Goal: Task Accomplishment & Management: Use online tool/utility

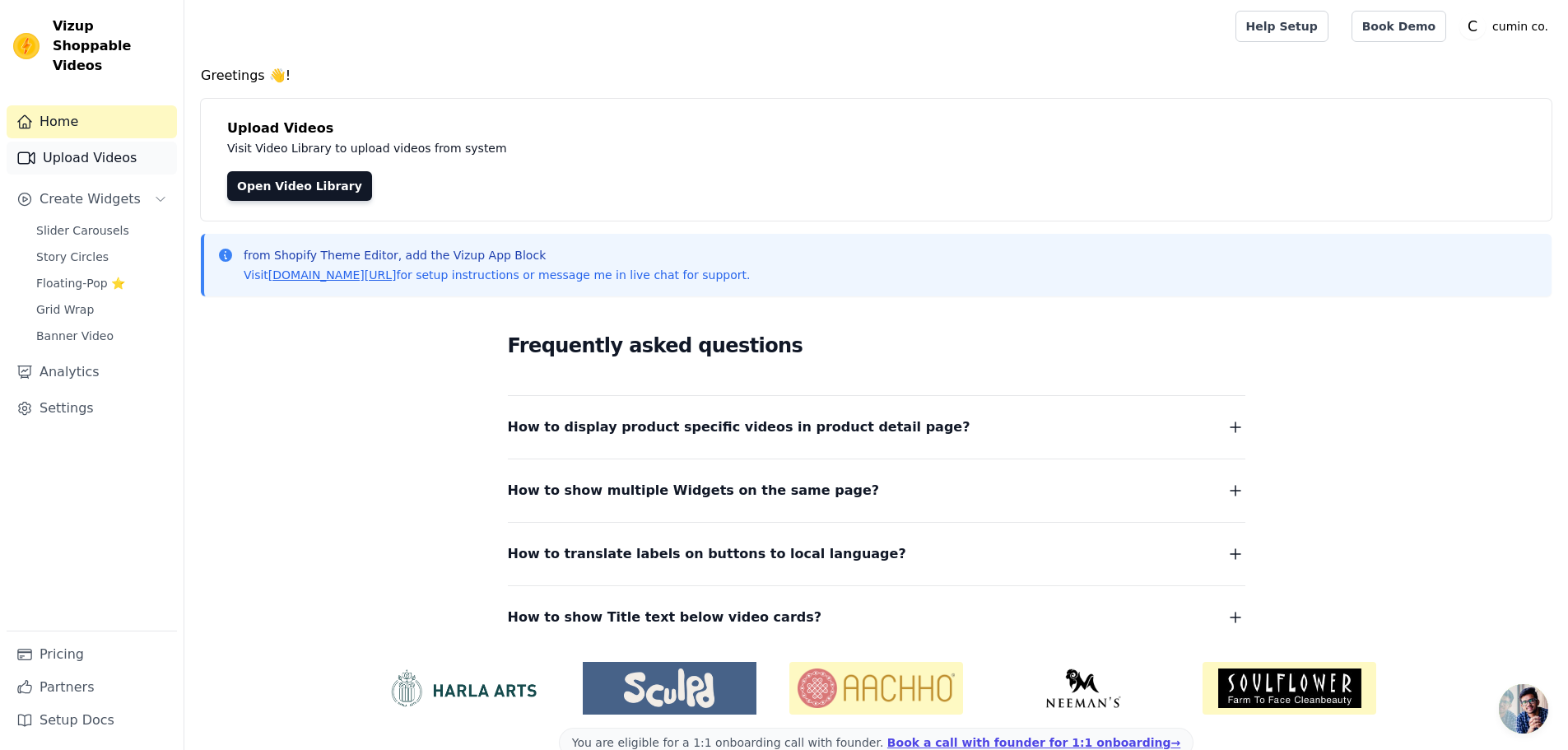
click at [105, 145] on link "Upload Videos" at bounding box center [91, 157] width 170 height 33
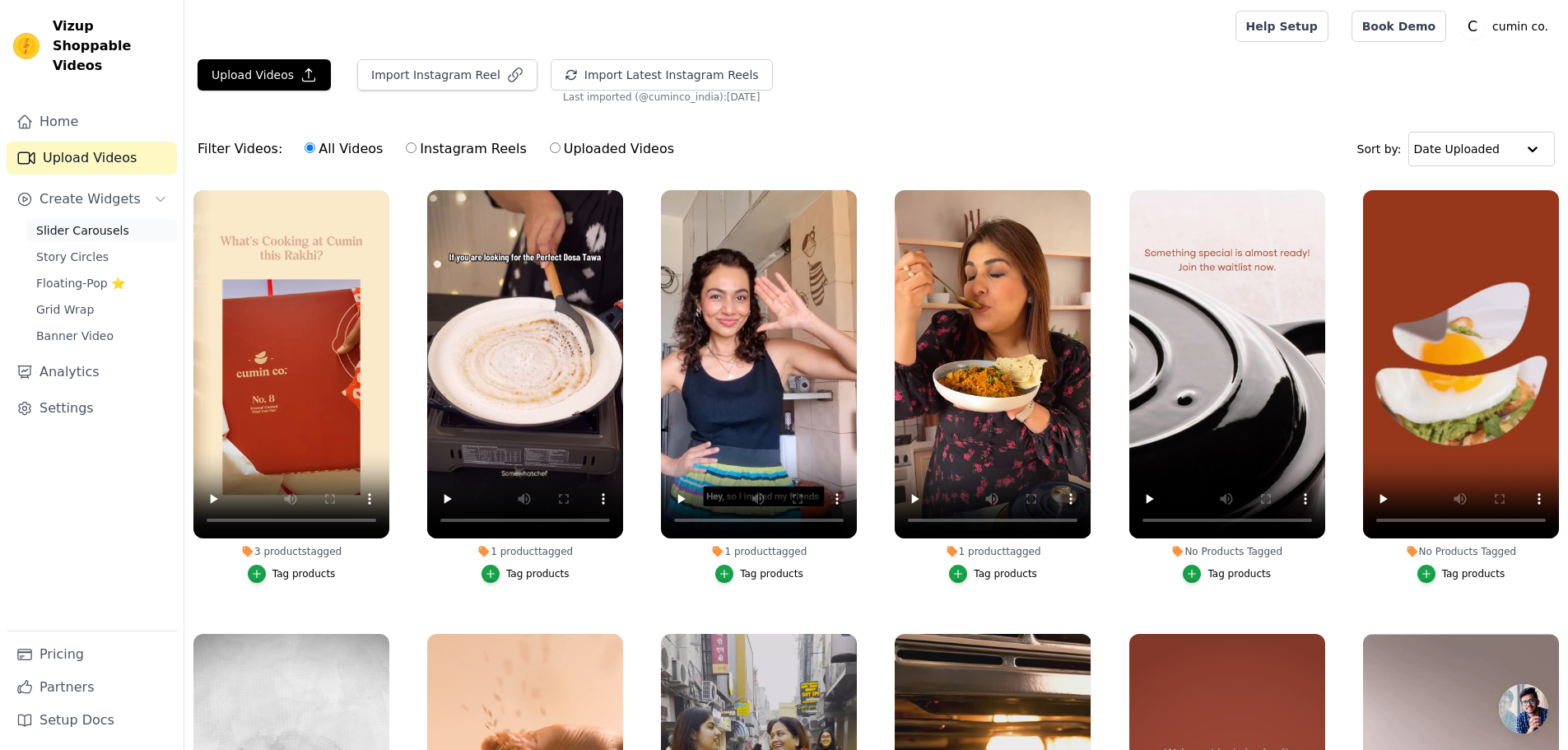
click at [89, 222] on span "Slider Carousels" at bounding box center [82, 230] width 93 height 16
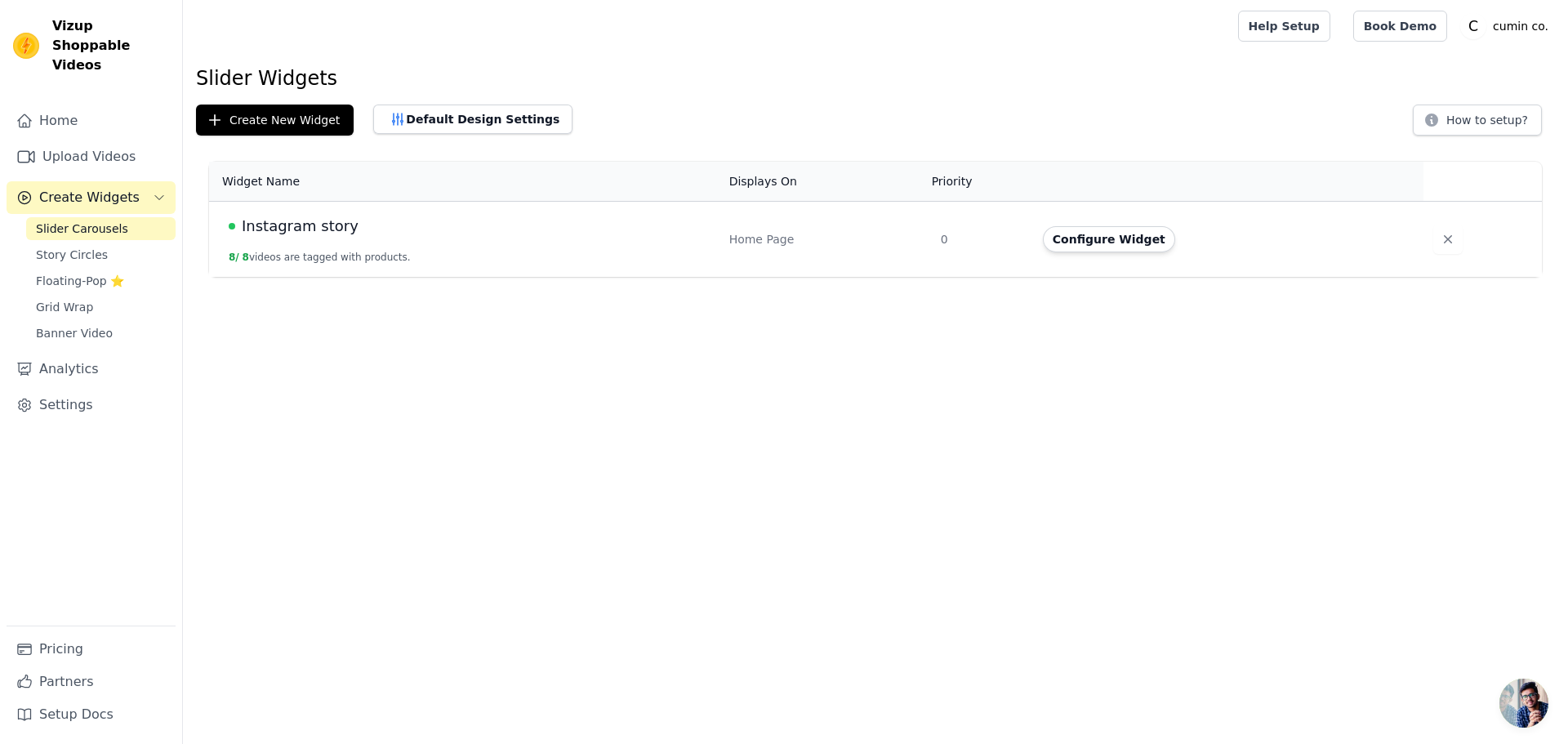
click at [314, 230] on span "Instagram story" at bounding box center [300, 226] width 117 height 22
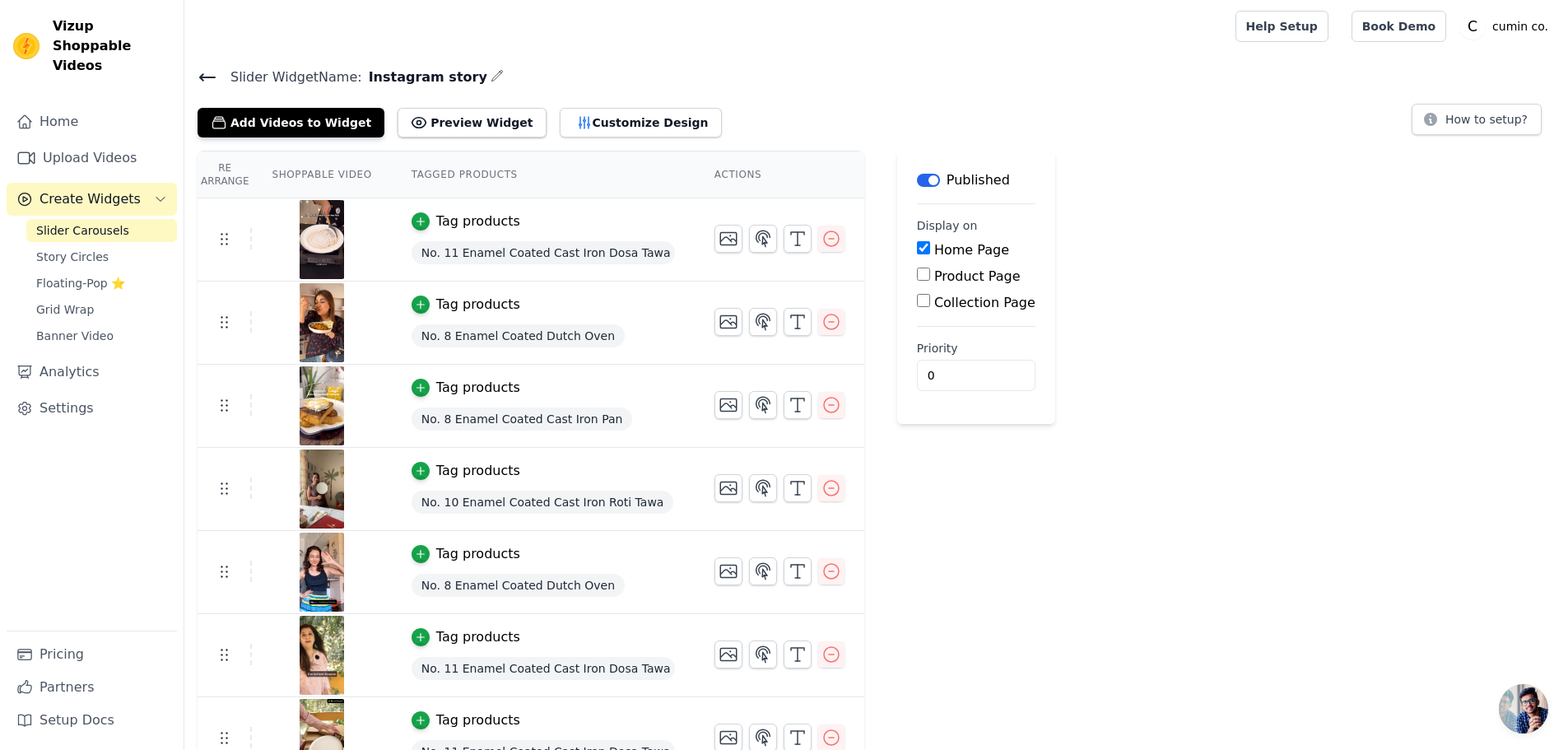
click at [484, 222] on div "Tag products" at bounding box center [477, 221] width 84 height 20
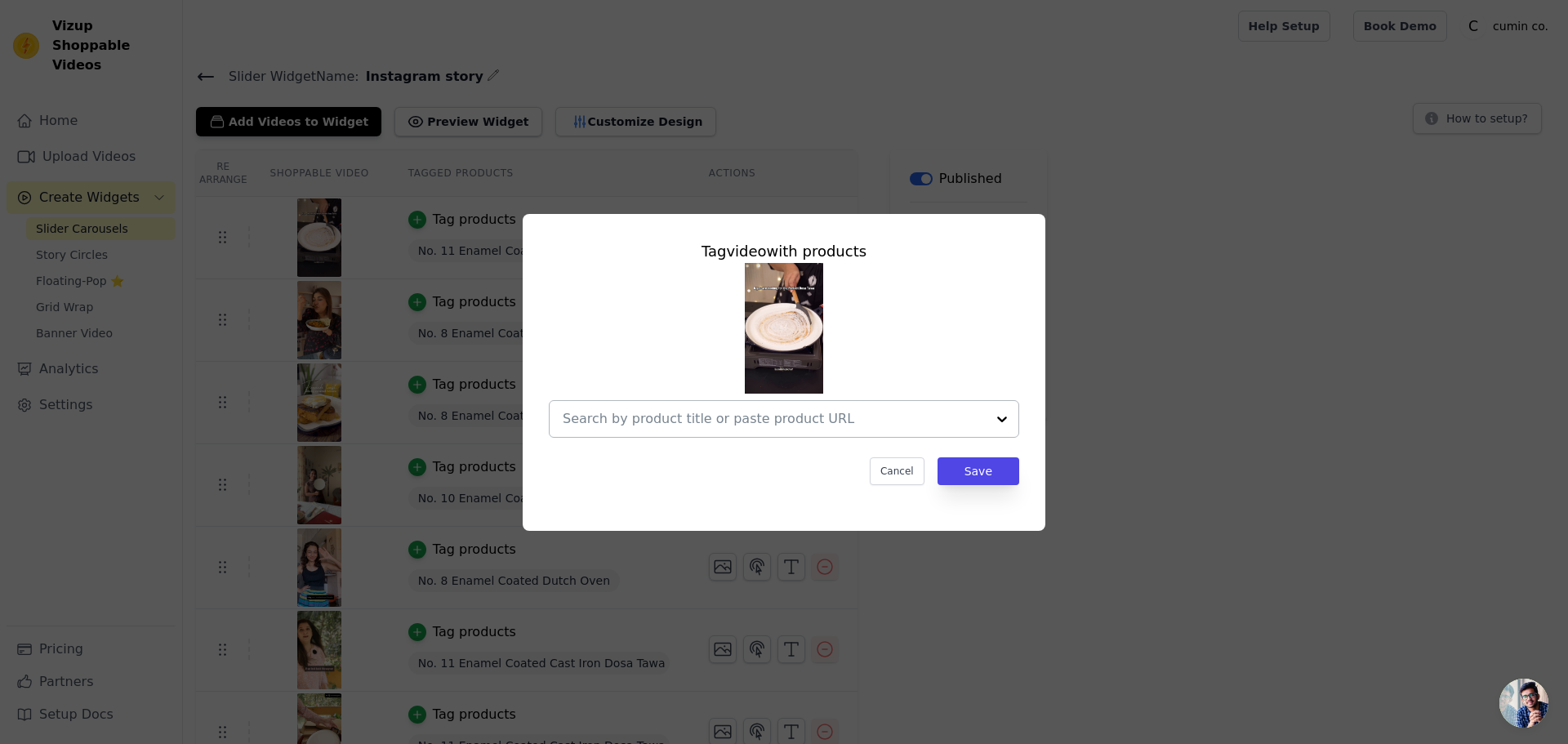
click at [845, 418] on input "text" at bounding box center [774, 419] width 423 height 20
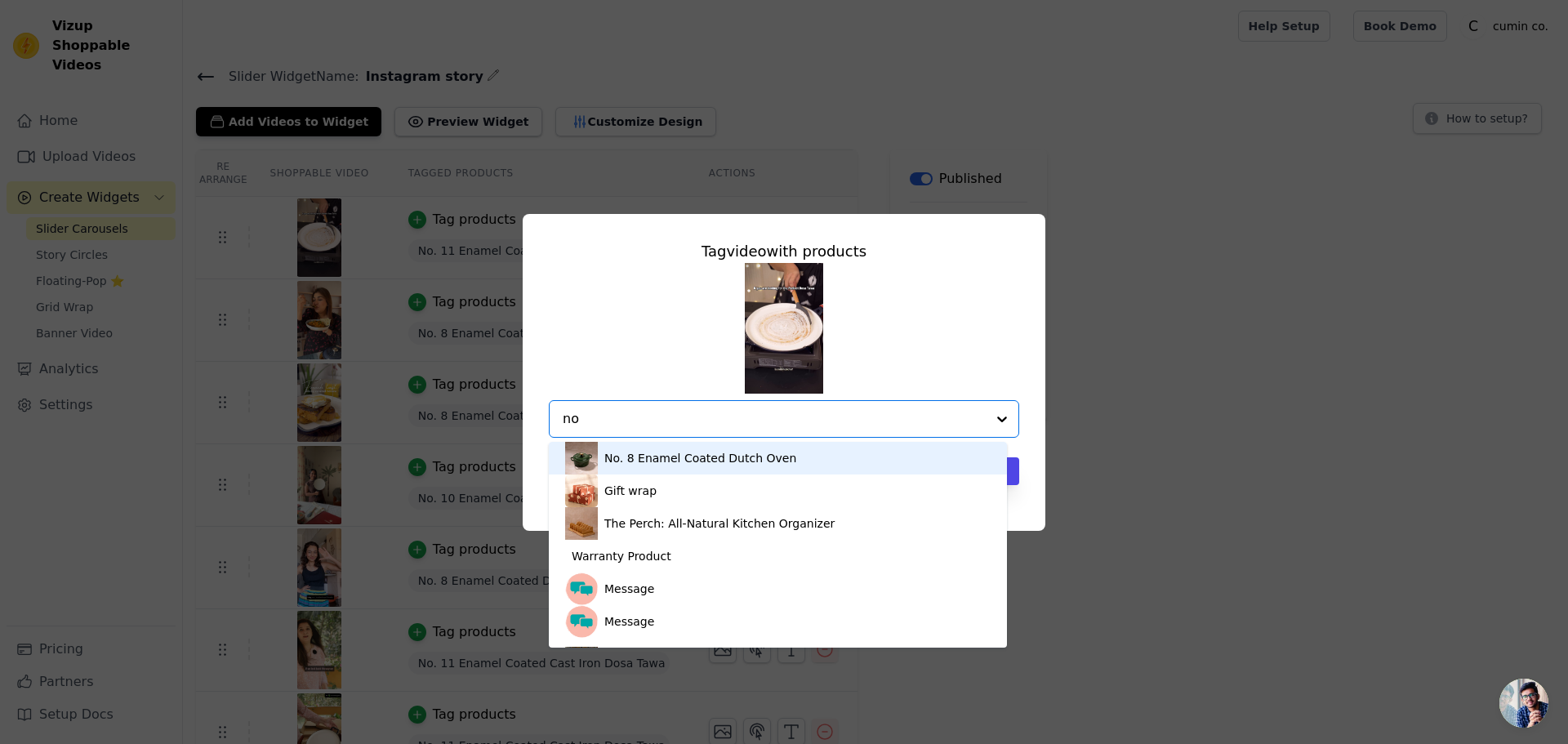
type input "n"
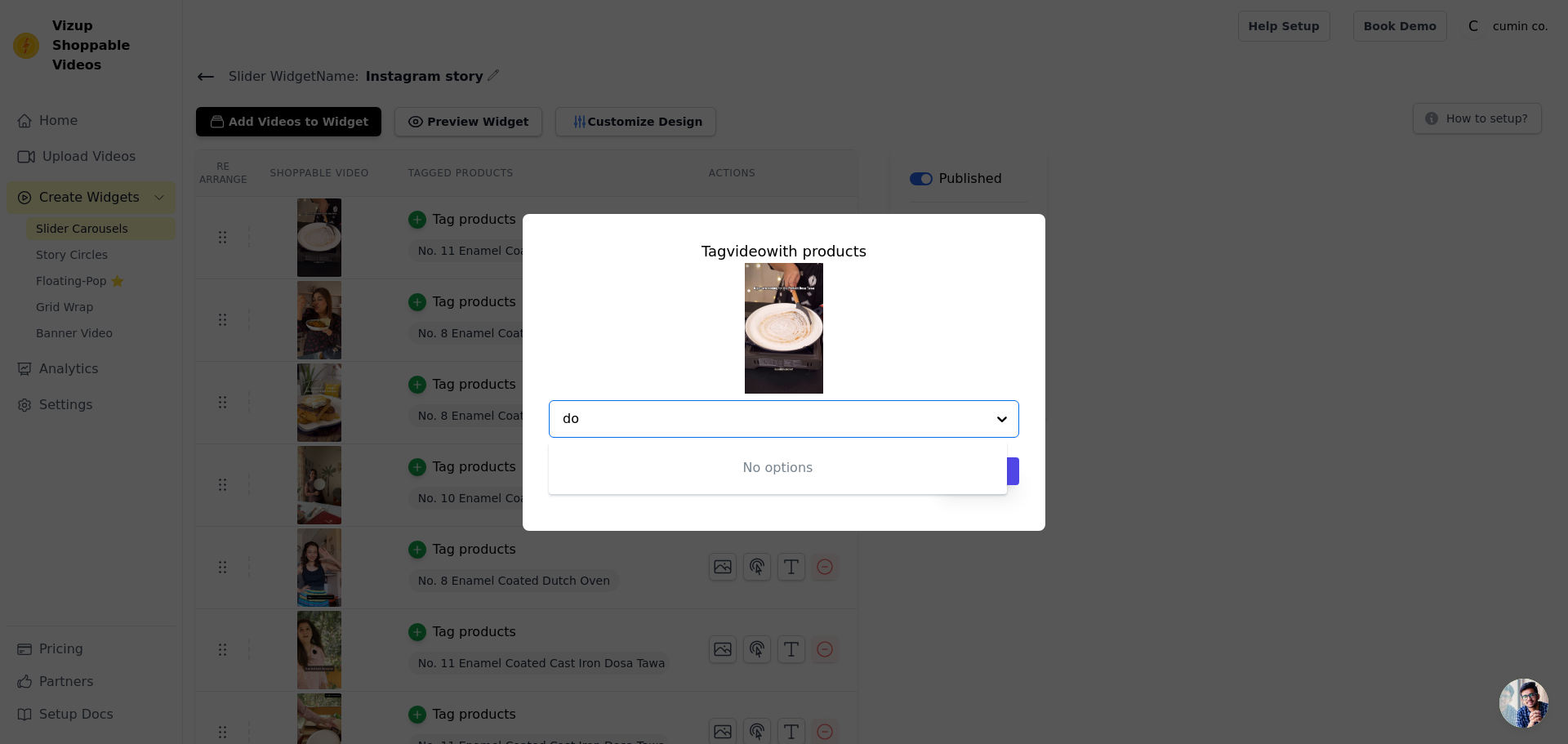
type input "d"
type input "dosa"
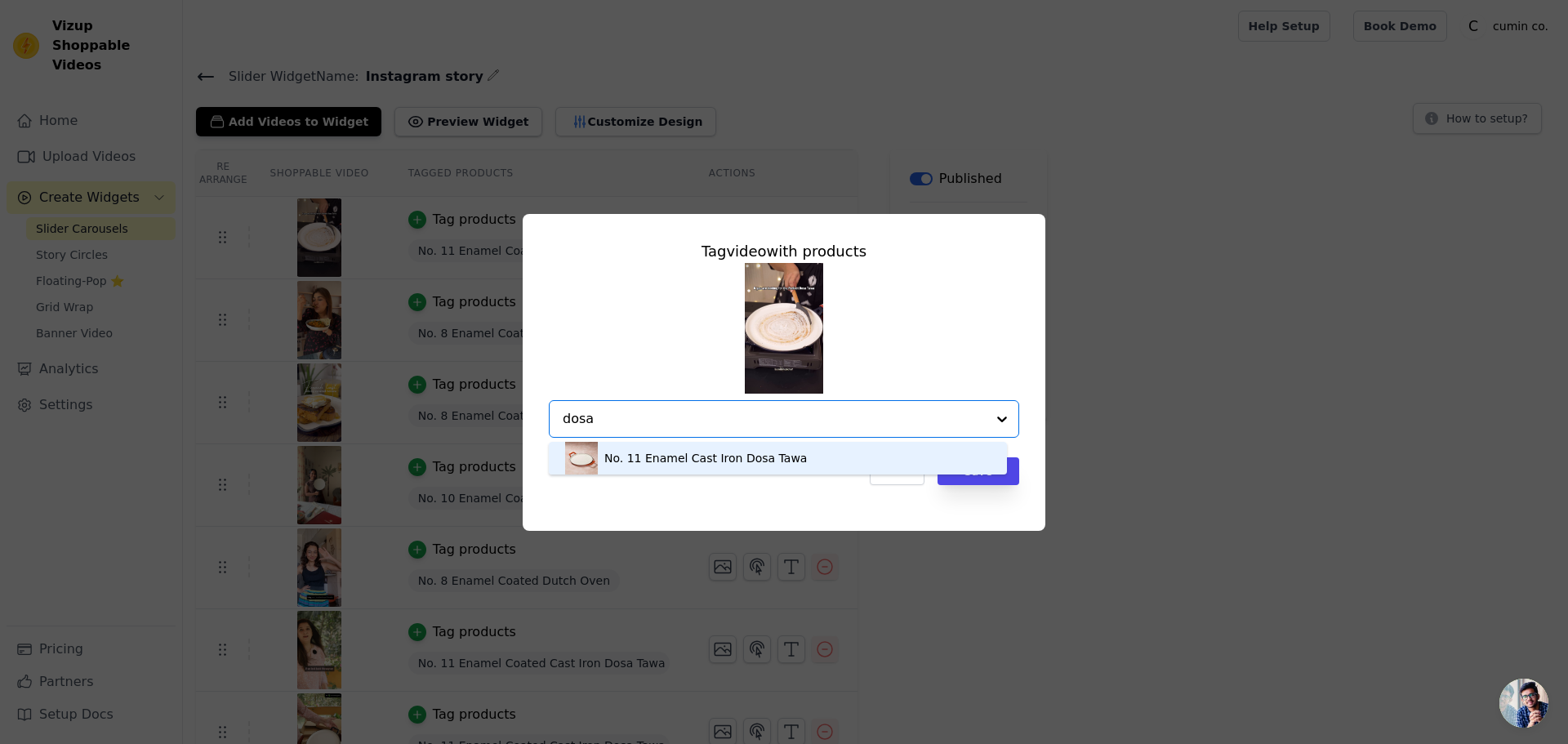
click at [750, 459] on div "No. 11 Enamel Cast Iron Dosa Tawa" at bounding box center [706, 457] width 203 height 16
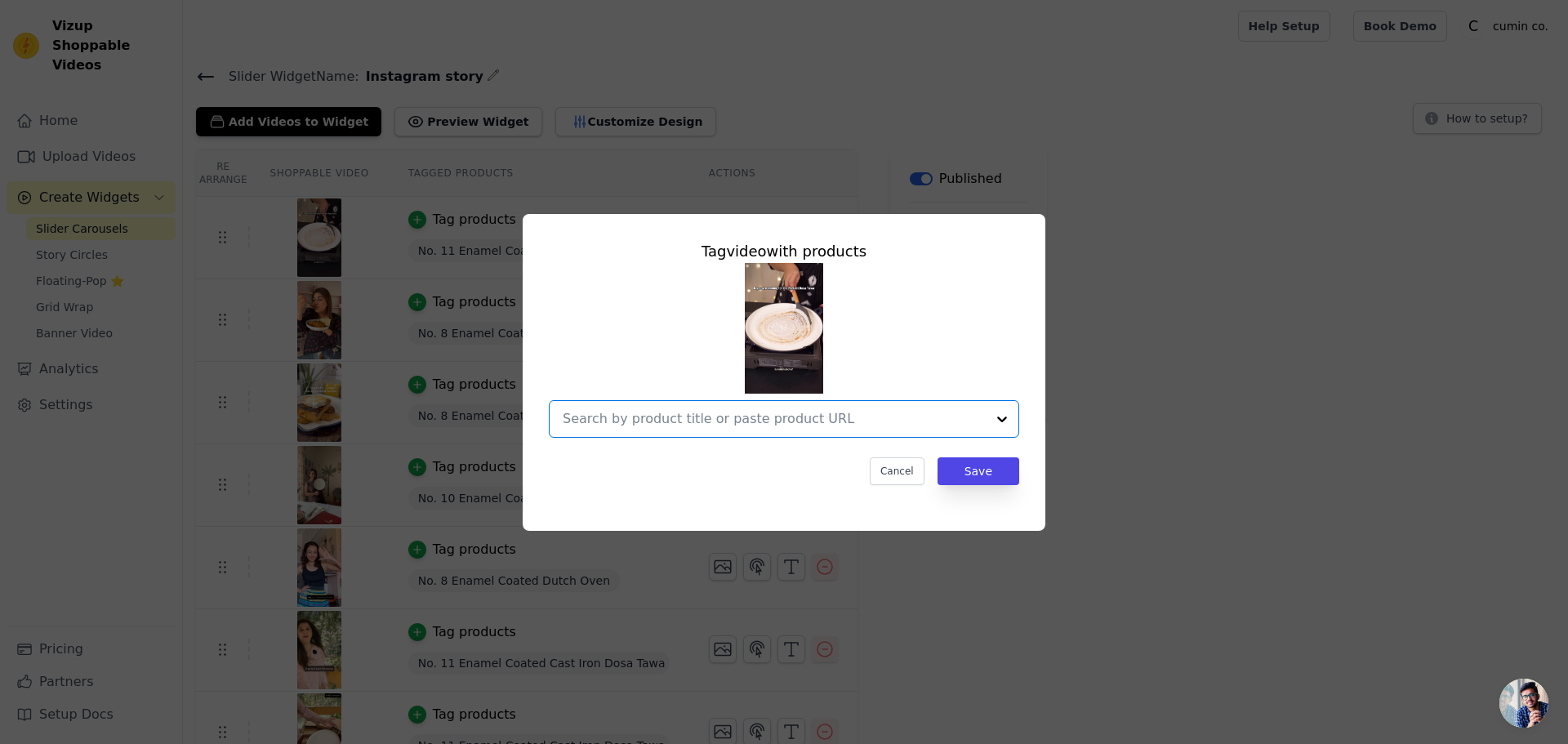
click at [805, 412] on input "text" at bounding box center [774, 419] width 423 height 20
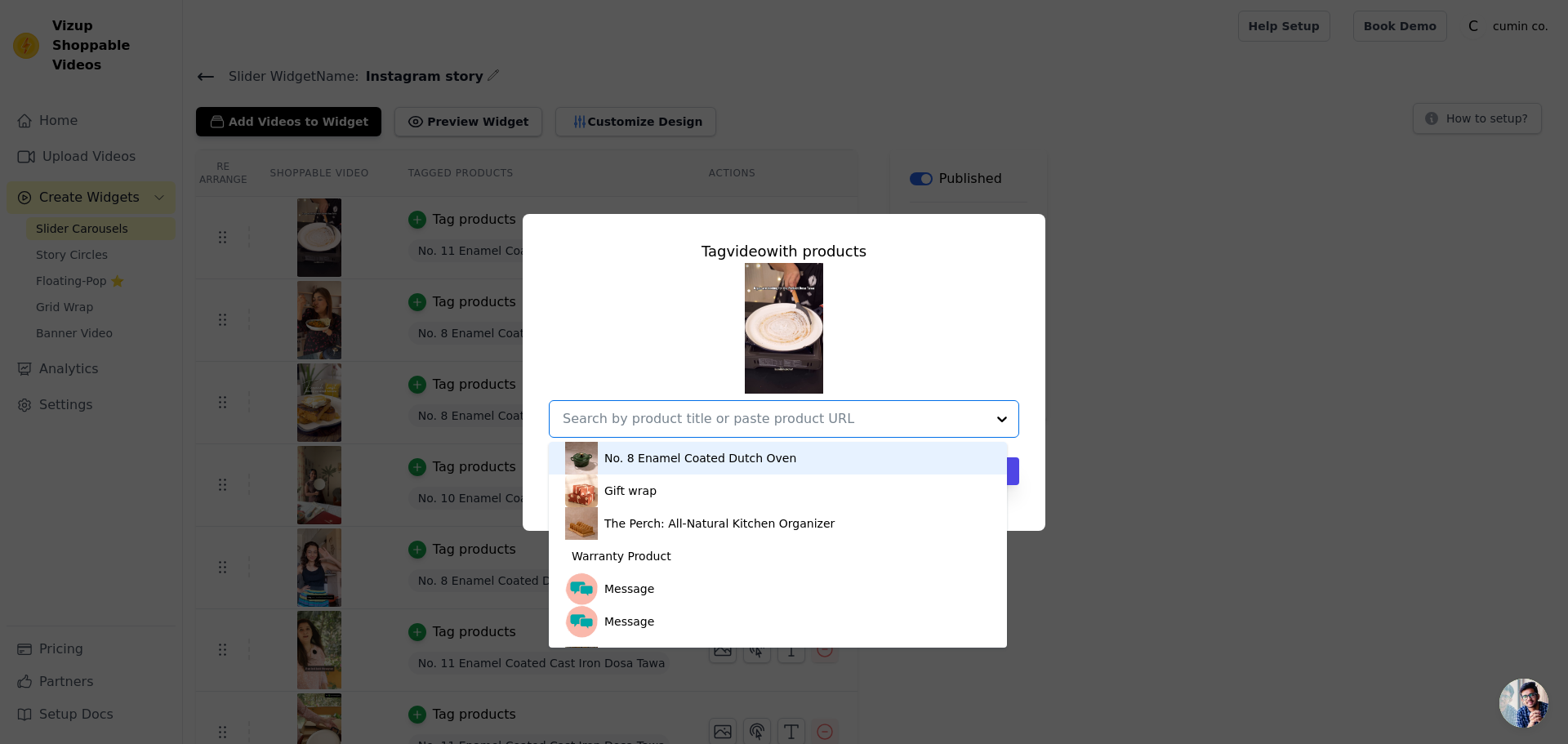
click at [805, 414] on input "text" at bounding box center [774, 419] width 423 height 20
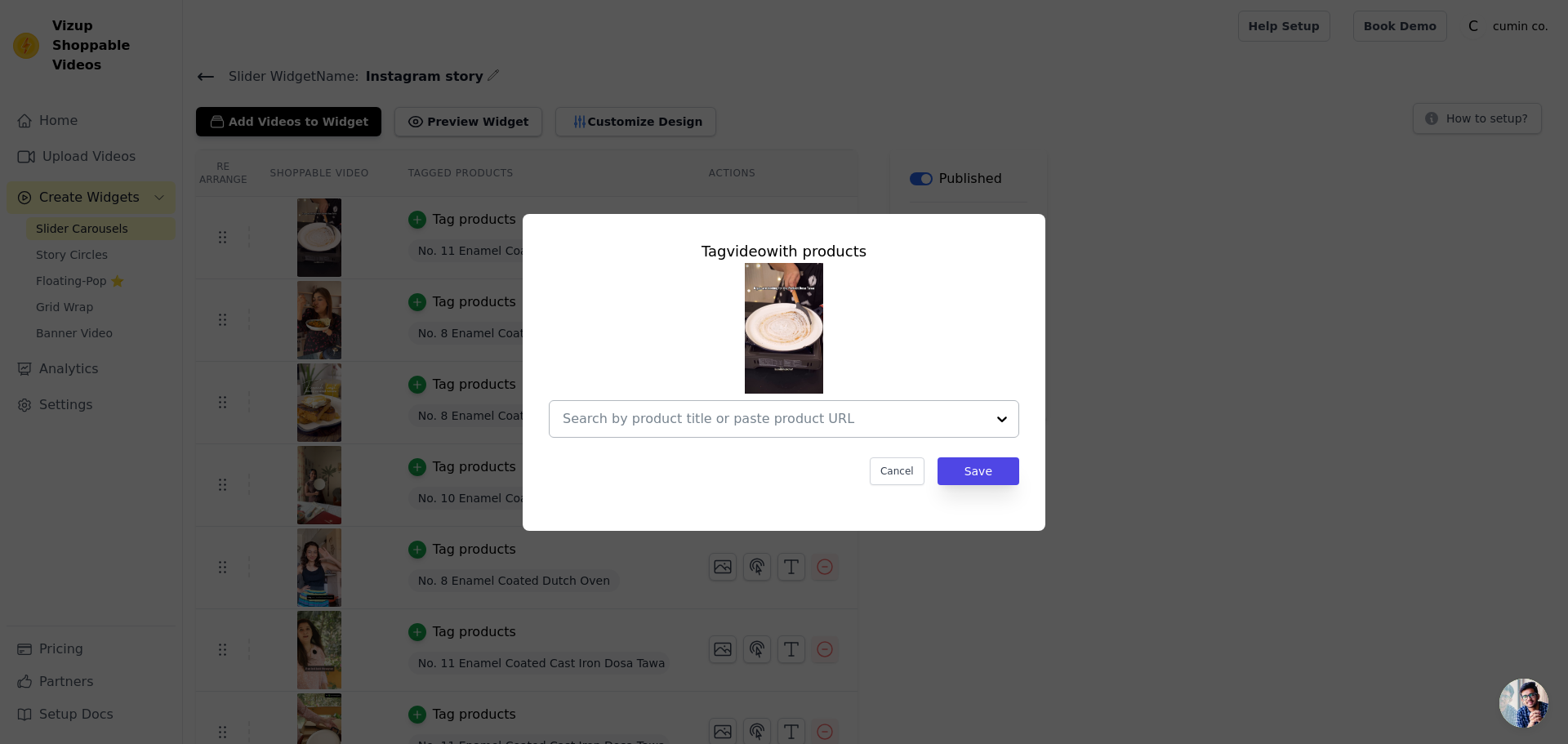
click at [649, 422] on input "text" at bounding box center [774, 419] width 423 height 20
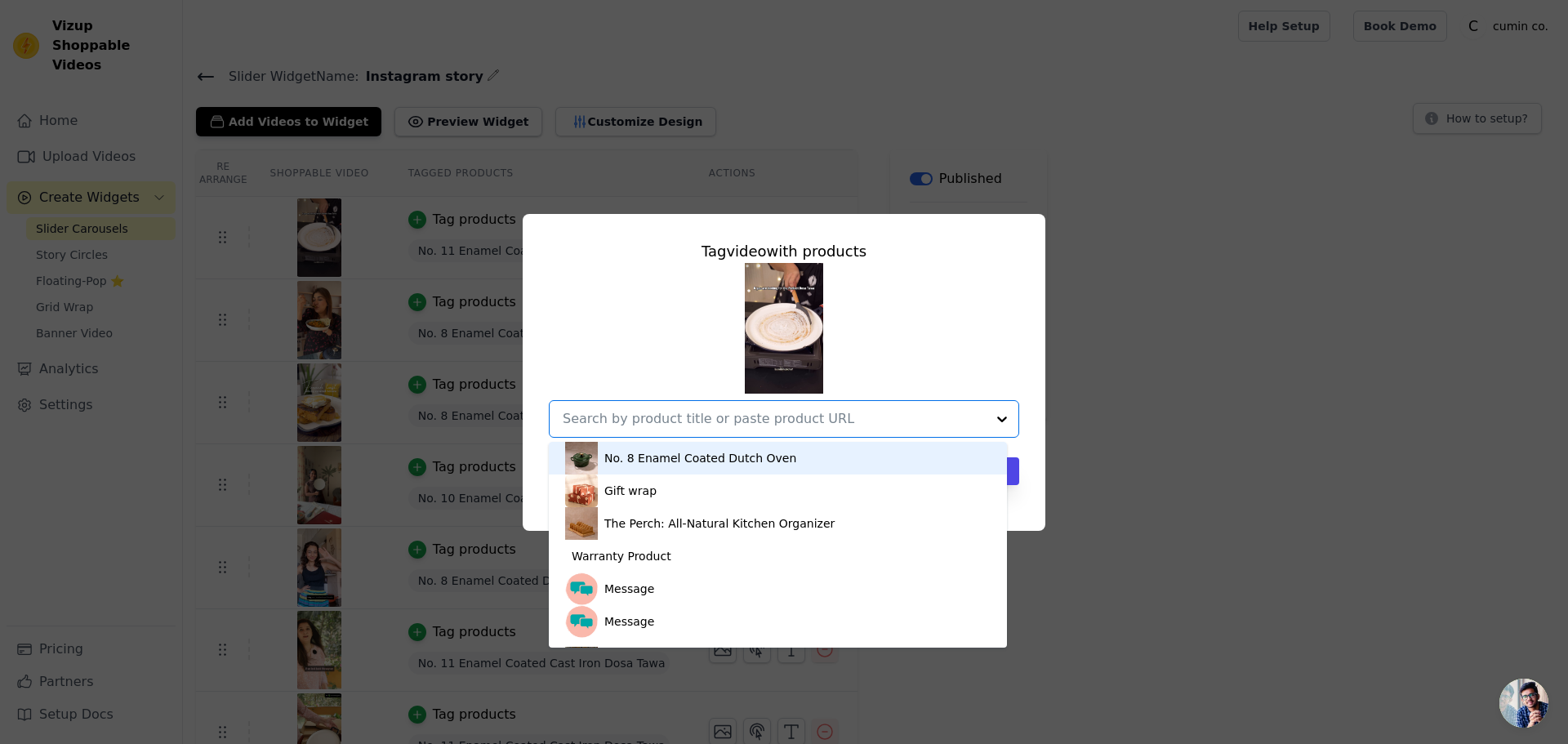
paste input "https://www.cuminco.com/collections/tawa"
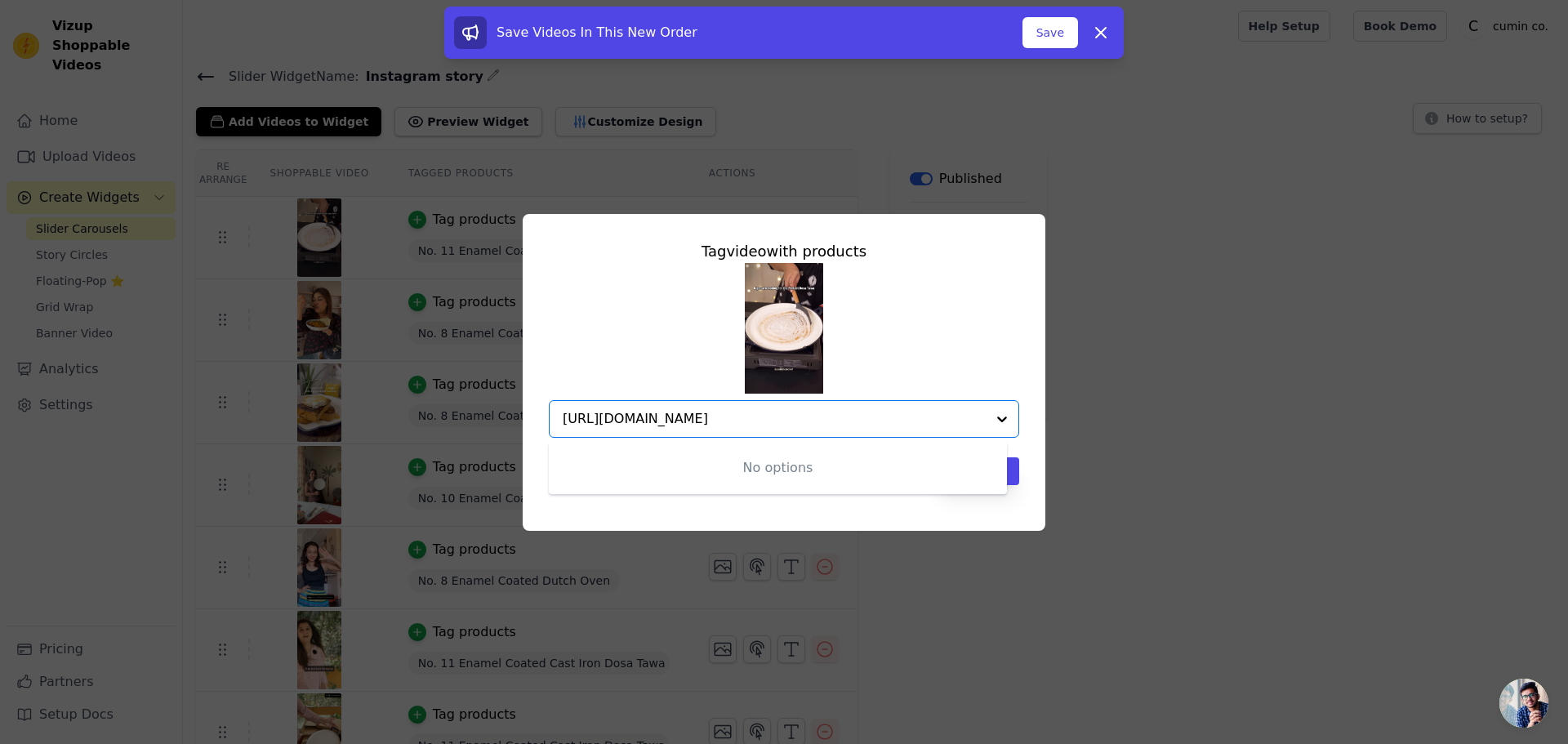
click at [827, 410] on input "https://www.cuminco.com/collections/tawa" at bounding box center [774, 419] width 423 height 20
click at [832, 415] on input "https://www.cuminco.com/collections/tawa" at bounding box center [774, 419] width 423 height 20
click at [832, 419] on input "https://www.cuminco.com/collections/tawa" at bounding box center [774, 419] width 423 height 20
type input "https://www.cuminco.com/collections/tawa"
drag, startPoint x: 1105, startPoint y: 36, endPoint x: 1090, endPoint y: 42, distance: 16.2
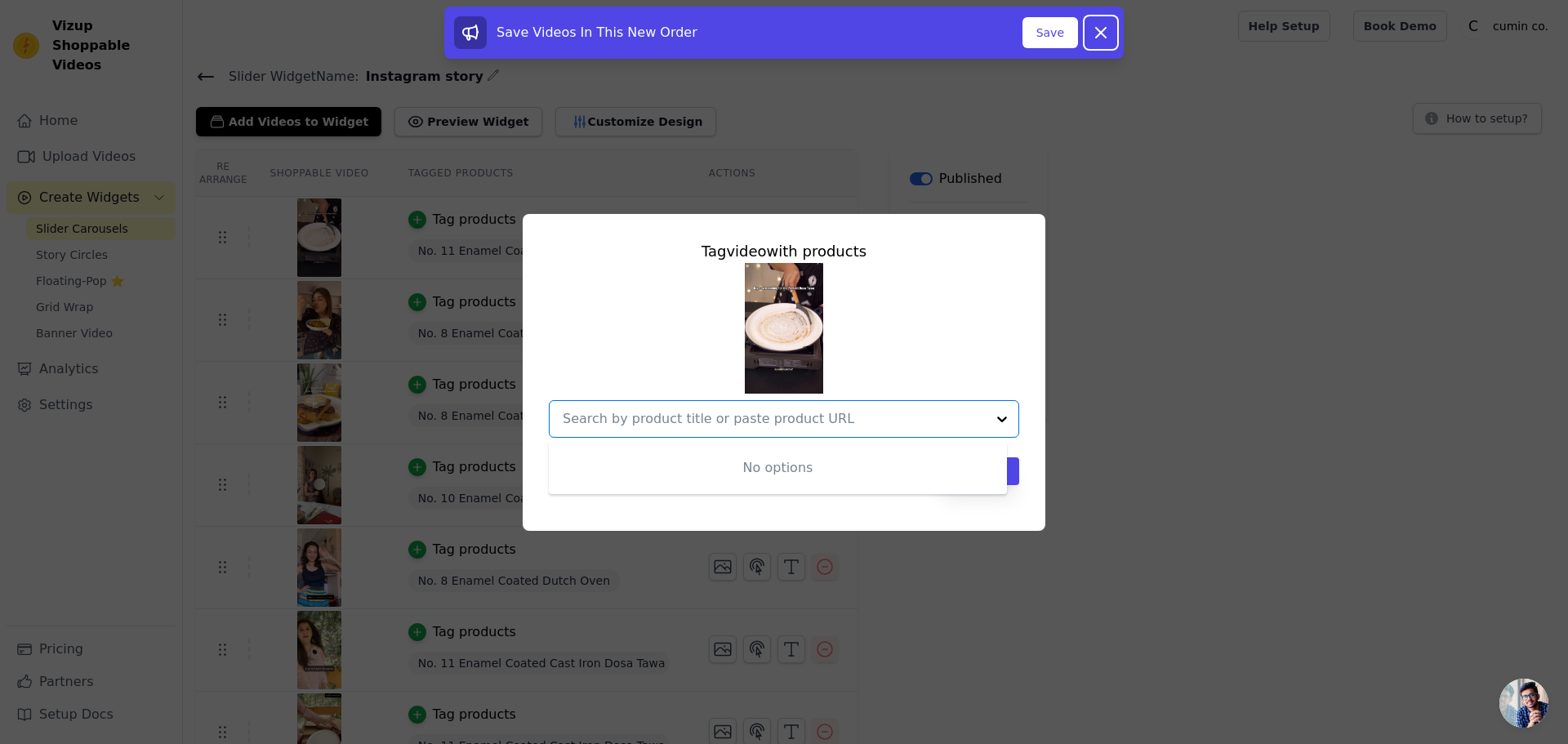
click at [1105, 37] on icon at bounding box center [1101, 33] width 9 height 9
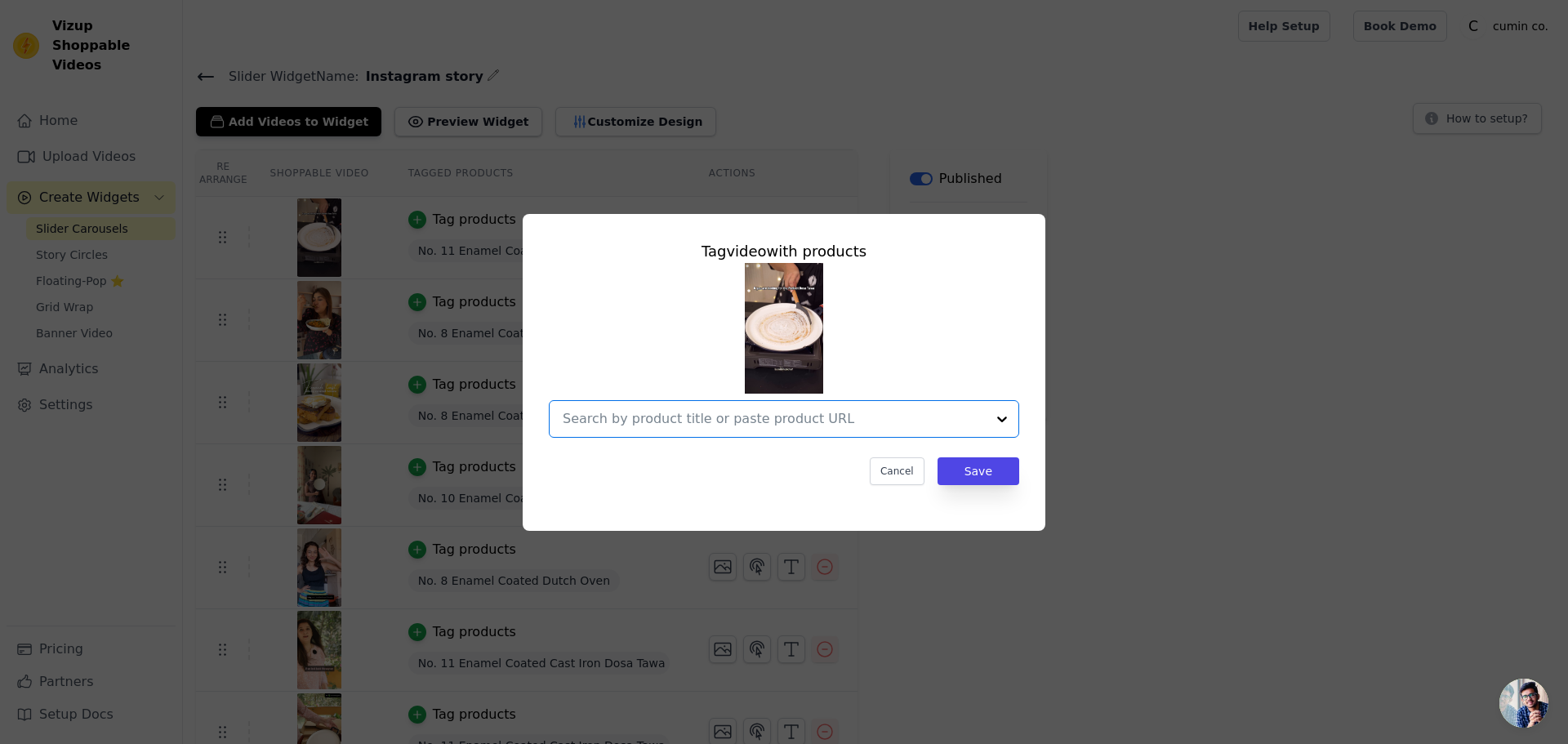
click at [832, 418] on input "text" at bounding box center [774, 419] width 423 height 20
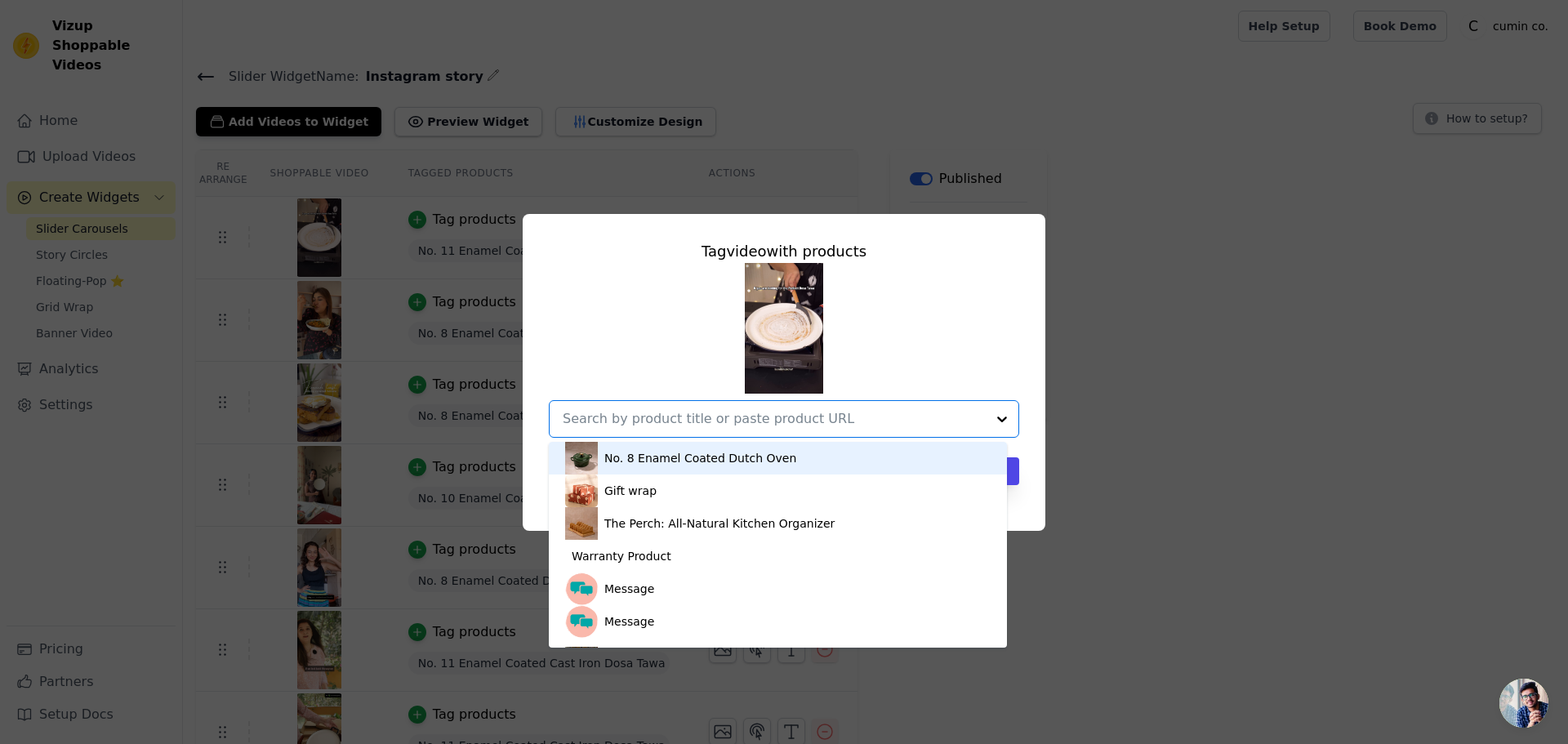
paste input "https://www.cuminco.com/collections/tawa"
type input "https://www.cuminco.com/collections/tawa"
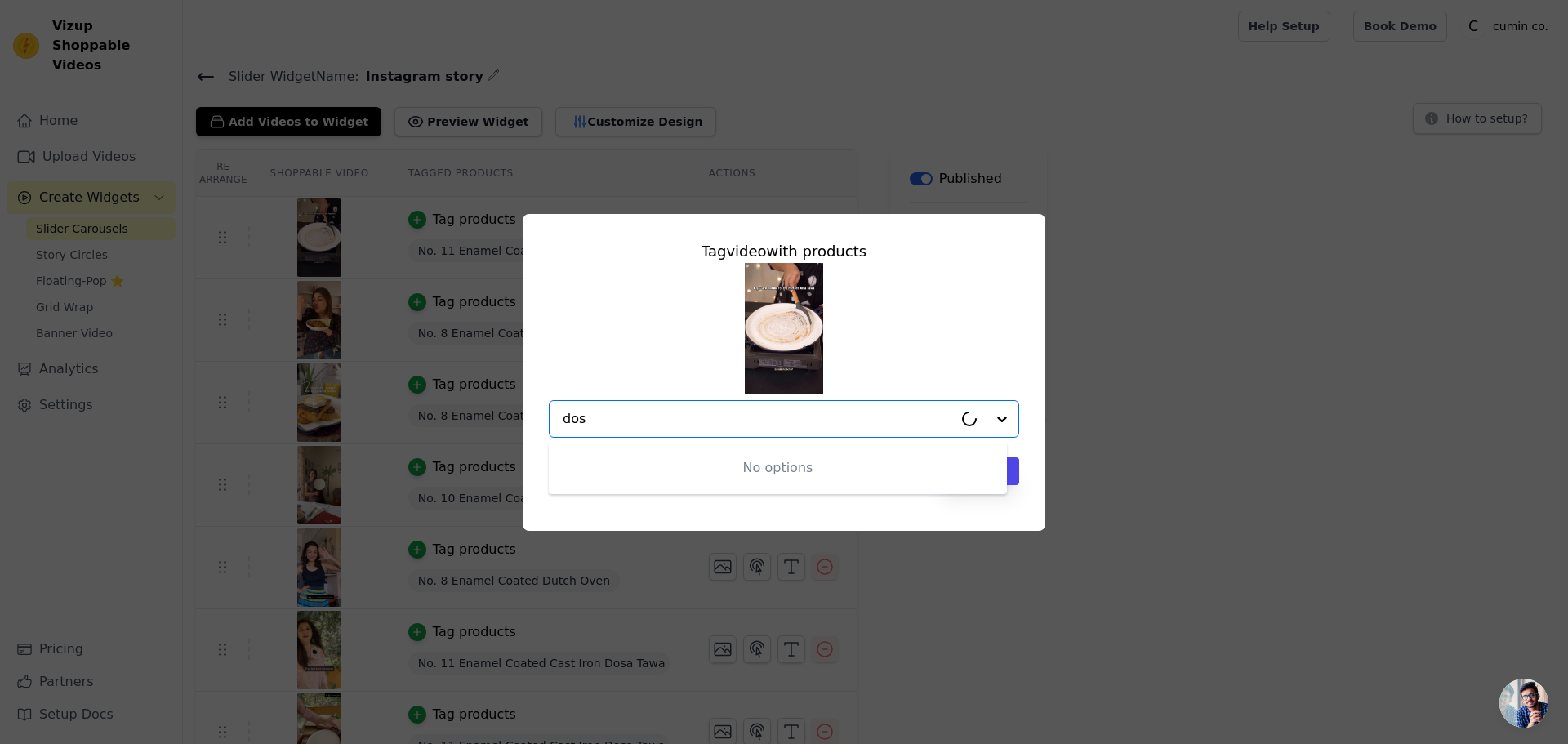
type input "dosa"
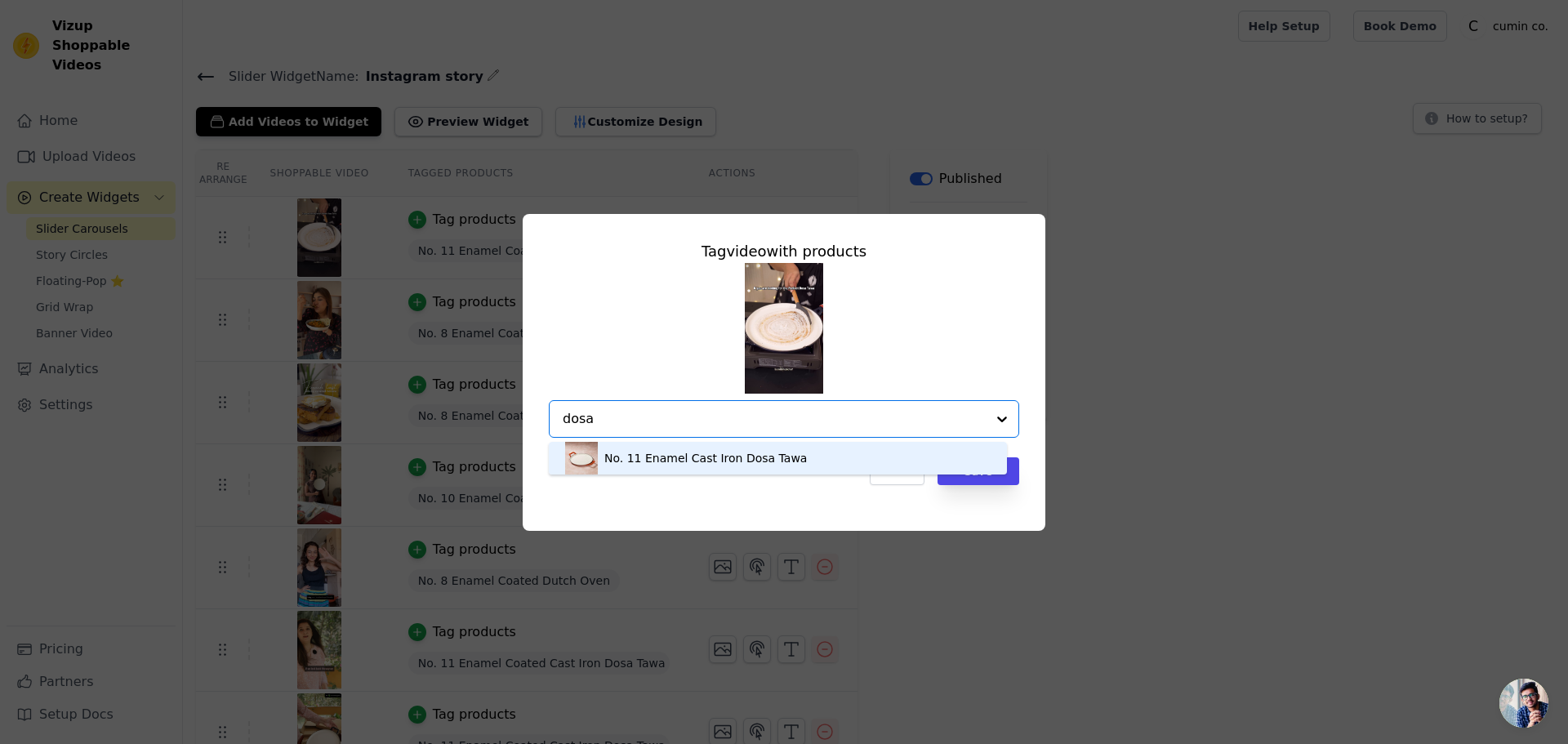
click at [777, 463] on div "No. 11 Enamel Cast Iron Dosa Tawa" at bounding box center [706, 457] width 203 height 16
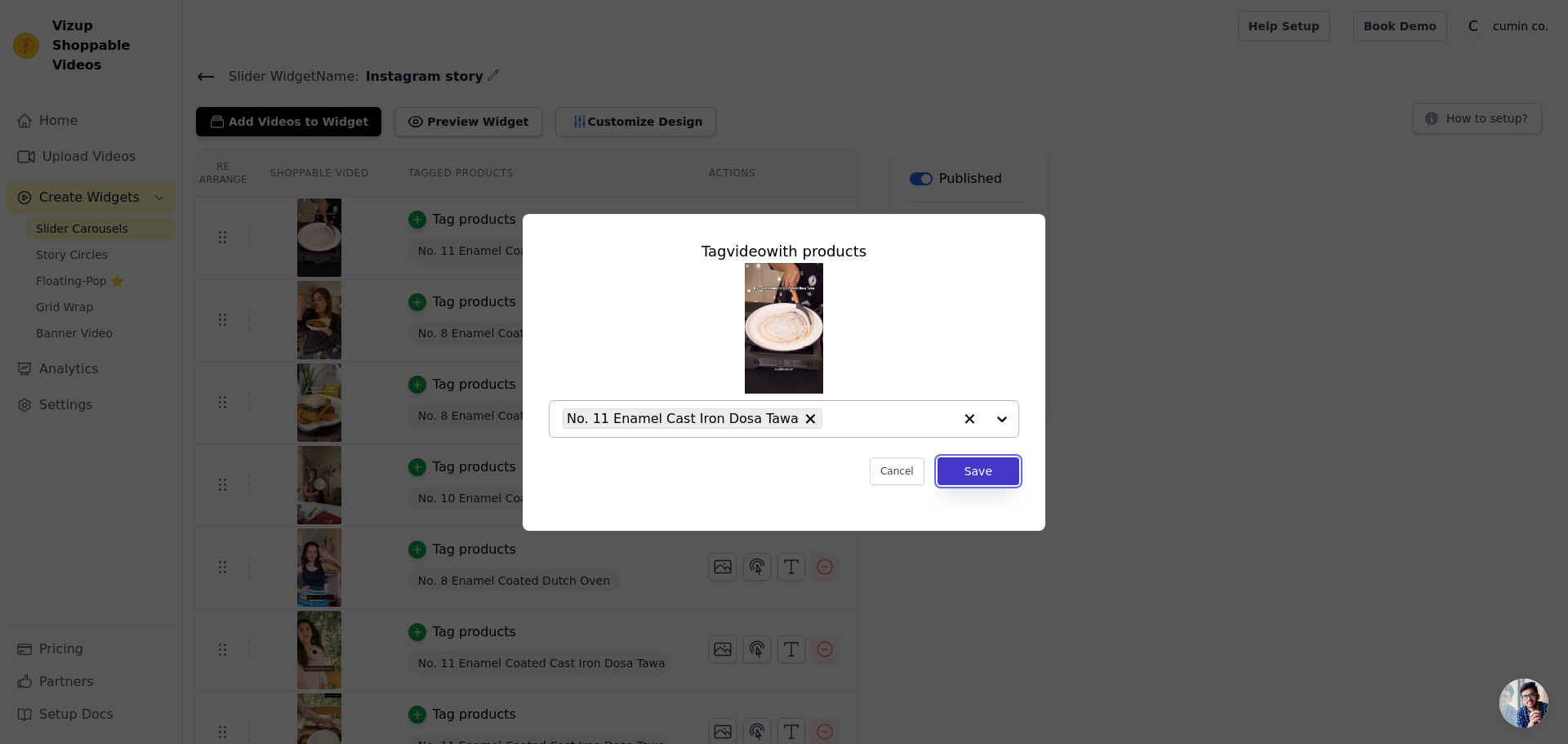
click at [990, 469] on button "Save" at bounding box center [977, 471] width 81 height 28
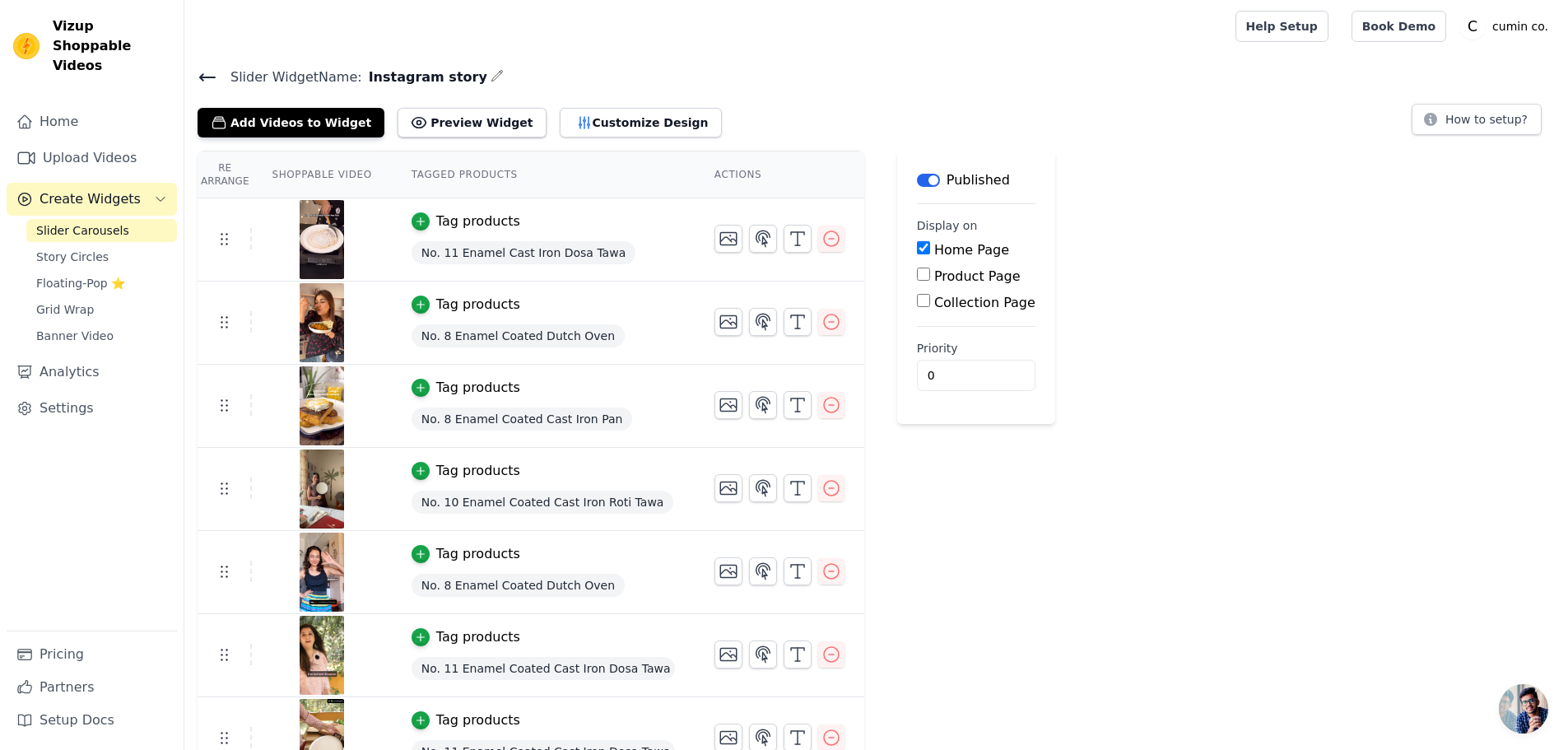
click at [506, 334] on span "No. 8 Enamel Coated Dutch Oven" at bounding box center [518, 335] width 213 height 23
click at [450, 302] on div "Tag products" at bounding box center [477, 304] width 84 height 20
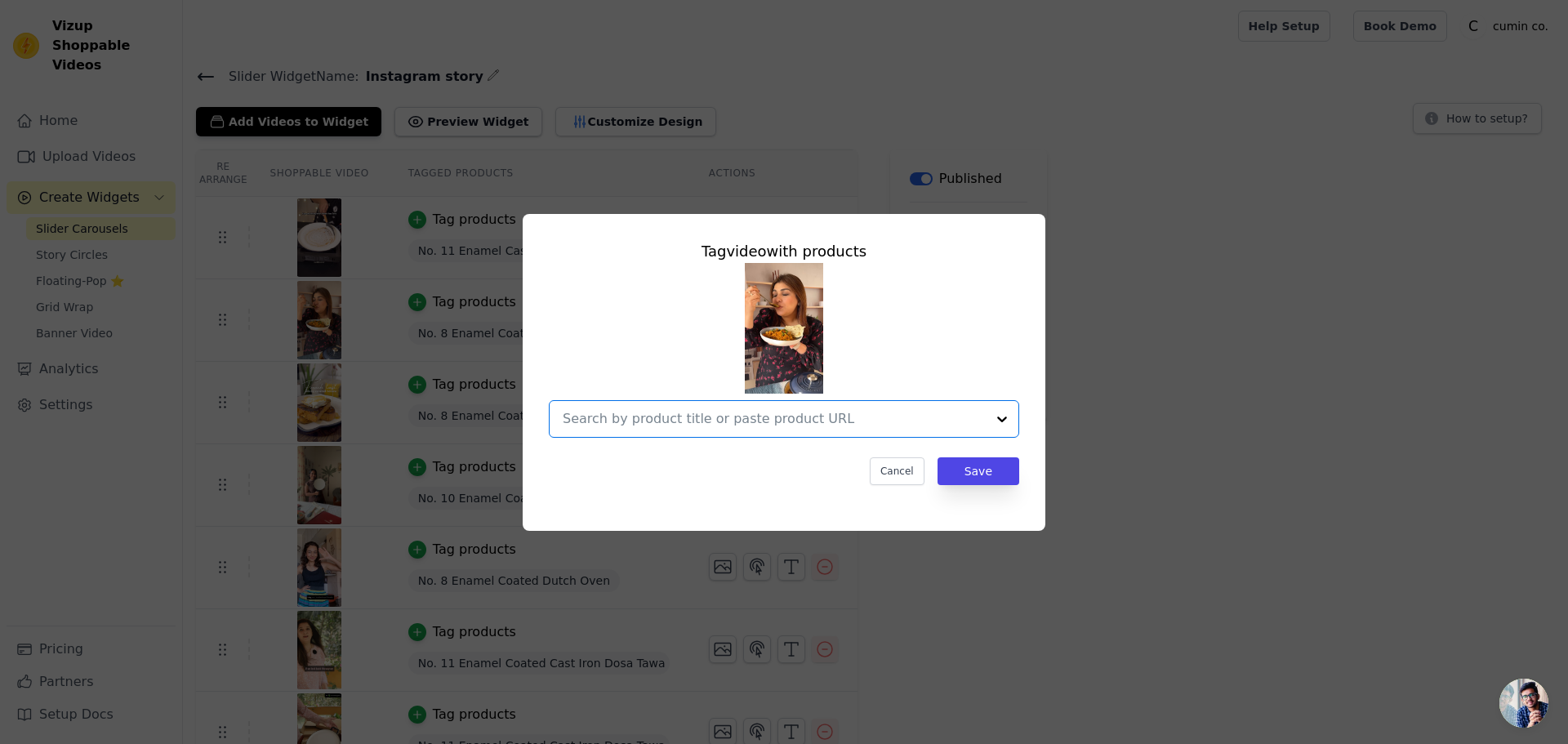
click at [767, 418] on input "text" at bounding box center [774, 419] width 423 height 20
type input "dutch"
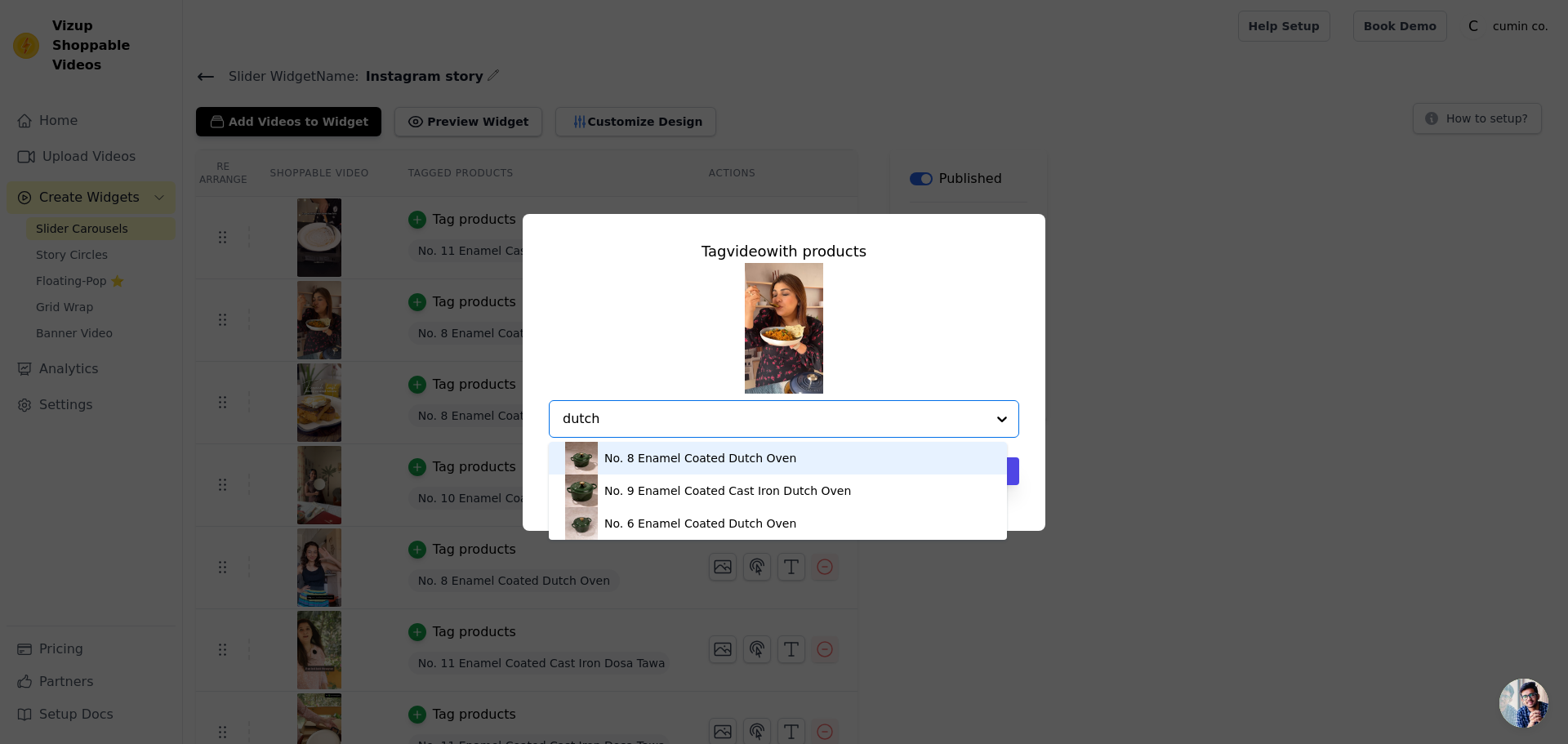
click at [775, 455] on div "No. 8 Enamel Coated Dutch Oven" at bounding box center [777, 458] width 425 height 33
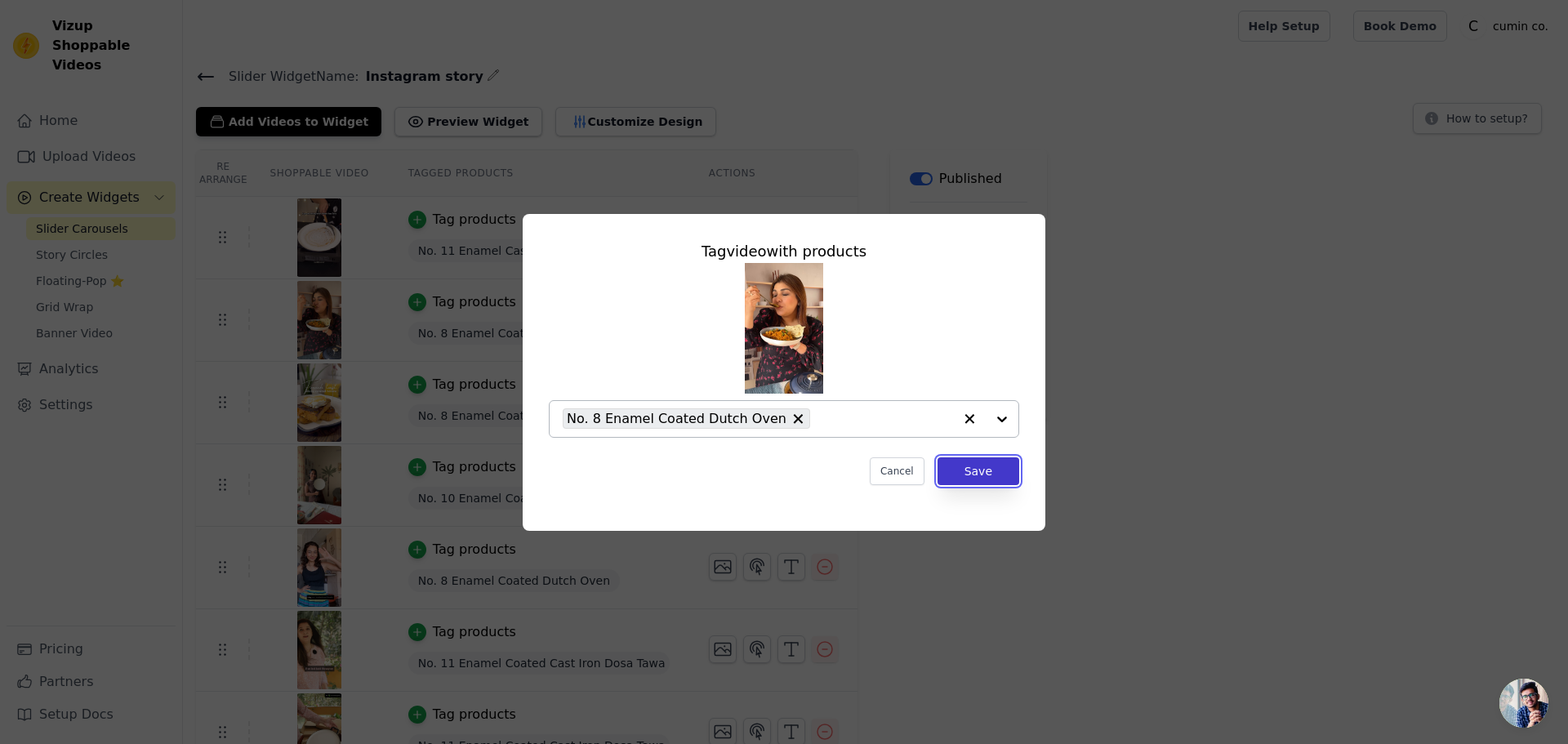
click at [993, 473] on button "Save" at bounding box center [977, 471] width 81 height 28
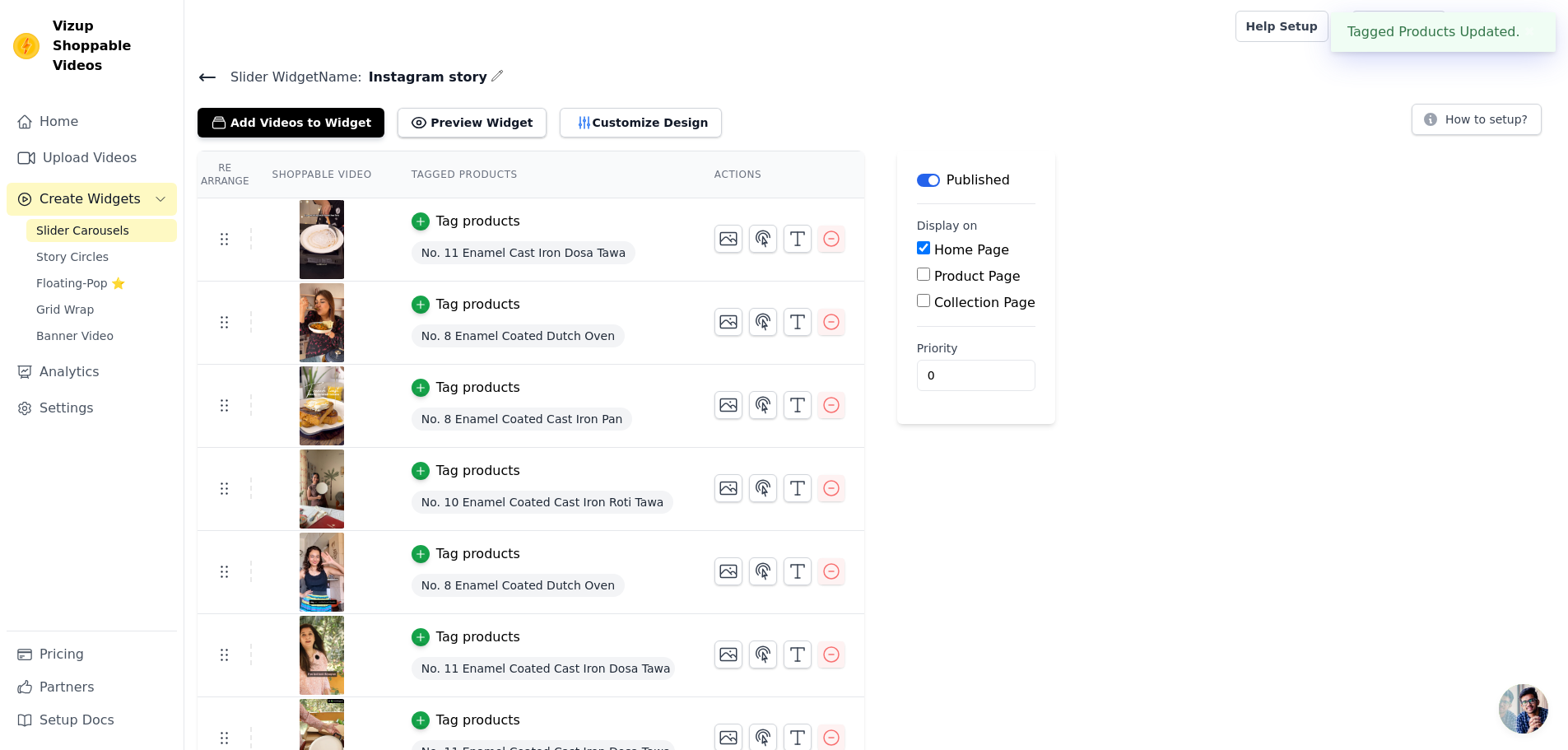
click at [448, 391] on div "Tag products" at bounding box center [477, 387] width 84 height 20
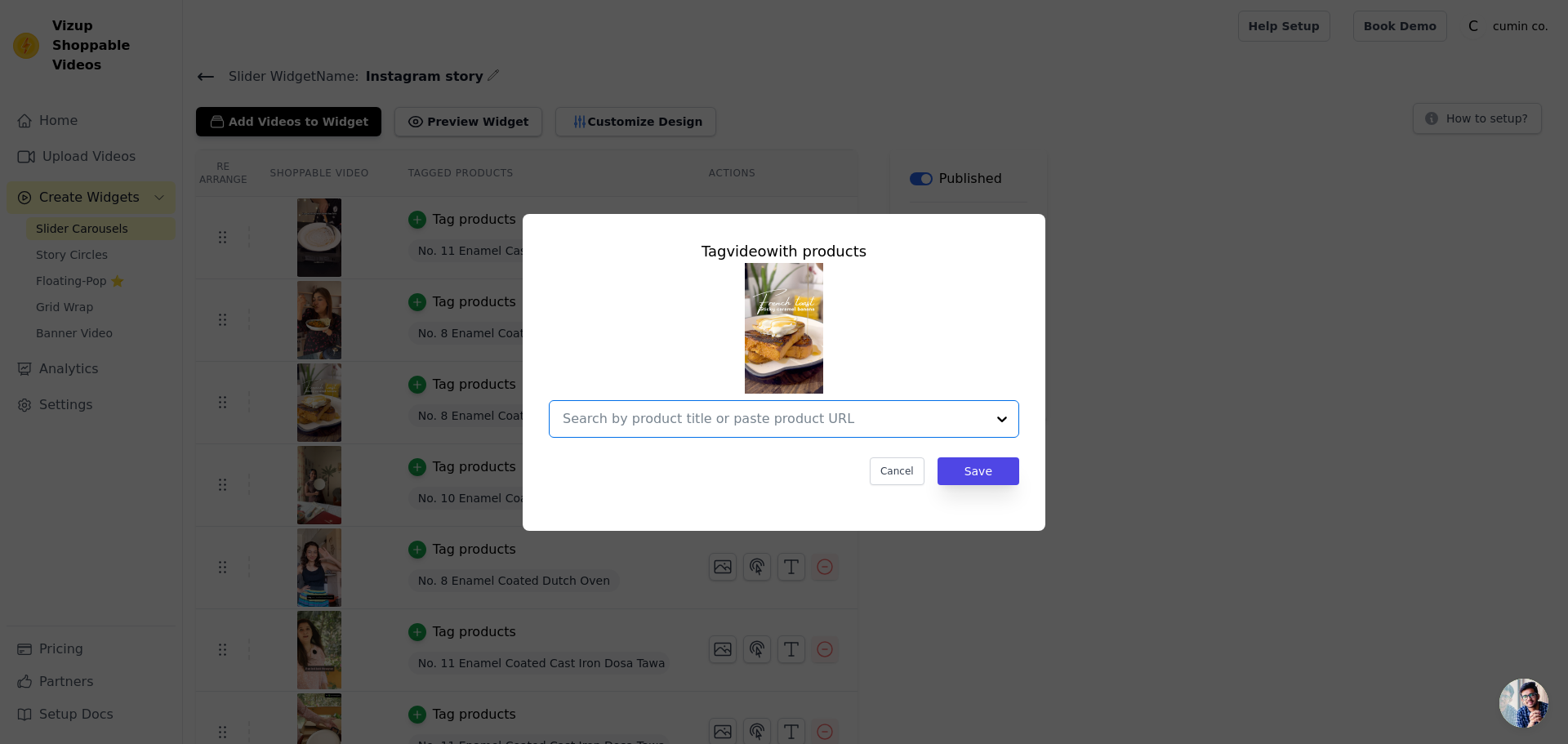
click at [790, 416] on input "text" at bounding box center [774, 419] width 423 height 20
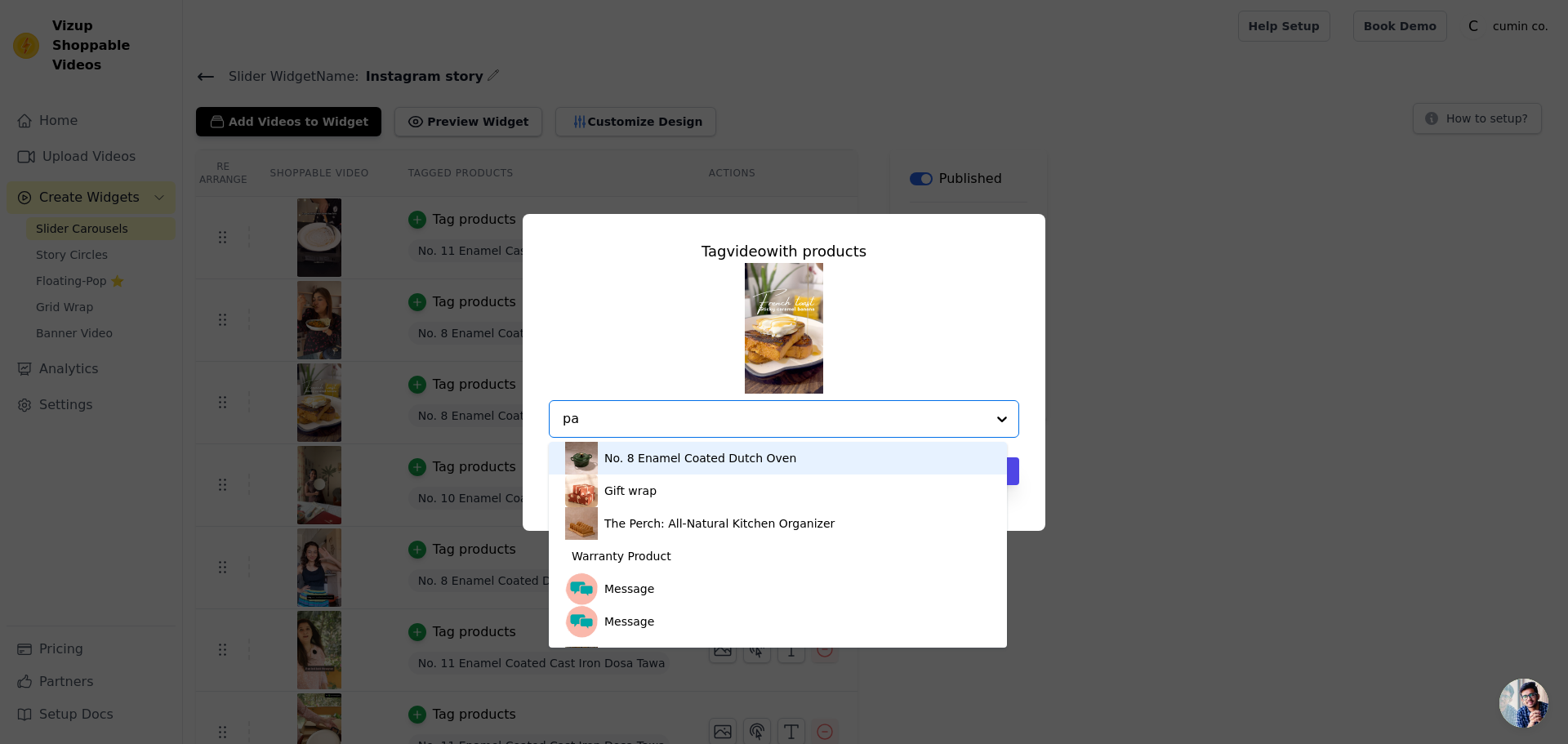
type input "pan"
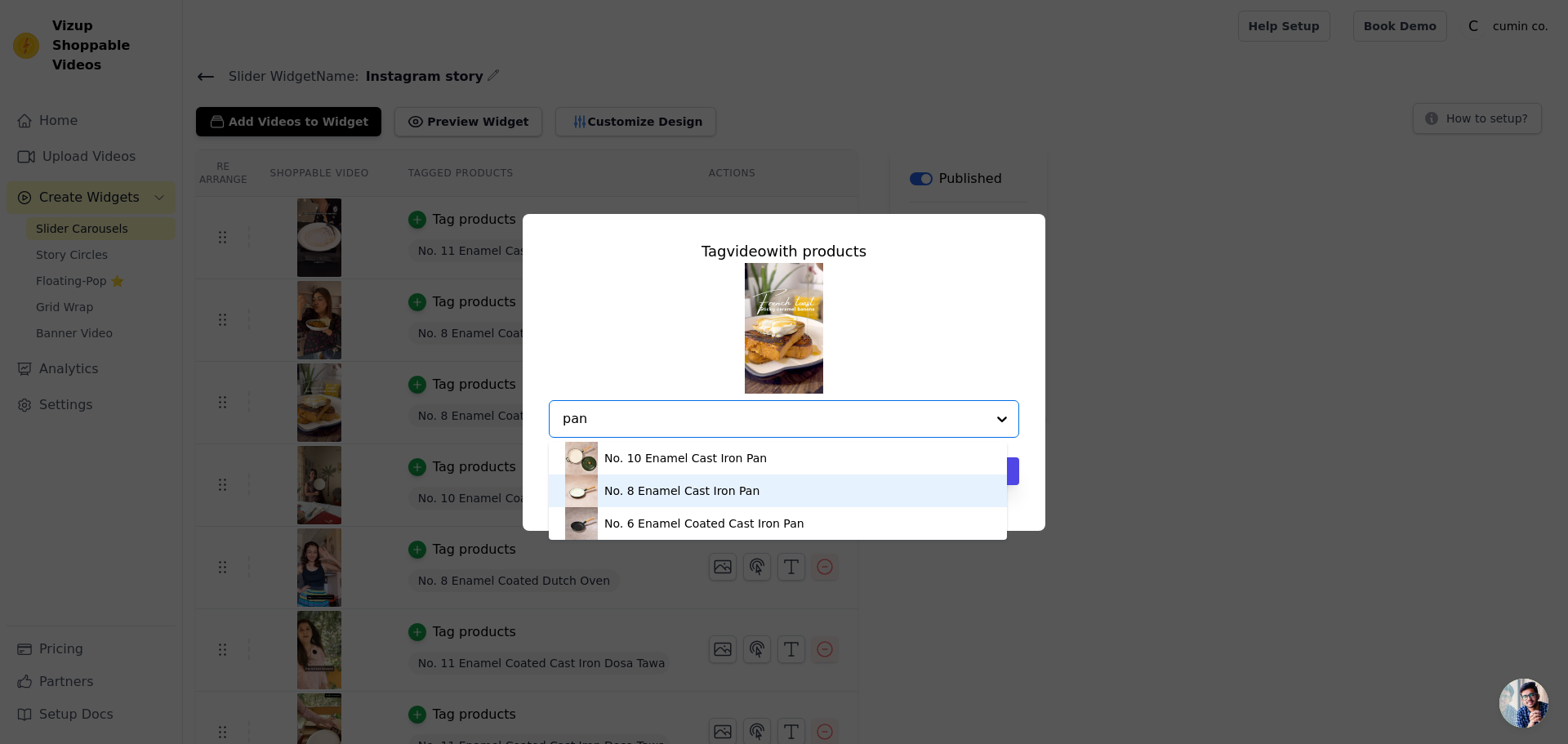
click at [784, 495] on div "No. 8 Enamel Cast Iron Pan" at bounding box center [777, 491] width 425 height 33
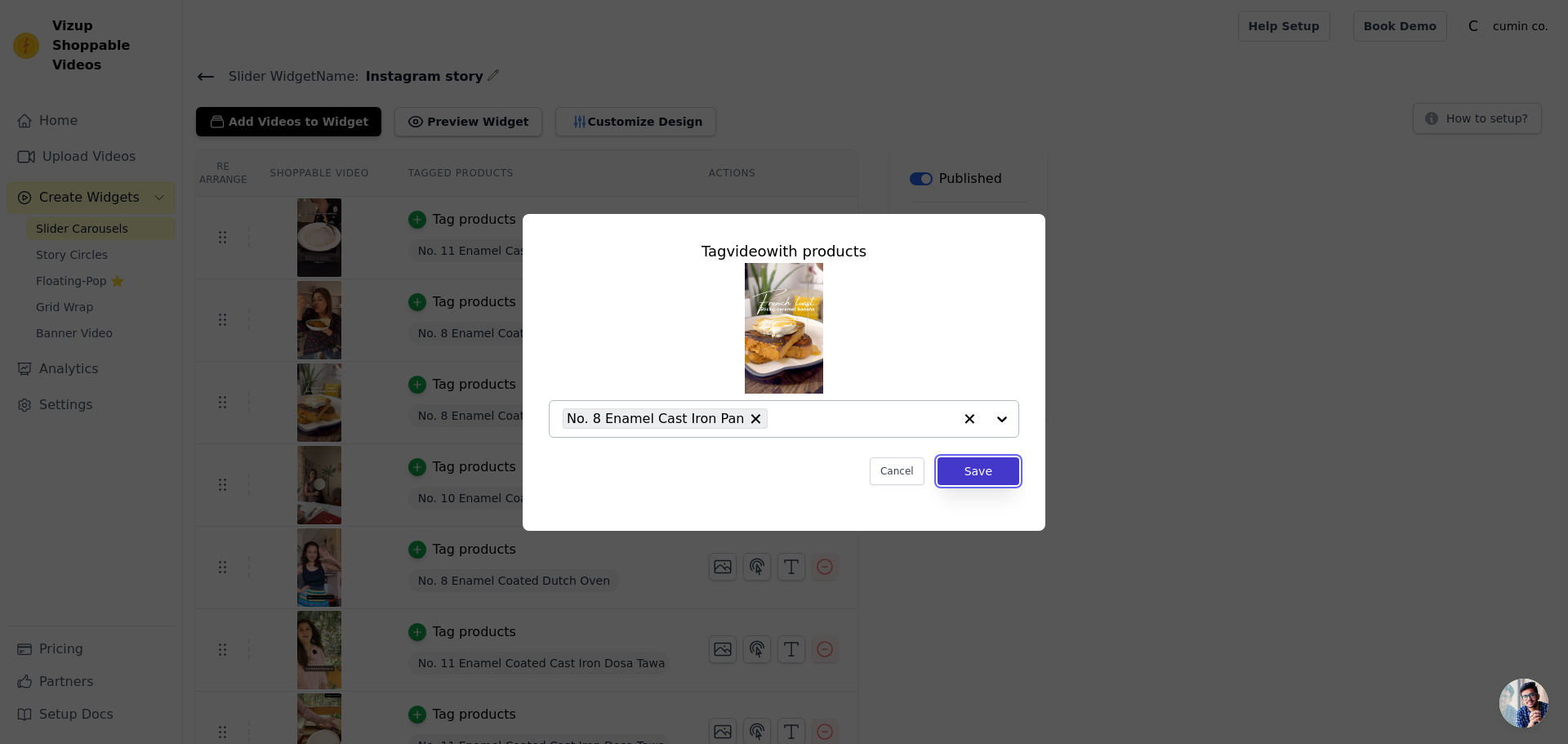
click at [997, 469] on button "Save" at bounding box center [977, 471] width 81 height 28
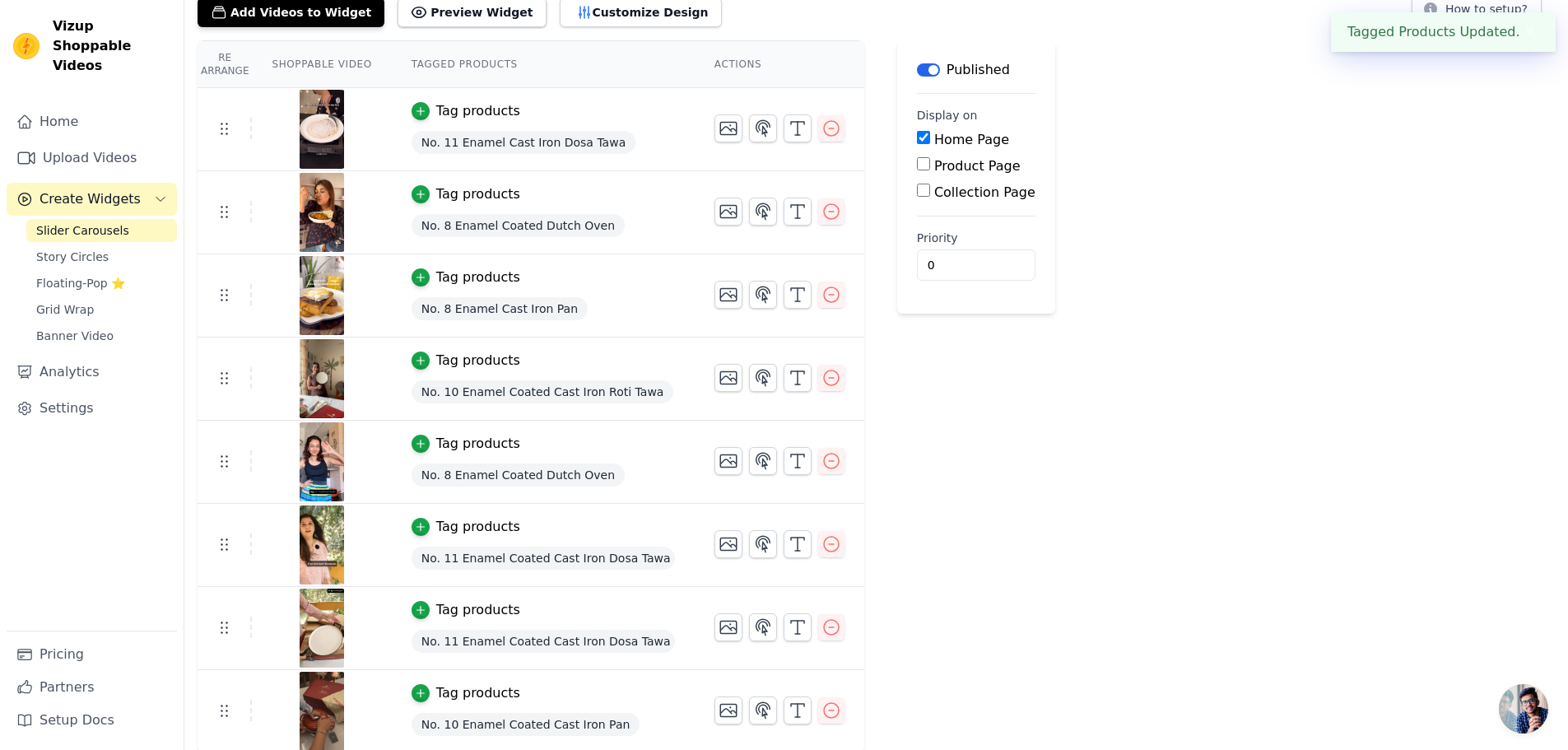
scroll to position [113, 0]
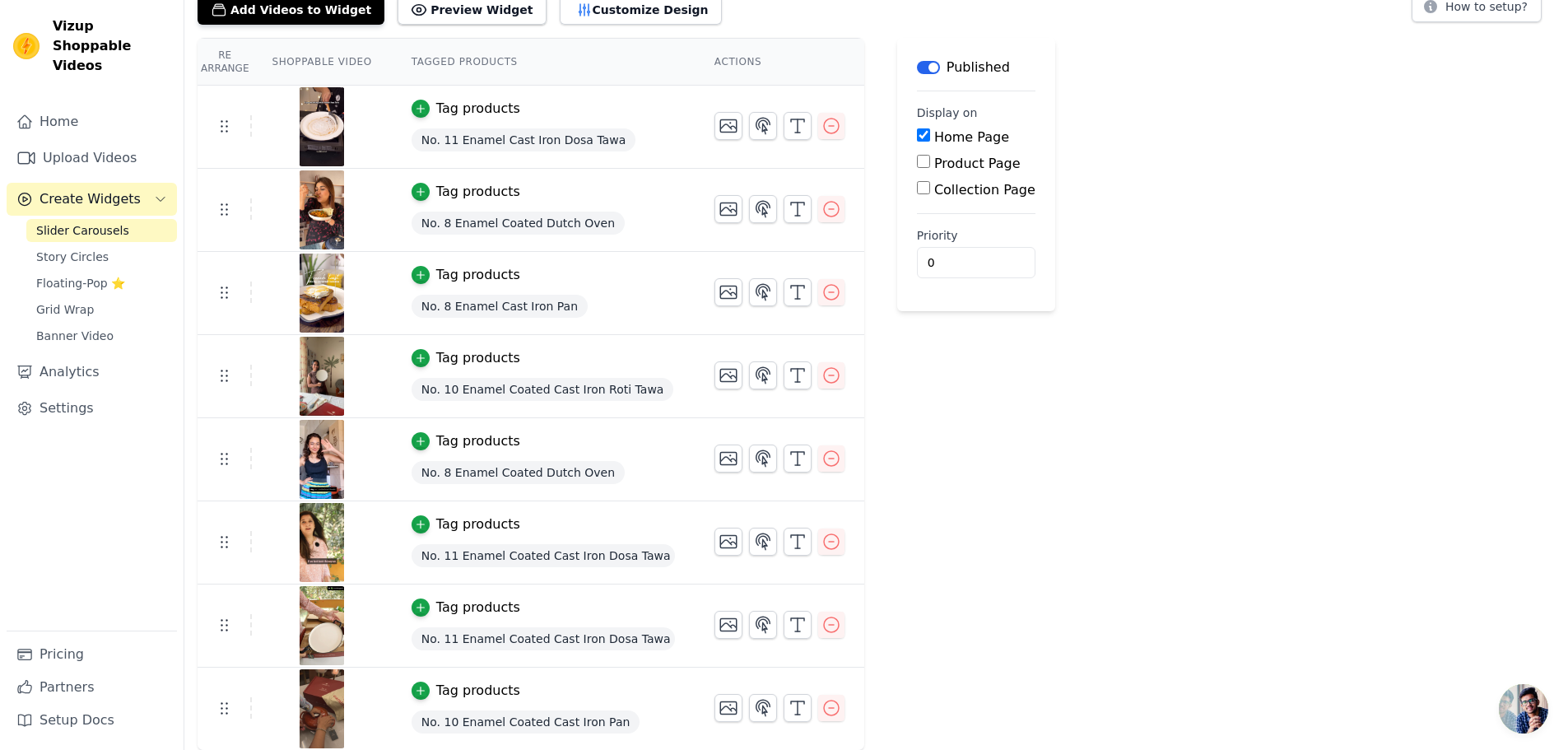
click at [554, 386] on span "No. 10 Enamel Coated Cast Iron Roti Tawa" at bounding box center [542, 389] width 263 height 23
click at [479, 362] on div "Tag products" at bounding box center [477, 358] width 84 height 20
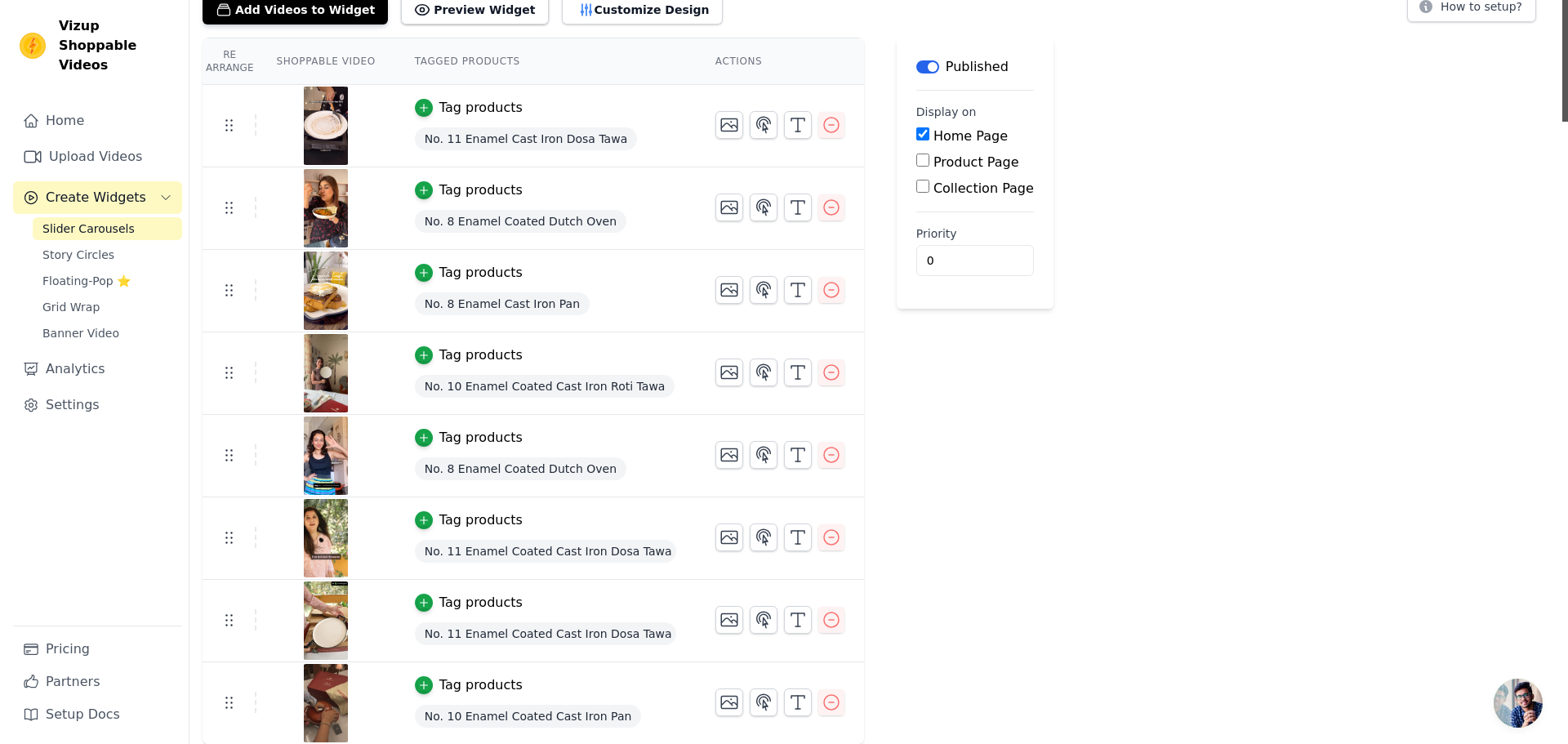
scroll to position [0, 0]
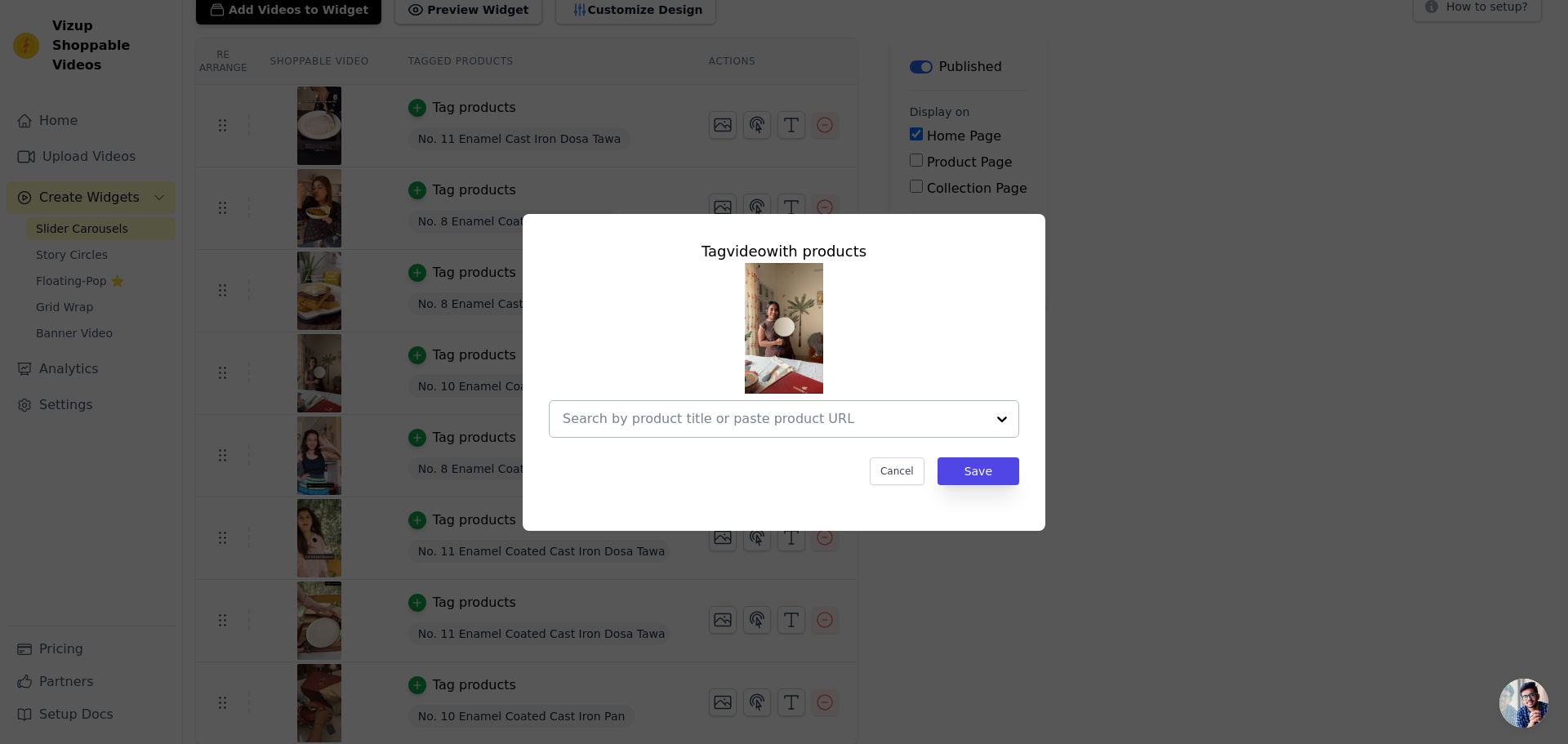
click at [812, 418] on input "text" at bounding box center [774, 419] width 423 height 20
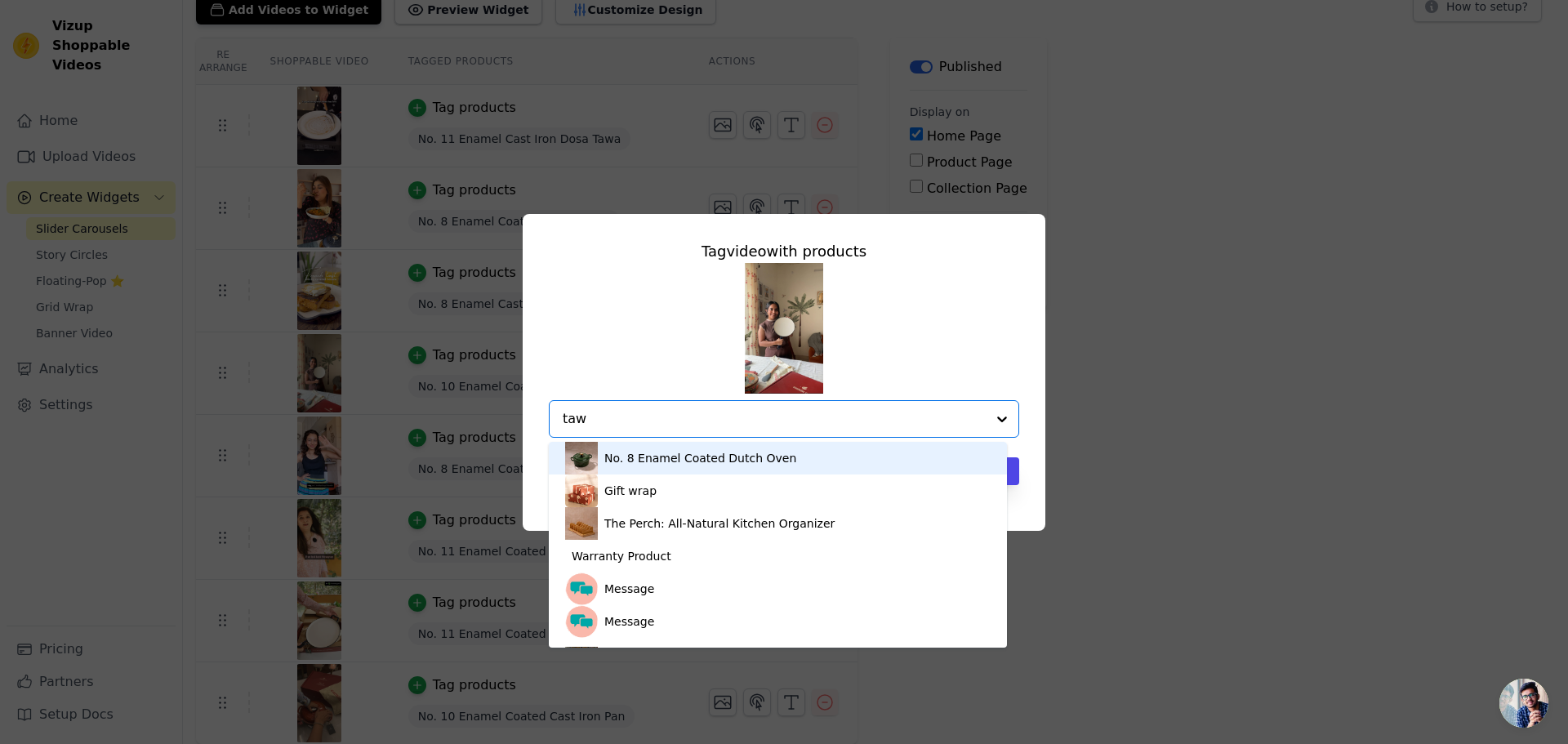
type input "tawa"
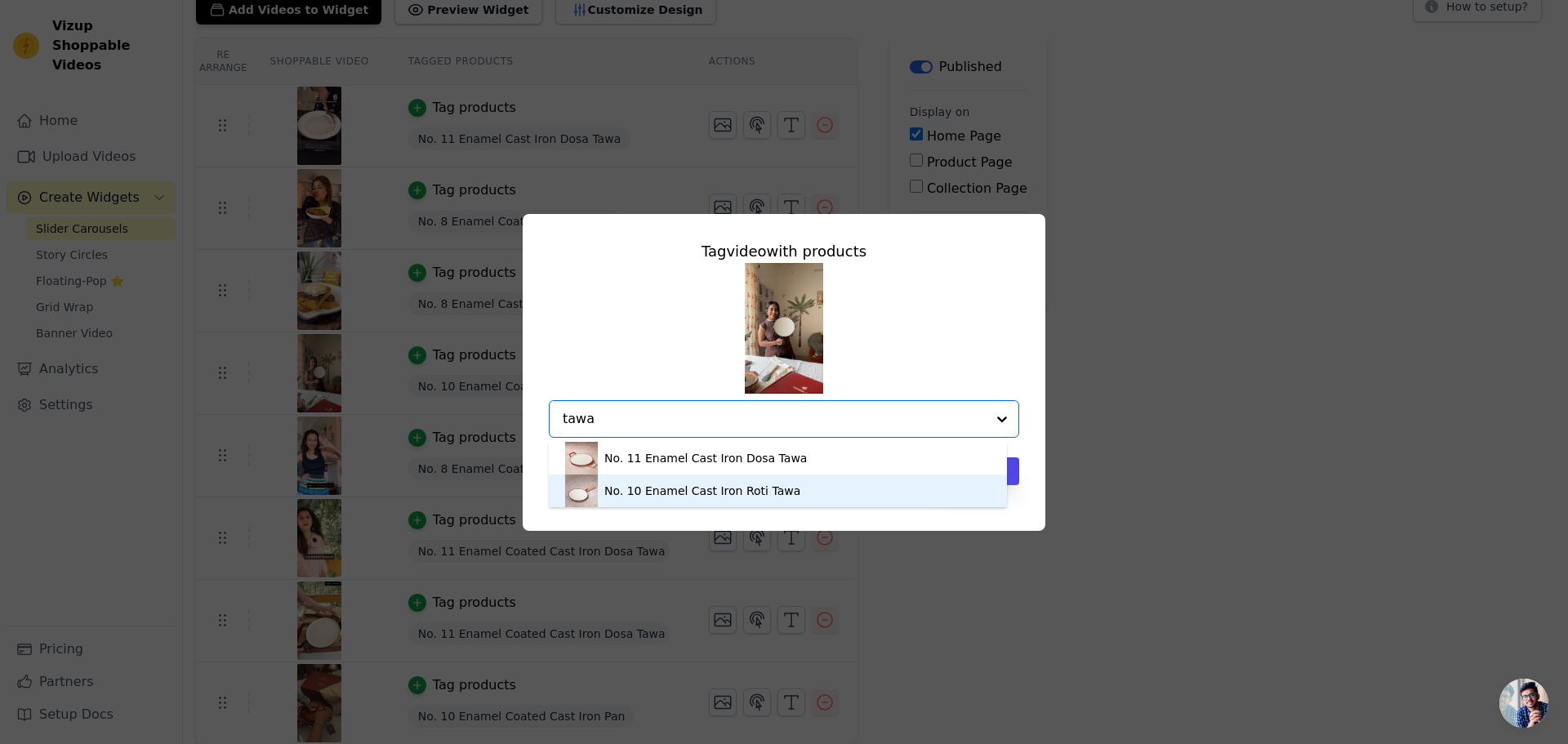
click at [768, 494] on div "No. 10 Enamel Cast Iron Roti Tawa" at bounding box center [703, 490] width 196 height 16
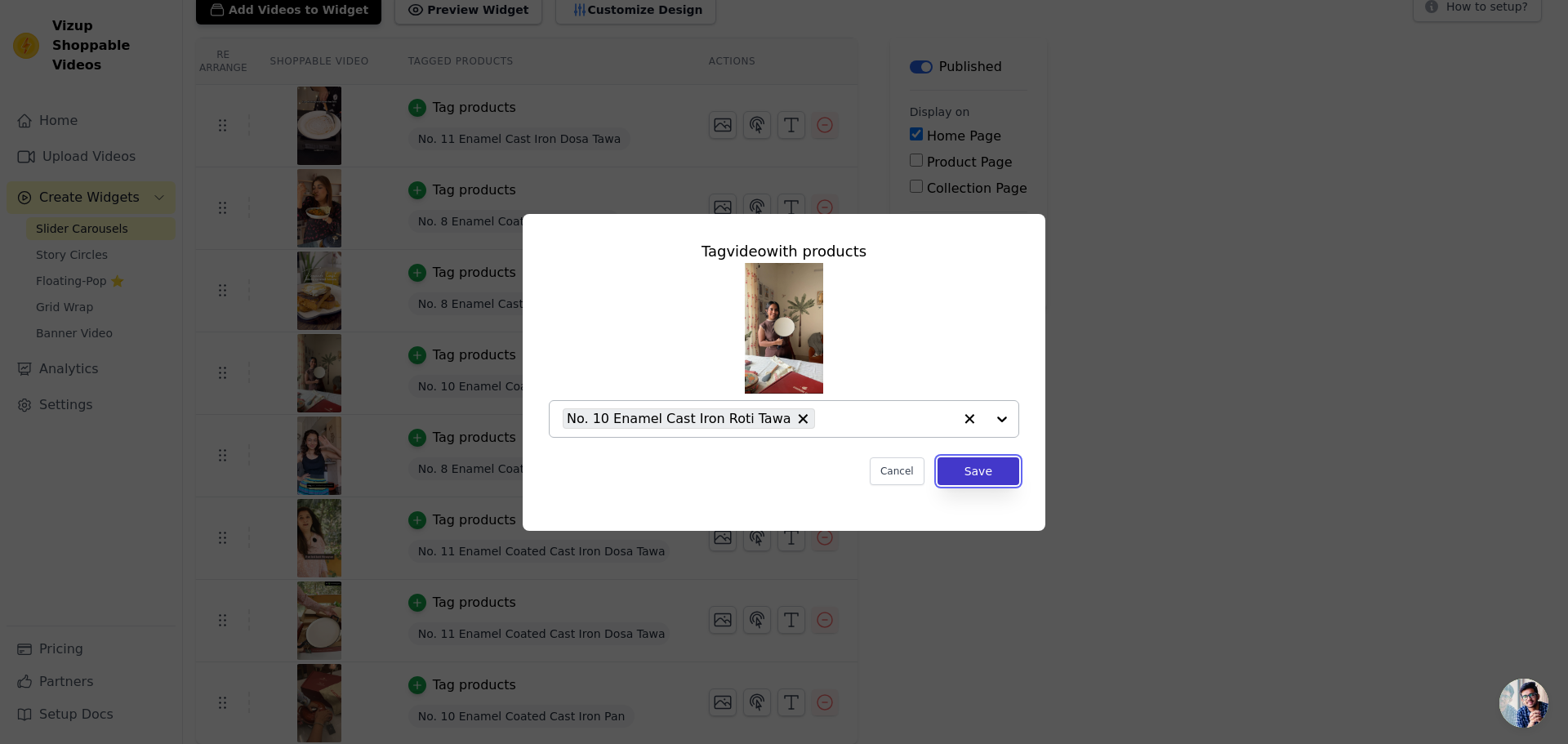
click at [960, 474] on button "Save" at bounding box center [977, 471] width 81 height 28
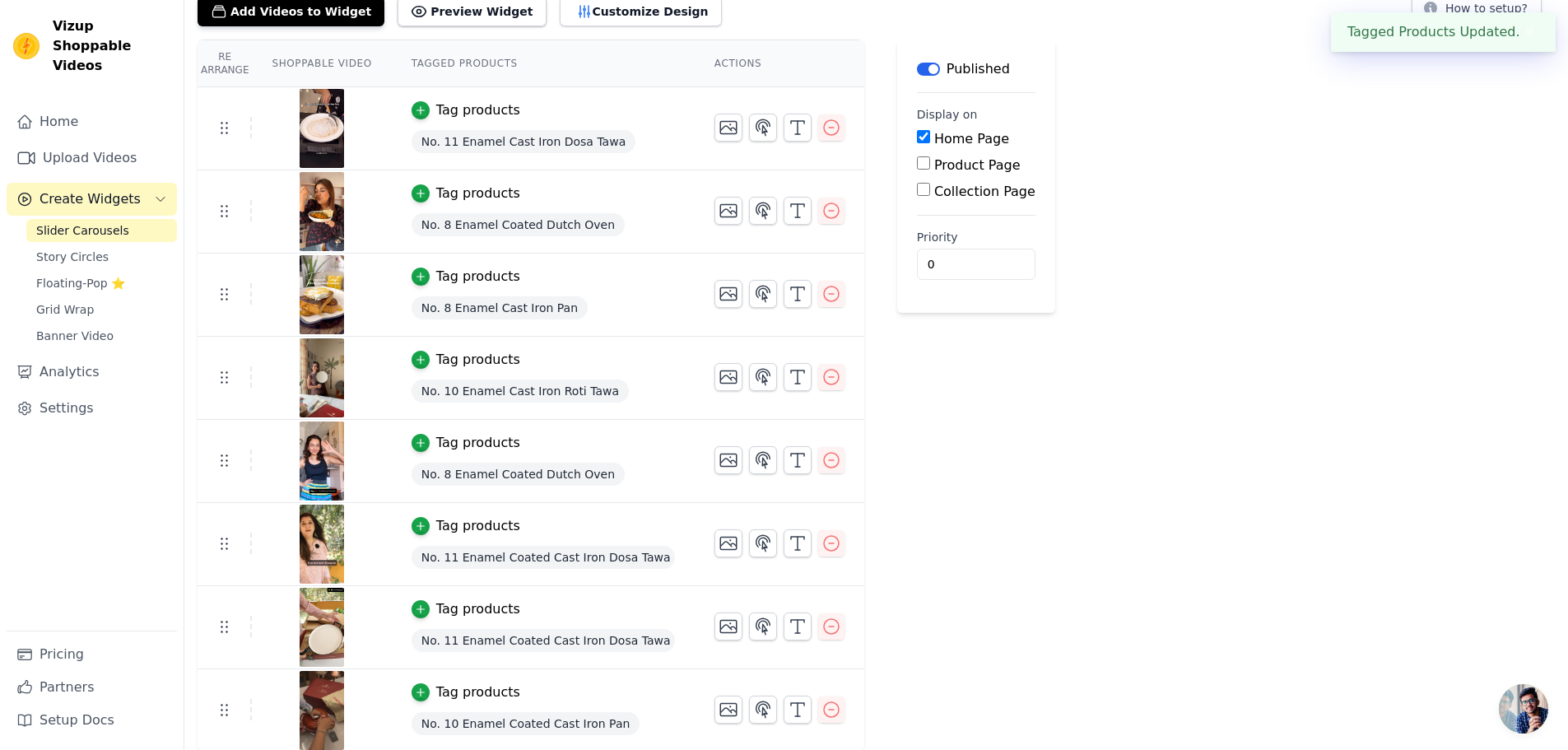
scroll to position [113, 0]
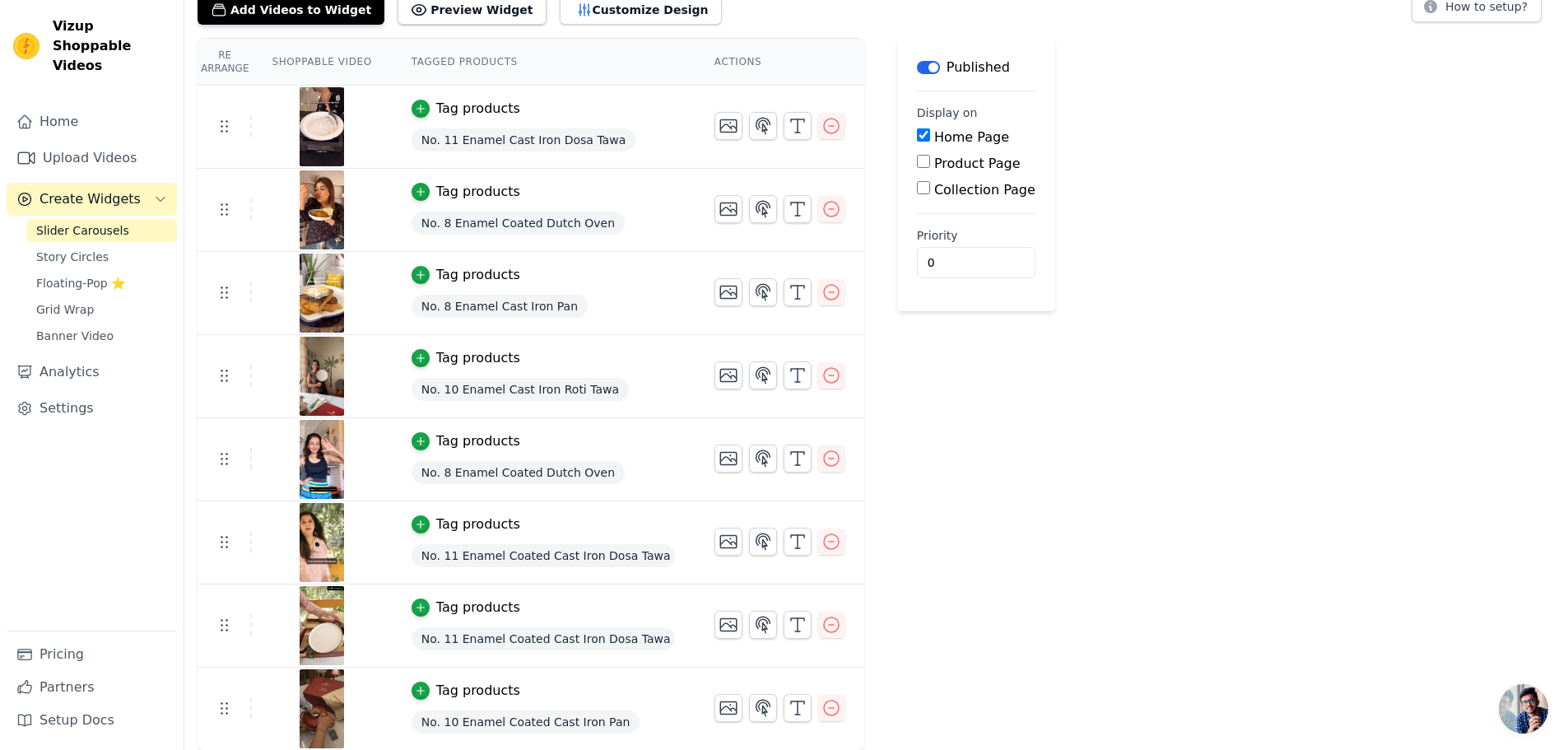
click at [483, 443] on div "Tag products" at bounding box center [477, 441] width 84 height 20
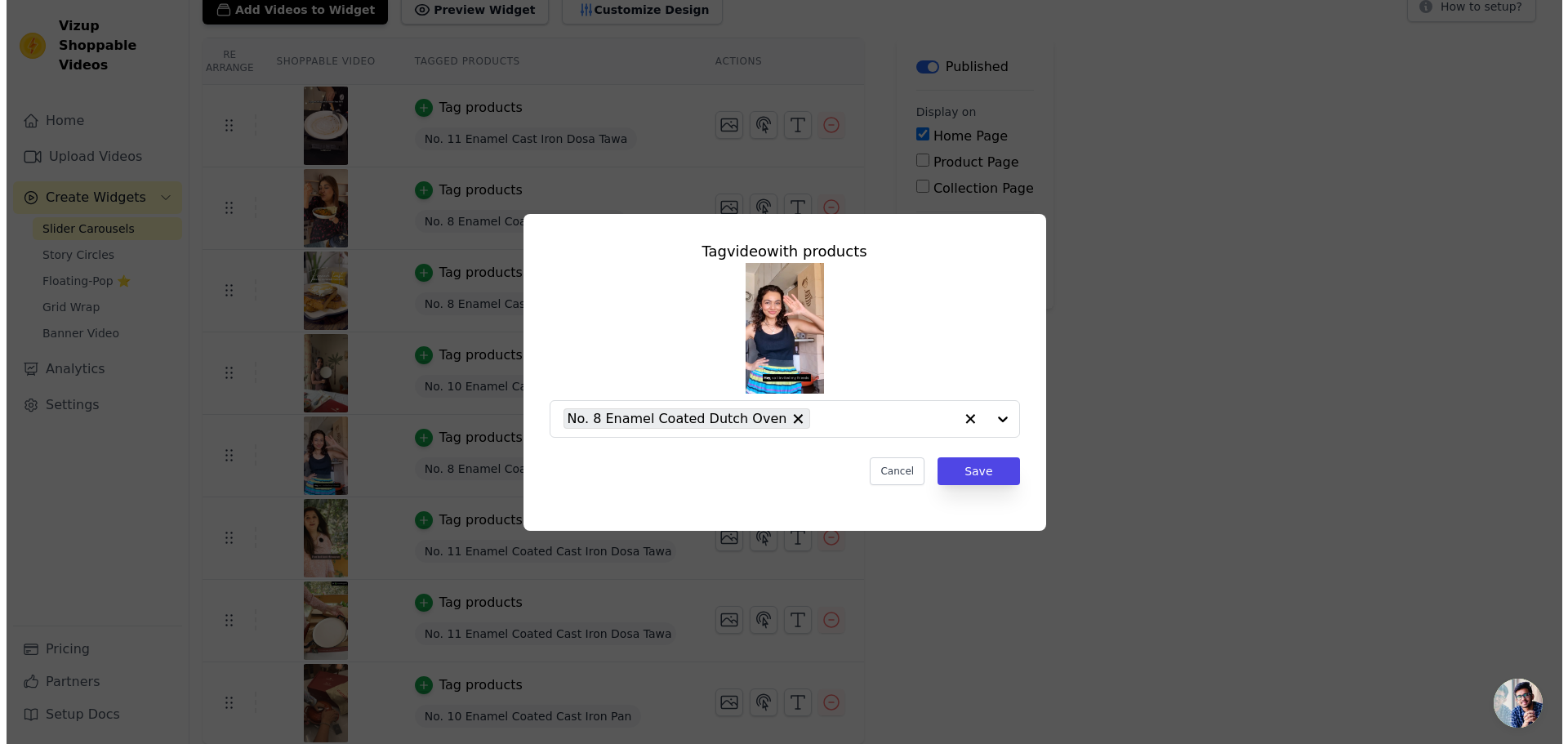
scroll to position [0, 0]
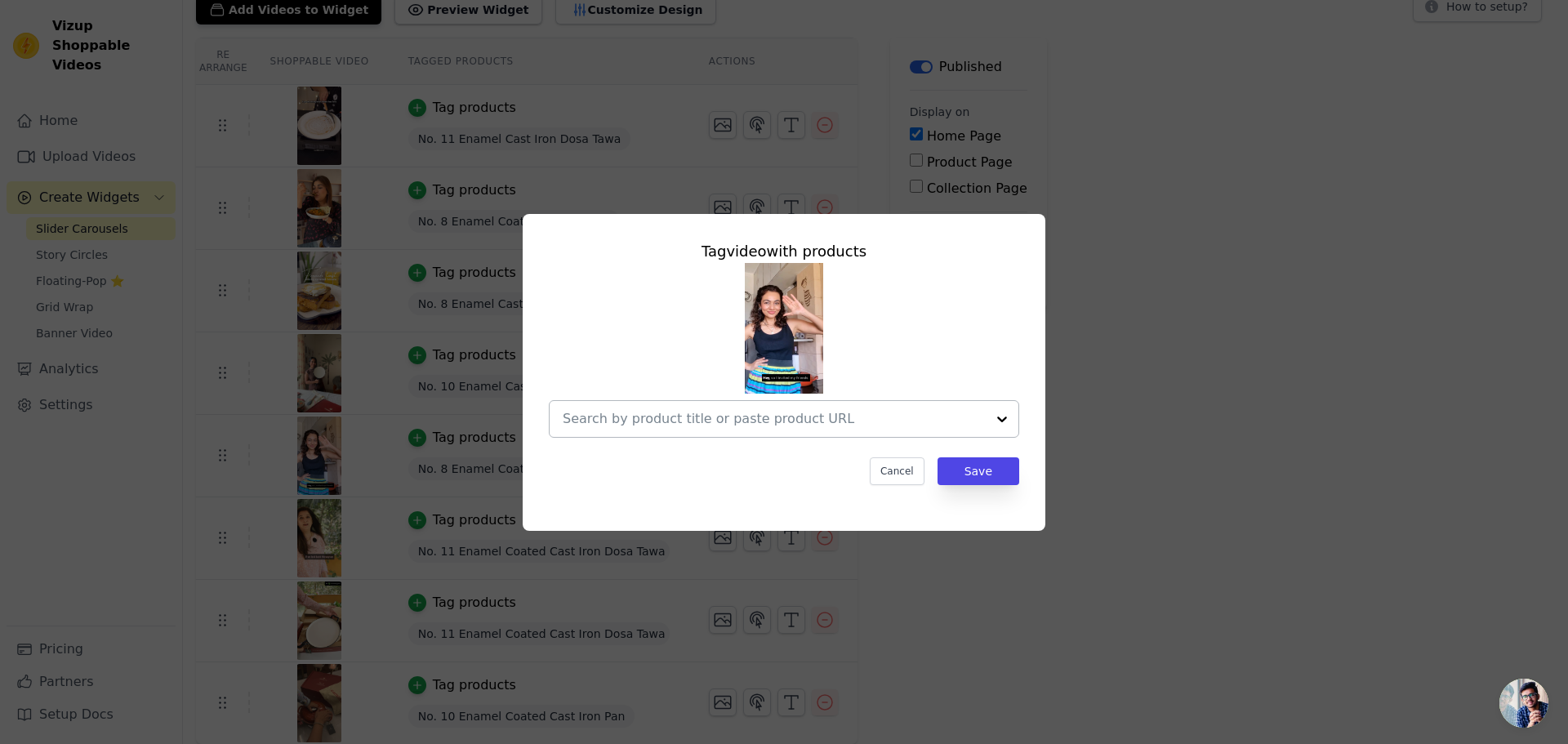
click at [761, 422] on input "text" at bounding box center [774, 419] width 423 height 20
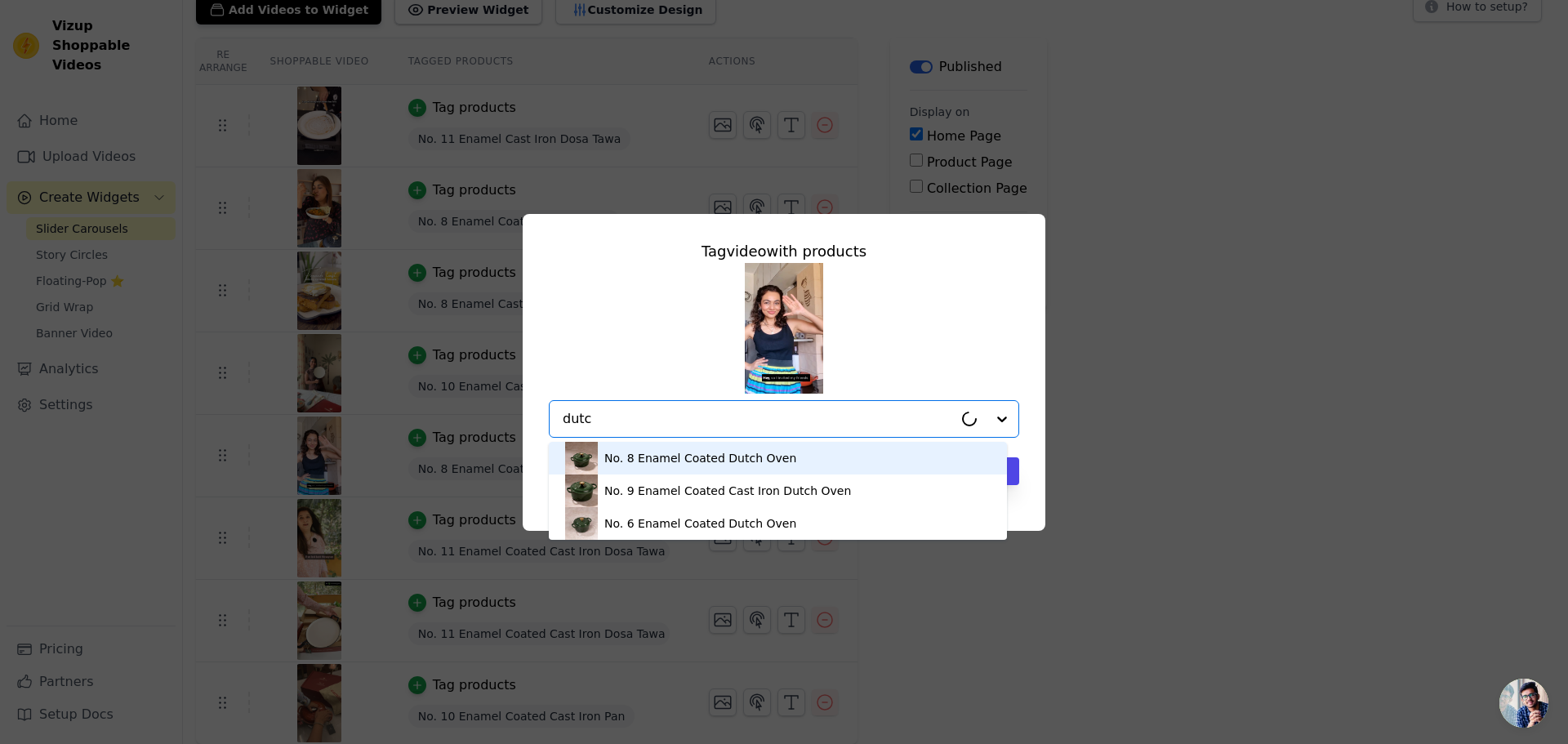
type input "dutch"
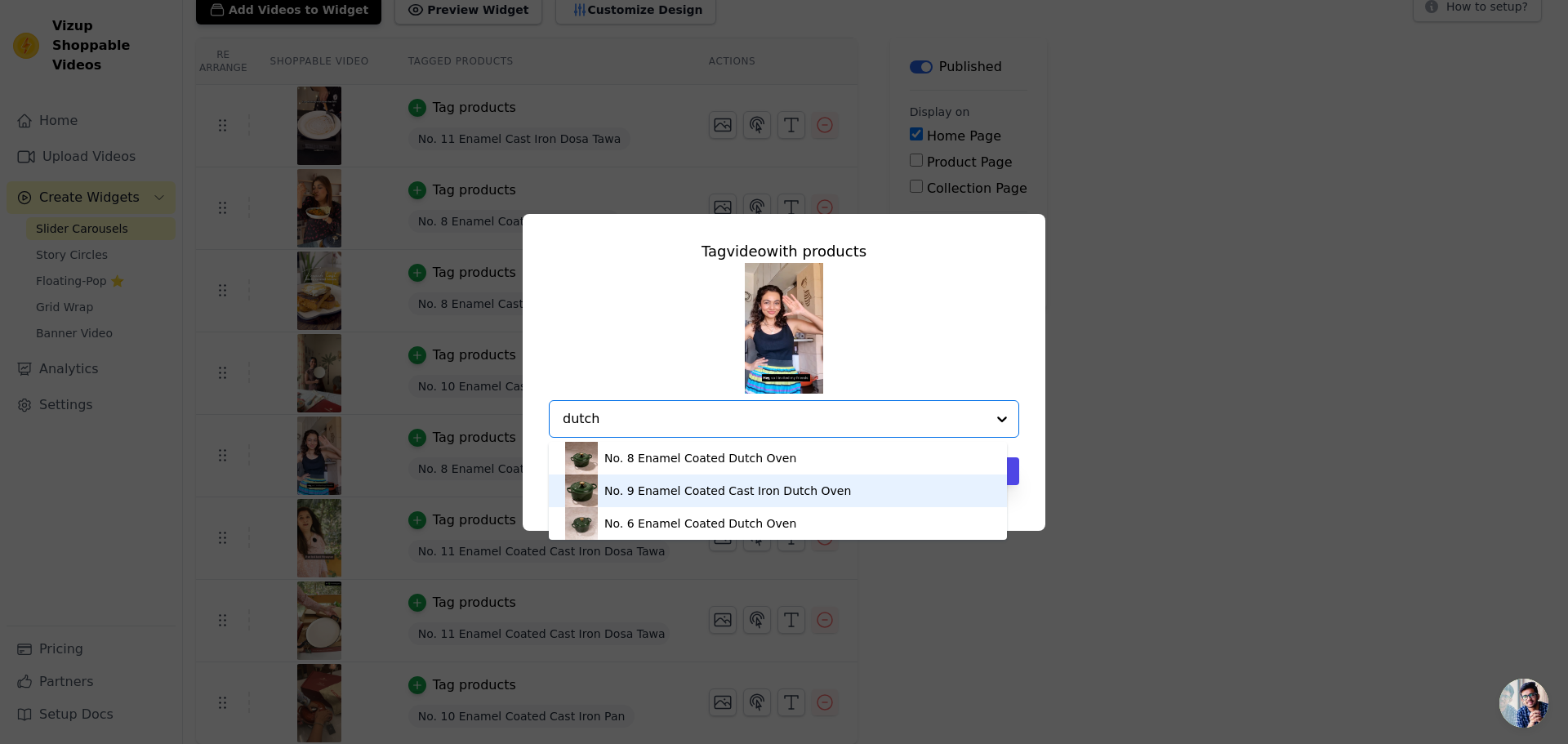
click at [685, 489] on div "No. 9 Enamel Coated Cast Iron Dutch Oven" at bounding box center [728, 490] width 247 height 16
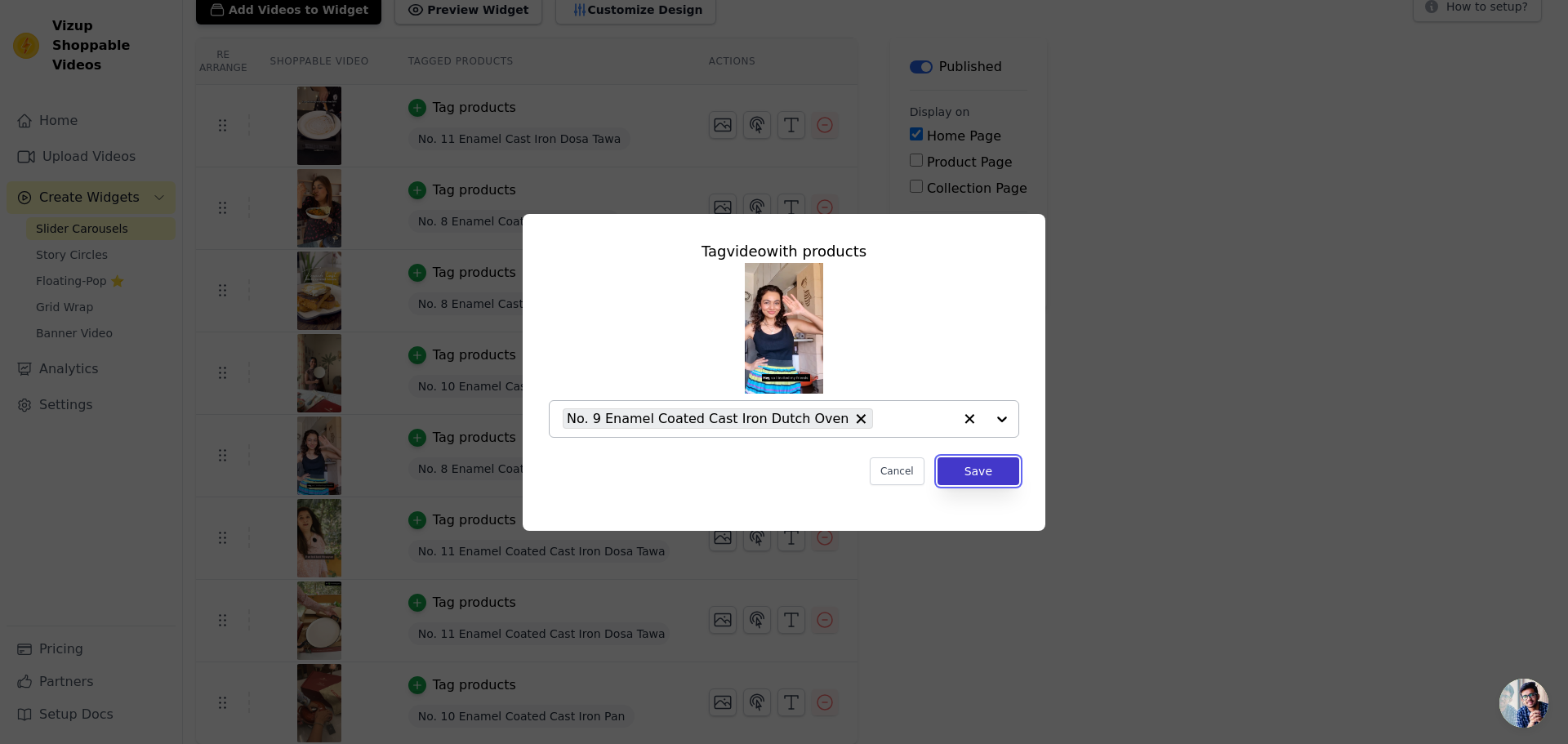
click at [971, 472] on button "Save" at bounding box center [977, 471] width 81 height 28
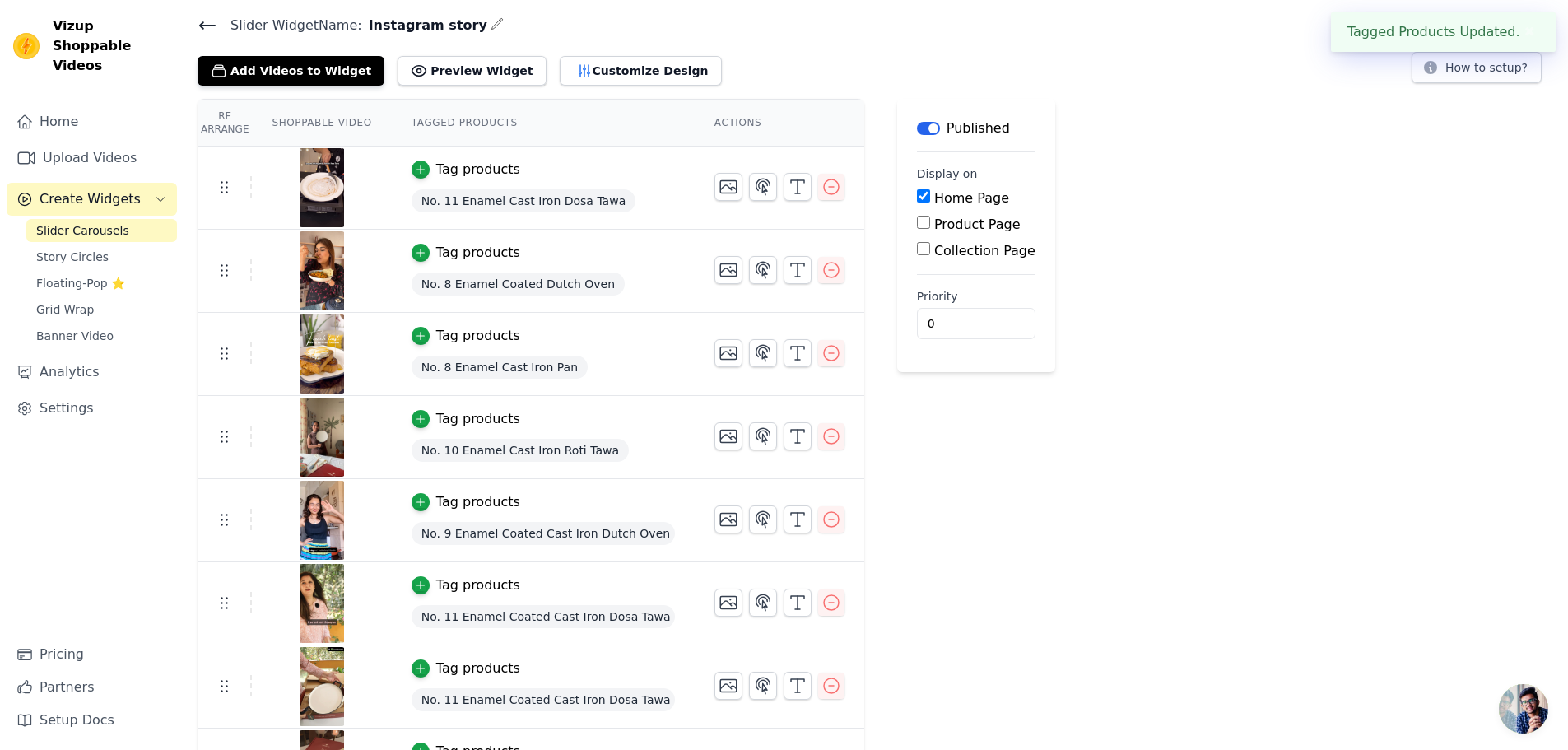
scroll to position [113, 0]
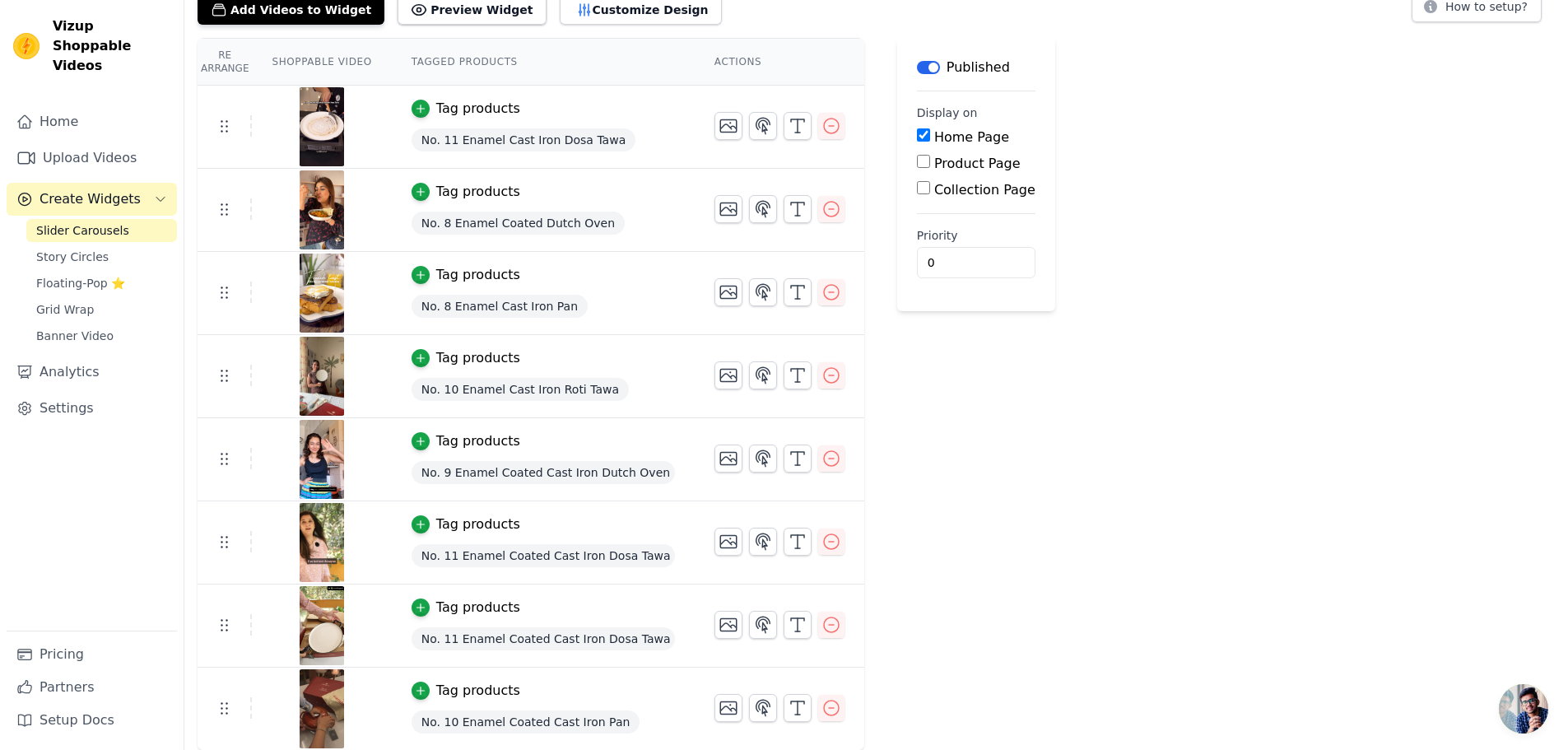
click at [473, 525] on div "Tag products" at bounding box center [477, 524] width 84 height 20
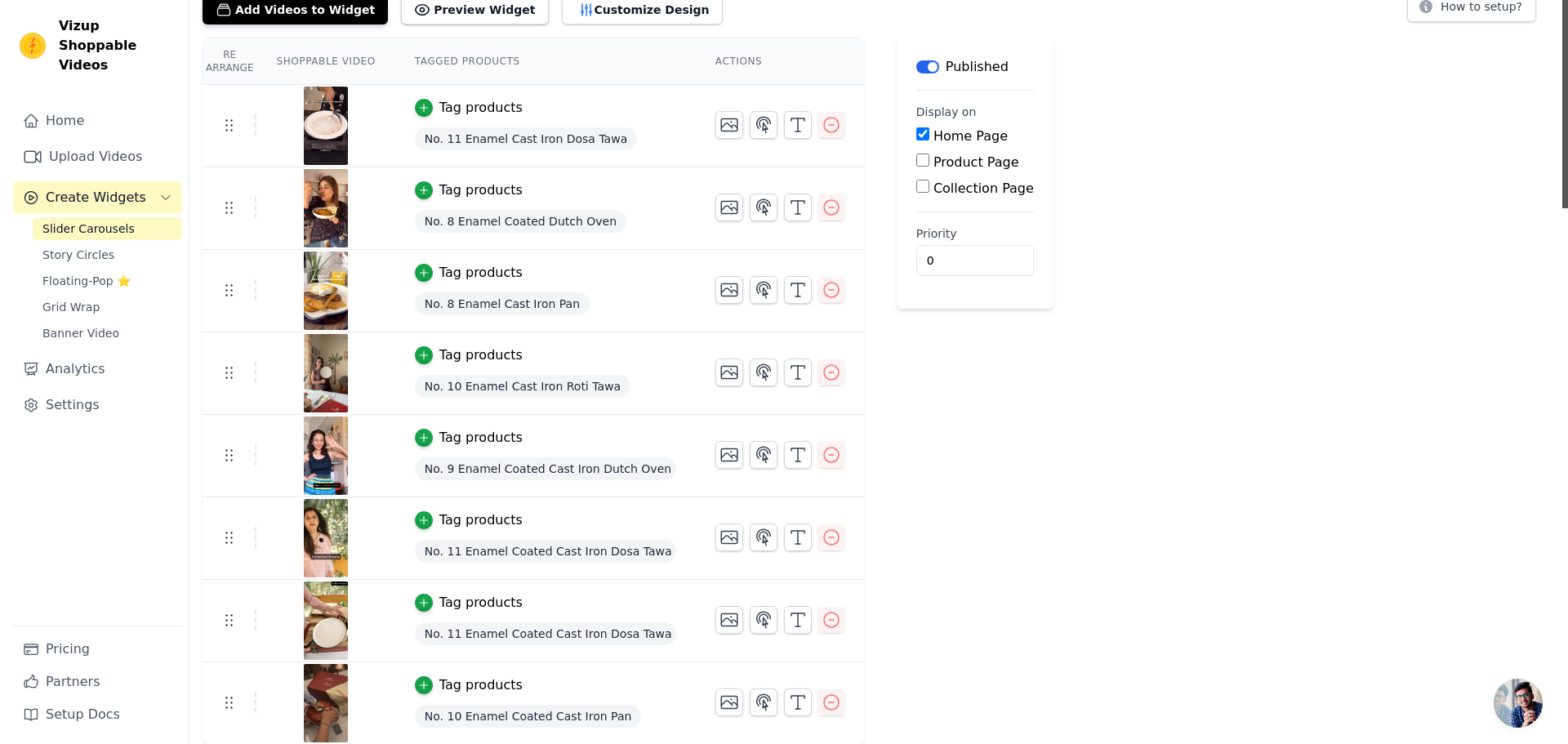
scroll to position [0, 0]
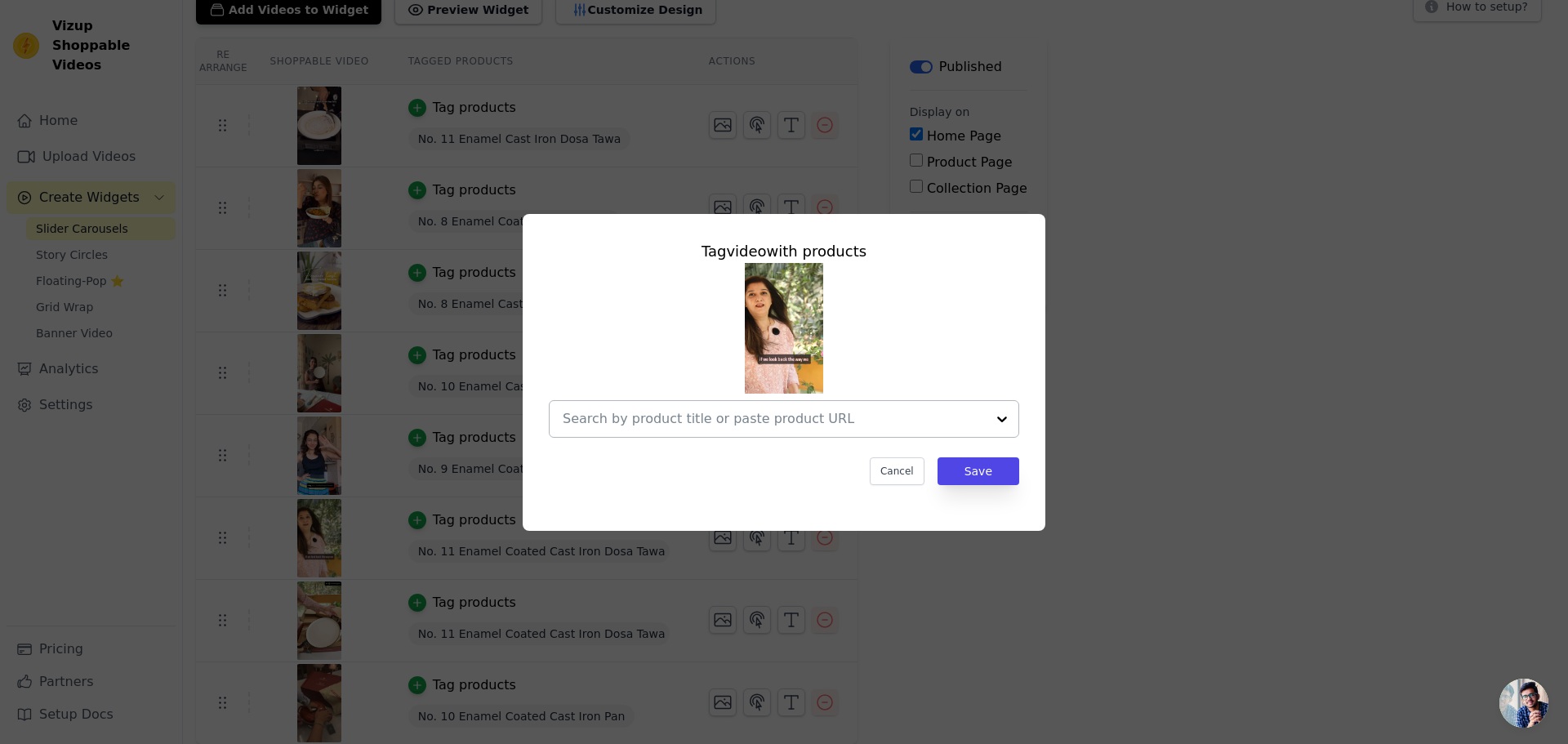
click at [740, 421] on input "text" at bounding box center [774, 419] width 423 height 20
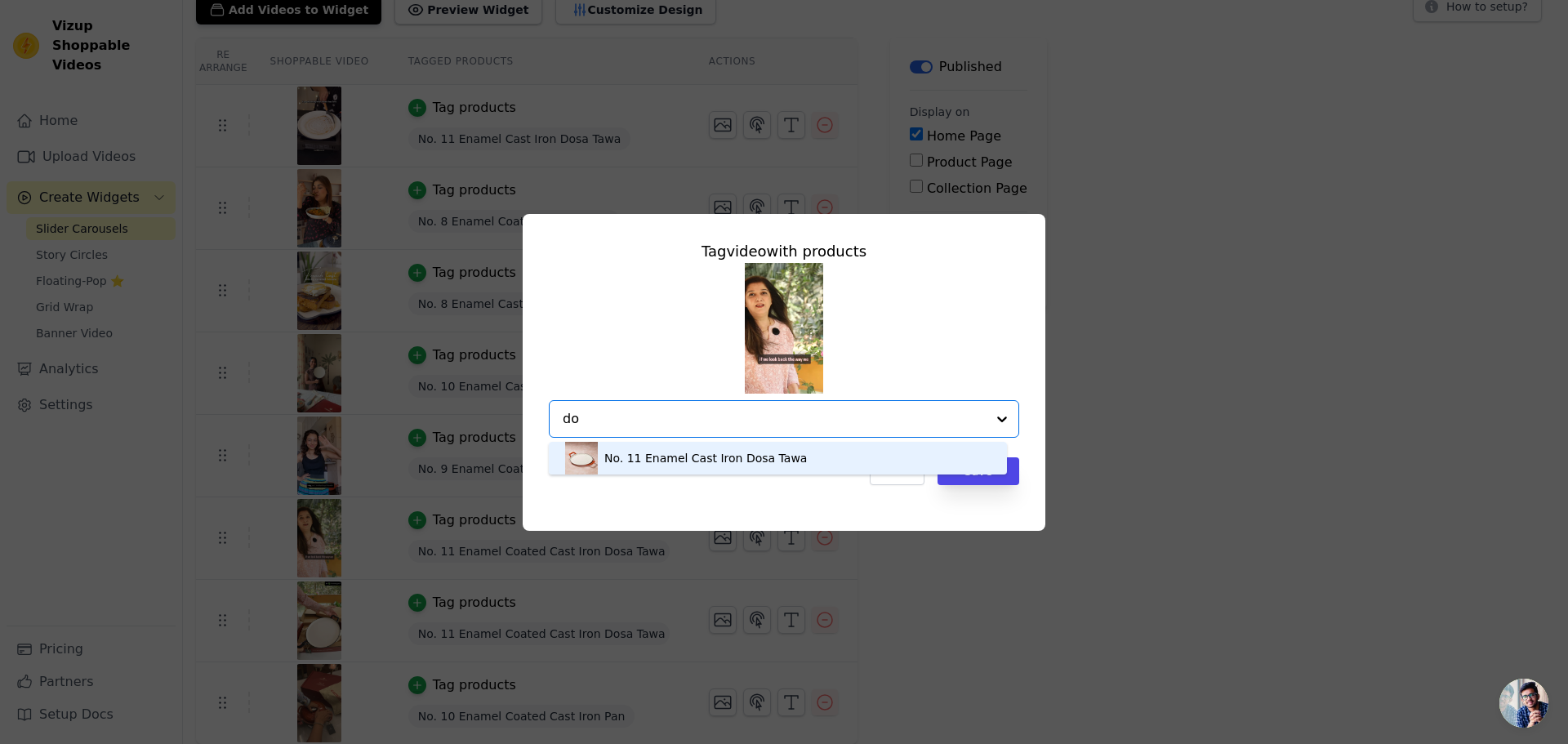
type input "d"
type input "pan"
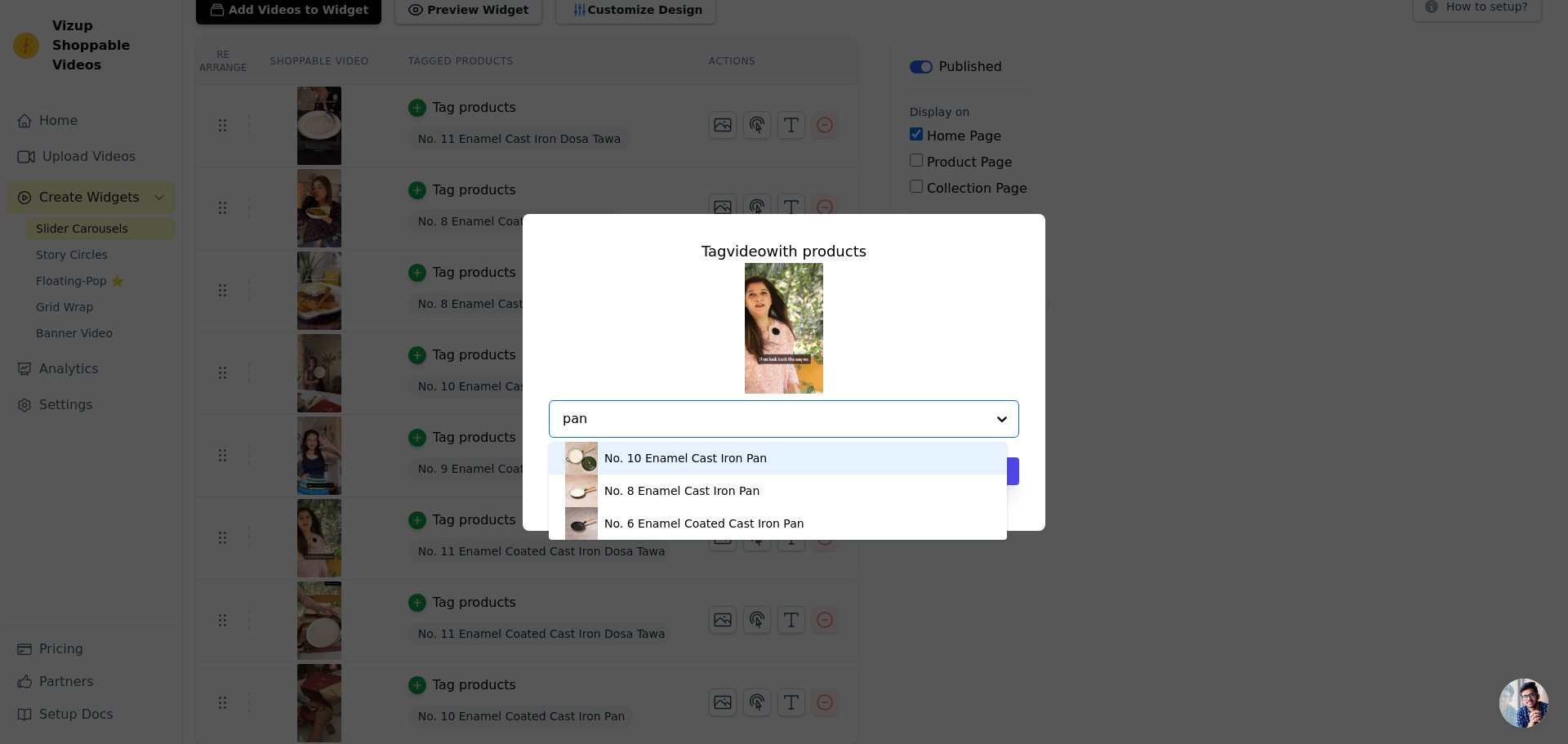
click at [723, 456] on div "No. 10 Enamel Cast Iron Pan" at bounding box center [686, 457] width 163 height 16
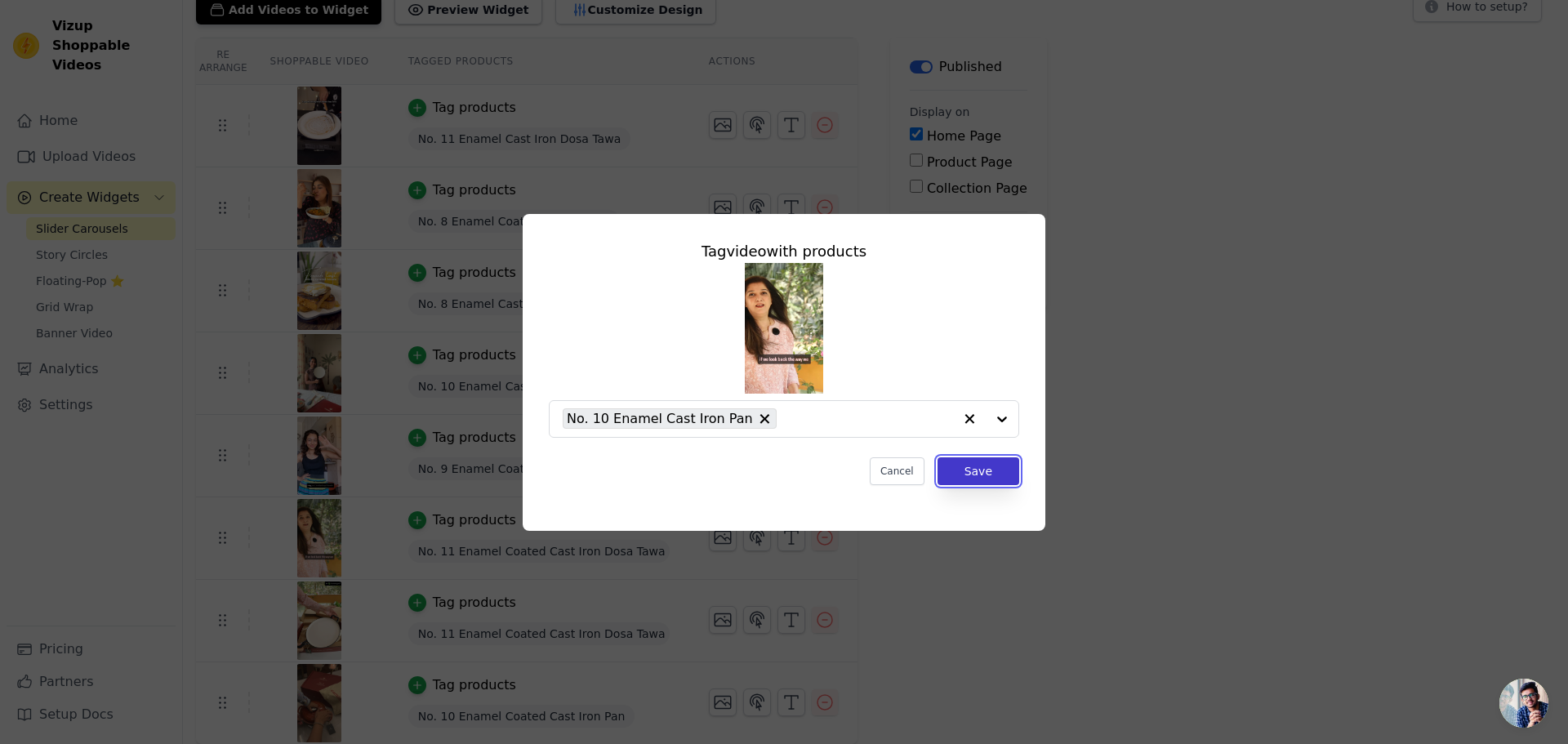
click at [962, 466] on button "Save" at bounding box center [977, 471] width 81 height 28
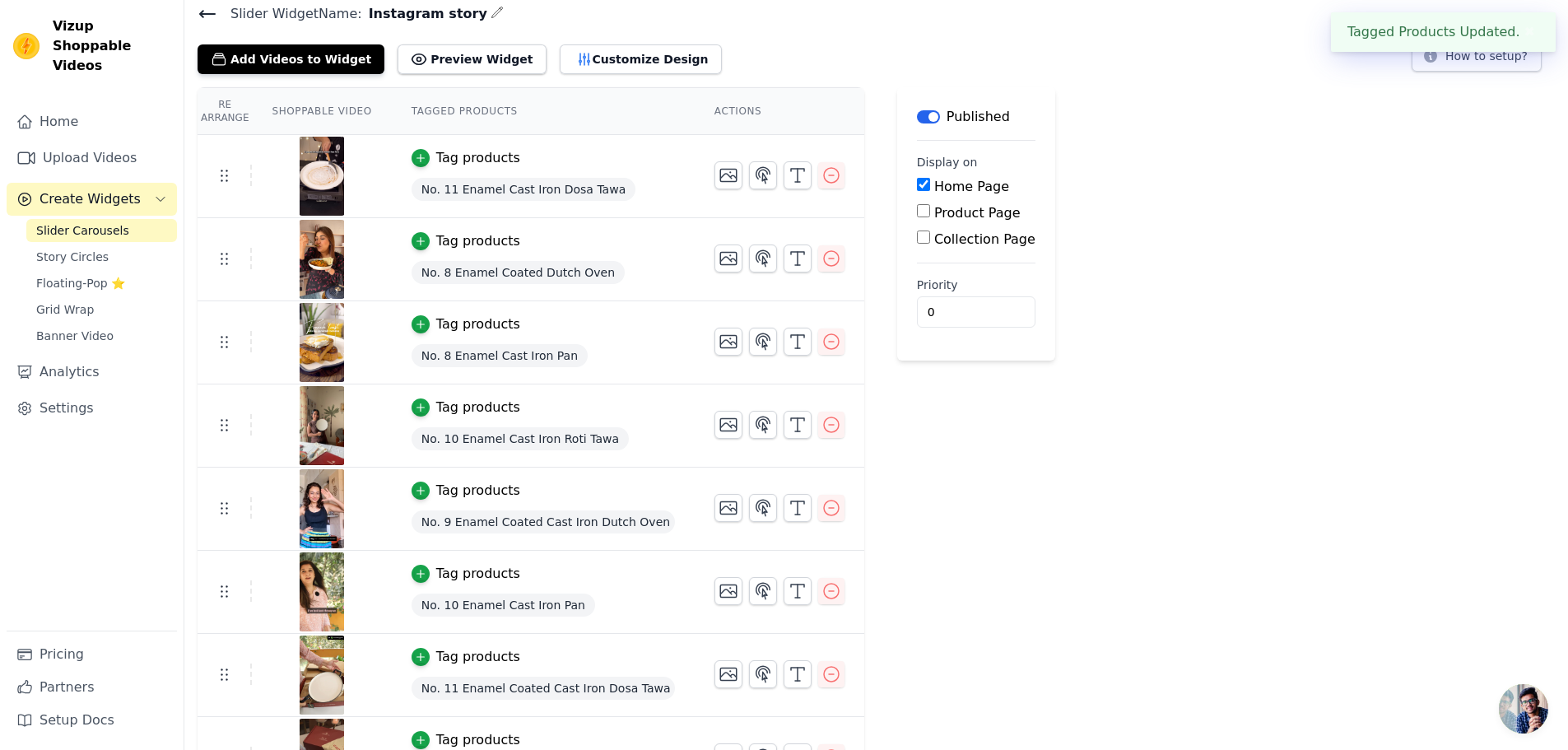
scroll to position [113, 0]
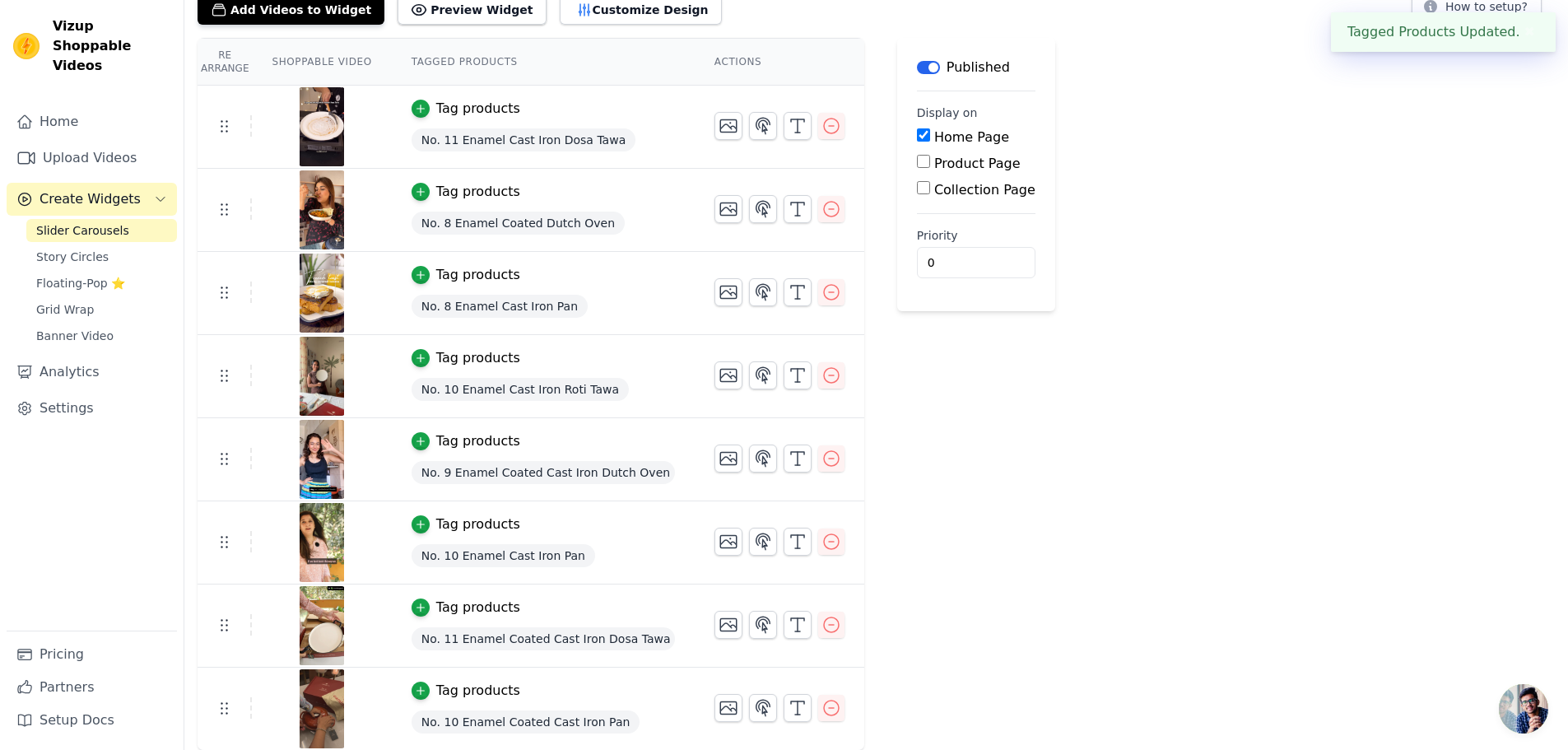
click at [481, 611] on div "Tag products" at bounding box center [477, 607] width 84 height 20
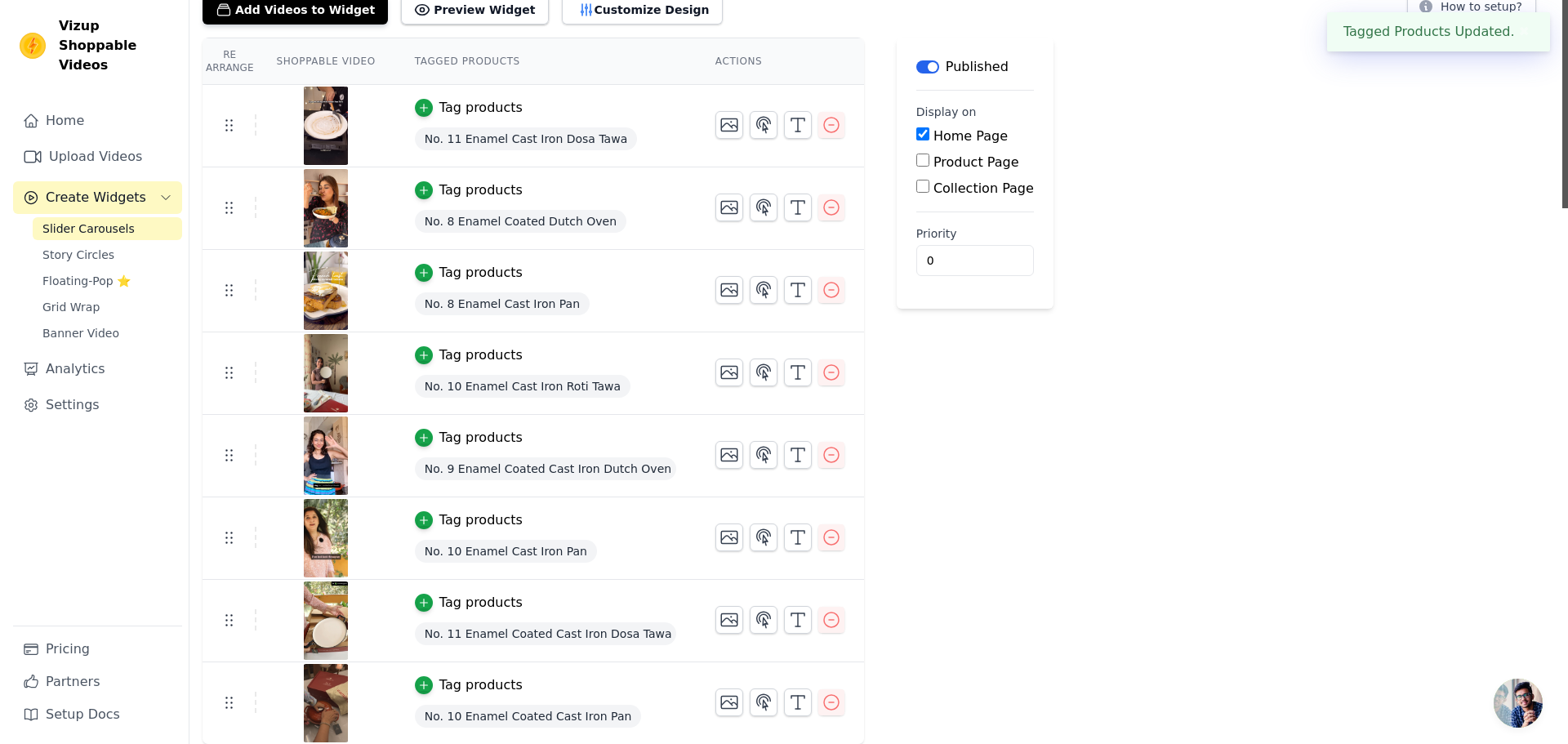
scroll to position [0, 0]
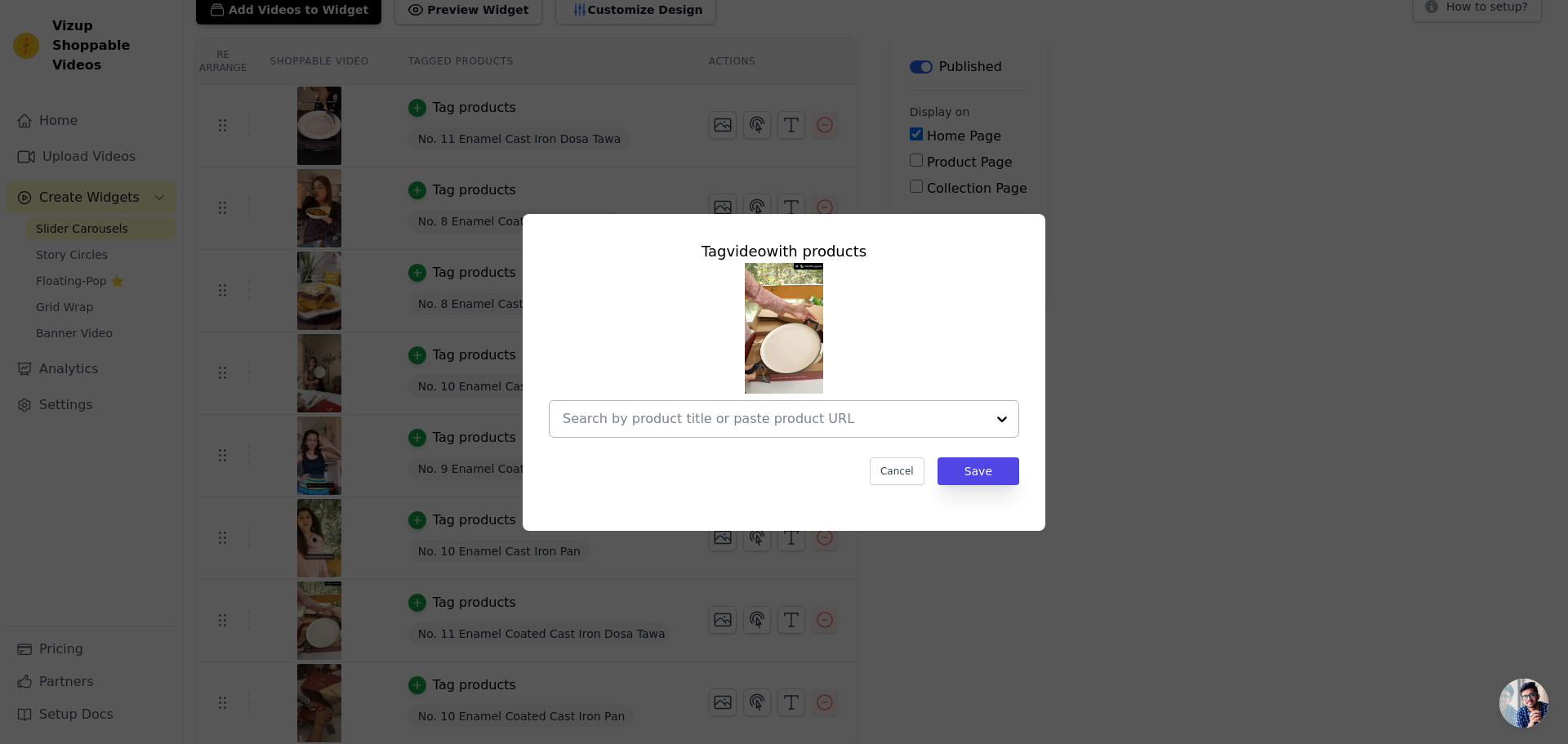
click at [720, 424] on input "text" at bounding box center [774, 419] width 423 height 20
click at [663, 413] on input "text" at bounding box center [774, 419] width 423 height 20
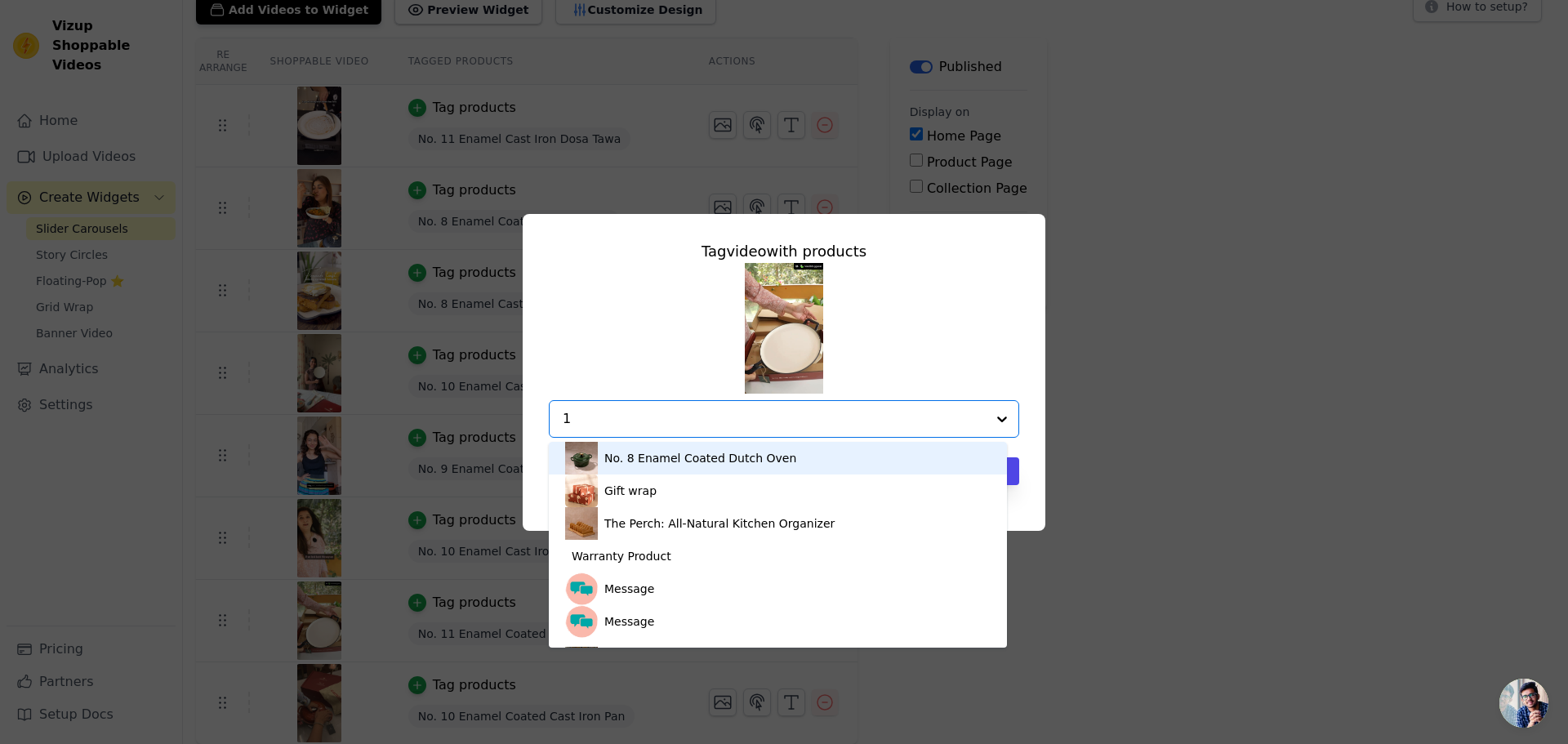
type input "11"
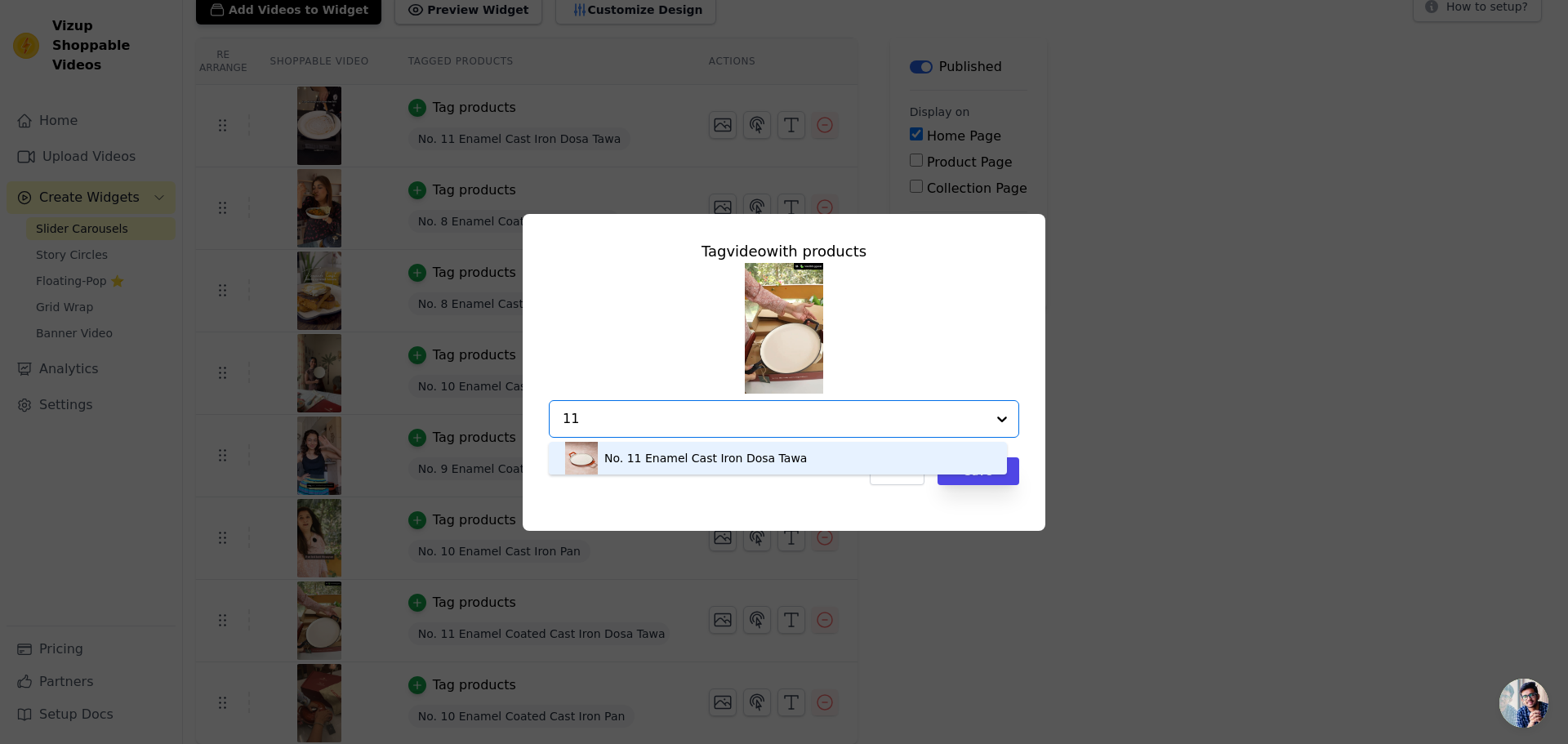
click at [730, 456] on div "No. 11 Enamel Cast Iron Dosa Tawa" at bounding box center [706, 457] width 203 height 16
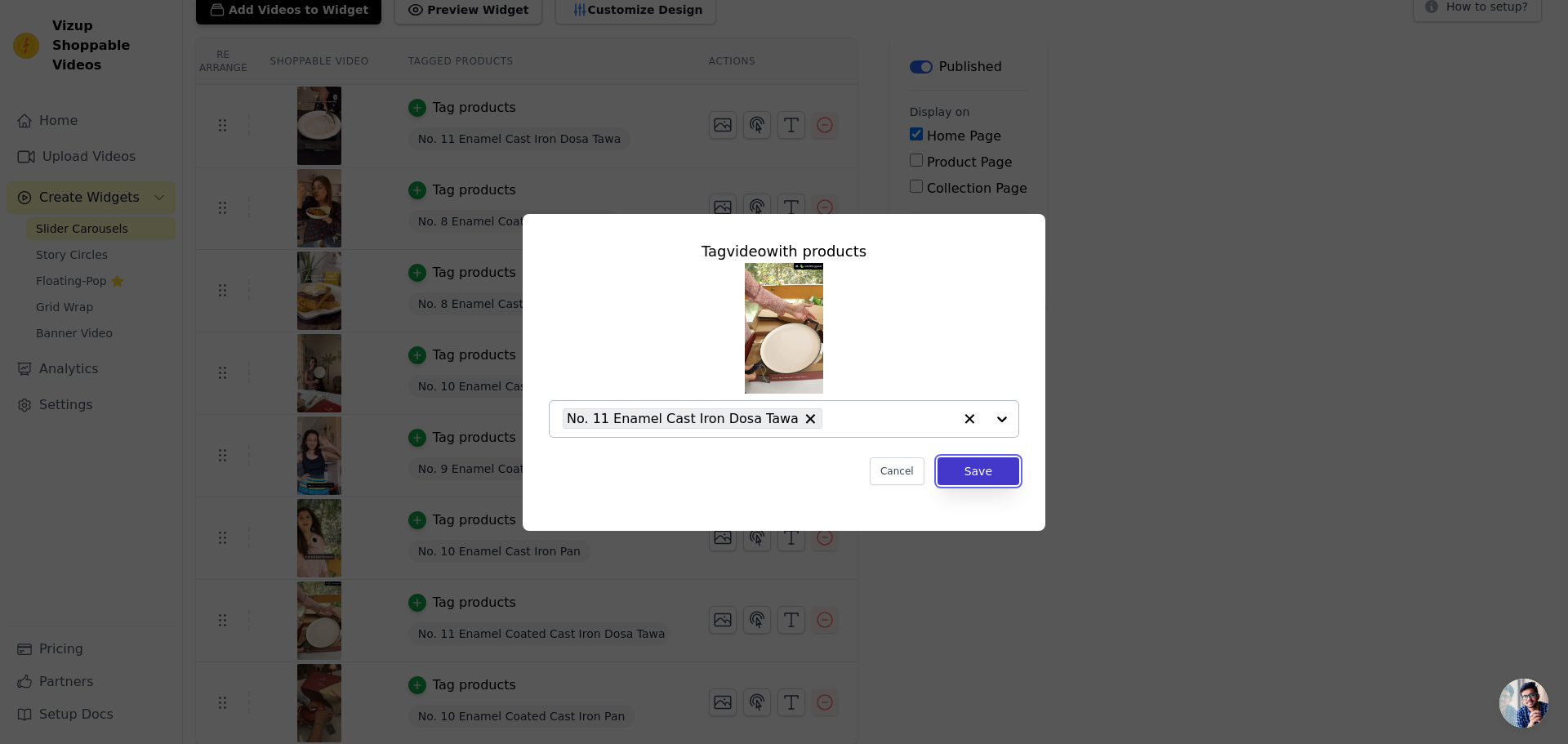
click at [987, 465] on button "Save" at bounding box center [977, 471] width 81 height 28
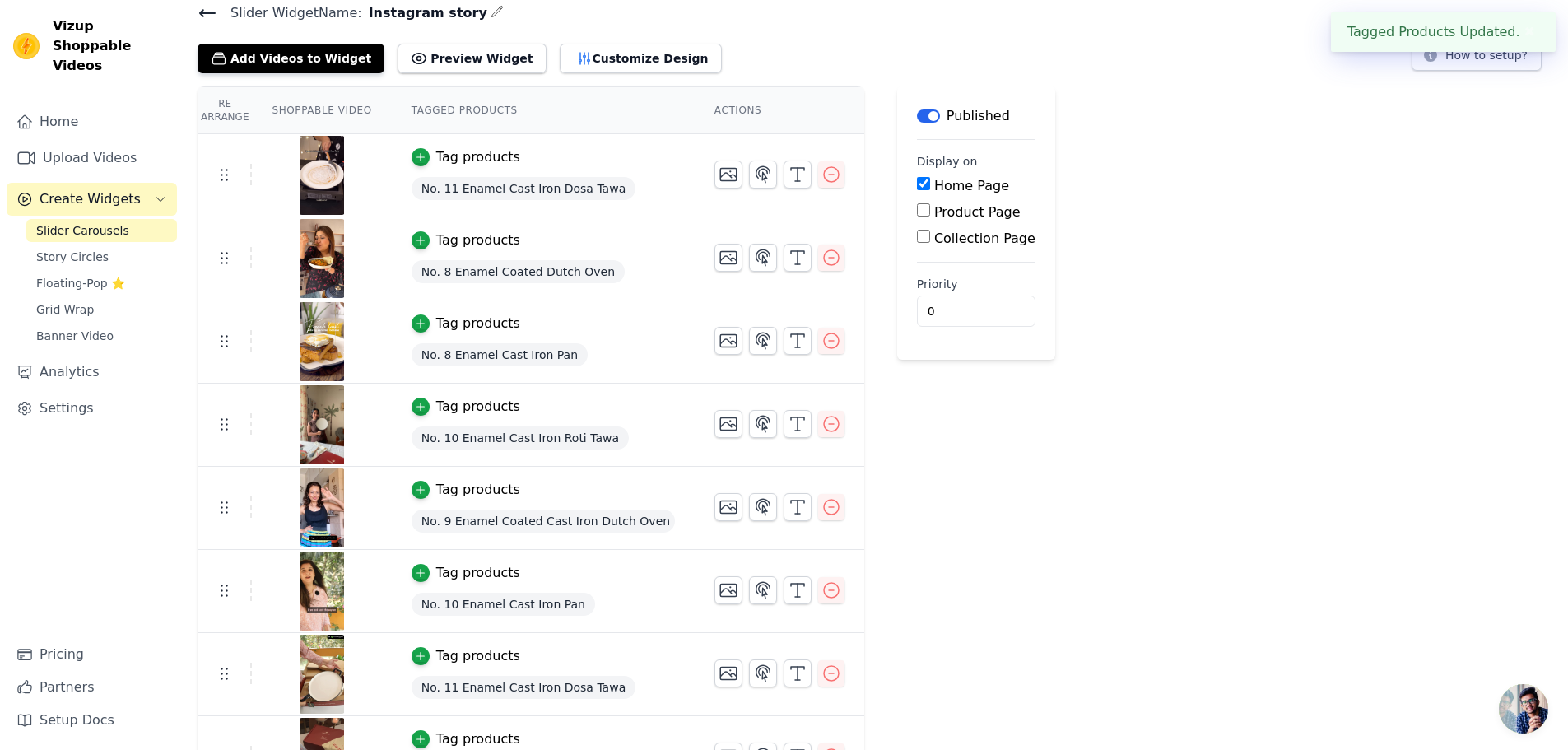
scroll to position [113, 0]
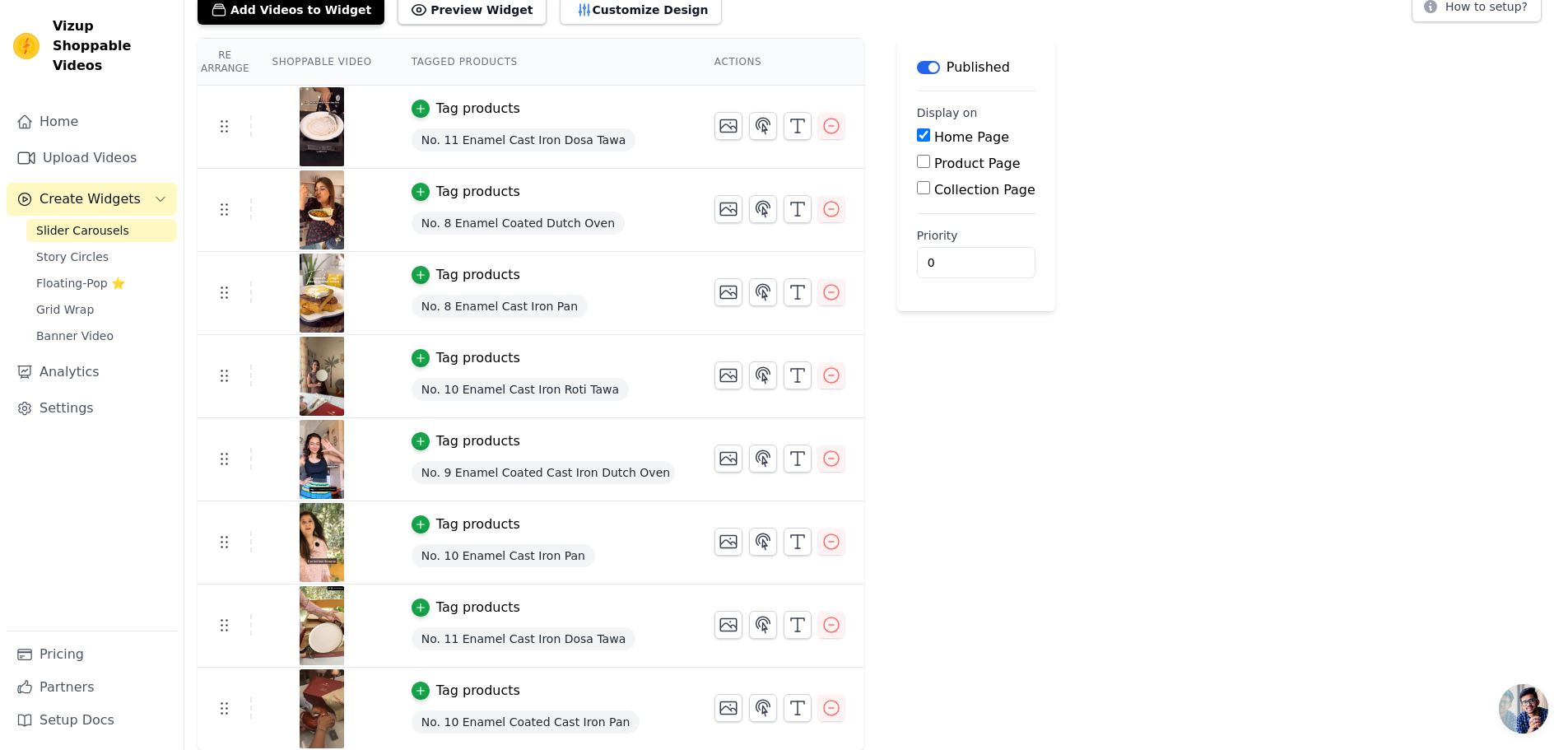
click at [465, 689] on div "Tag products" at bounding box center [477, 691] width 84 height 20
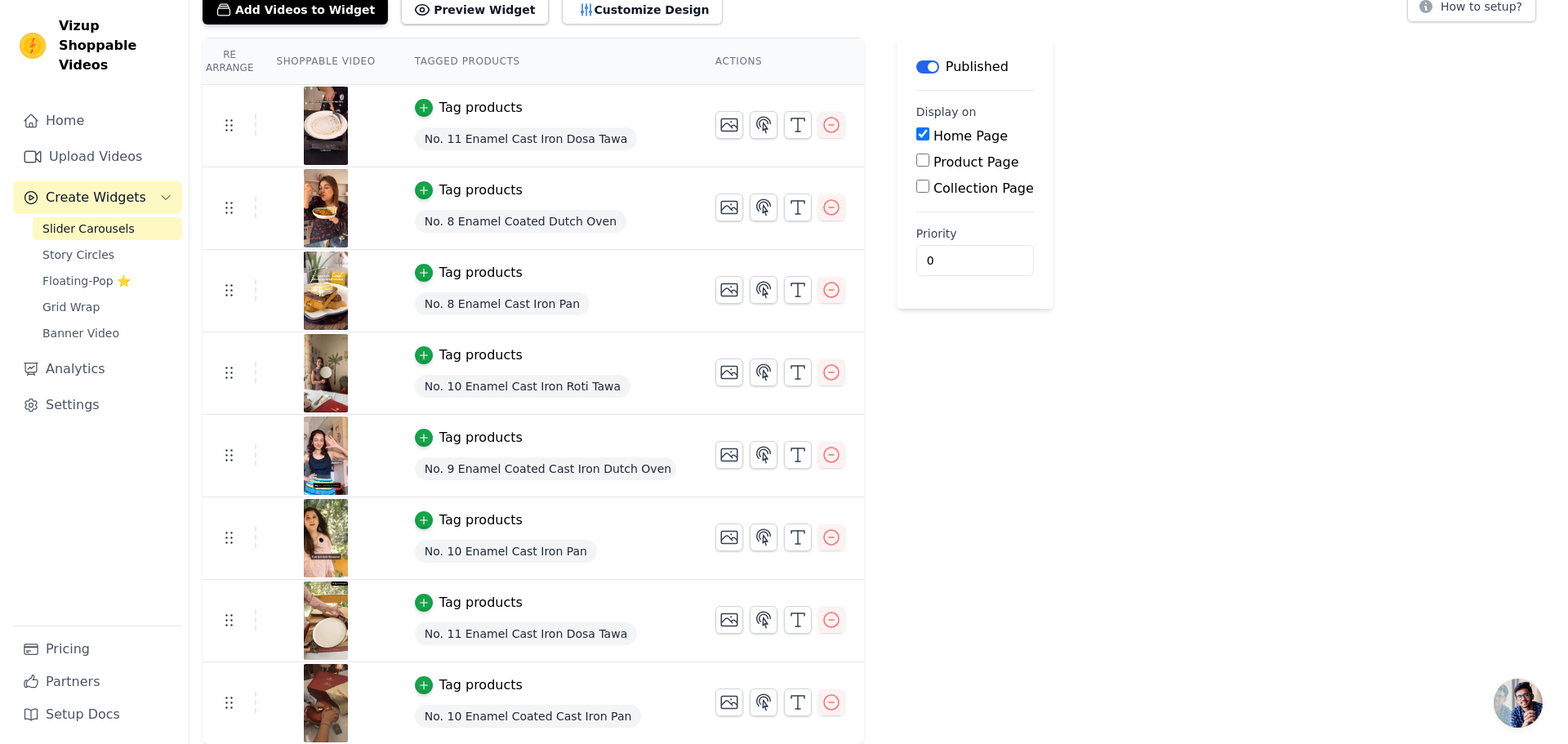
scroll to position [0, 0]
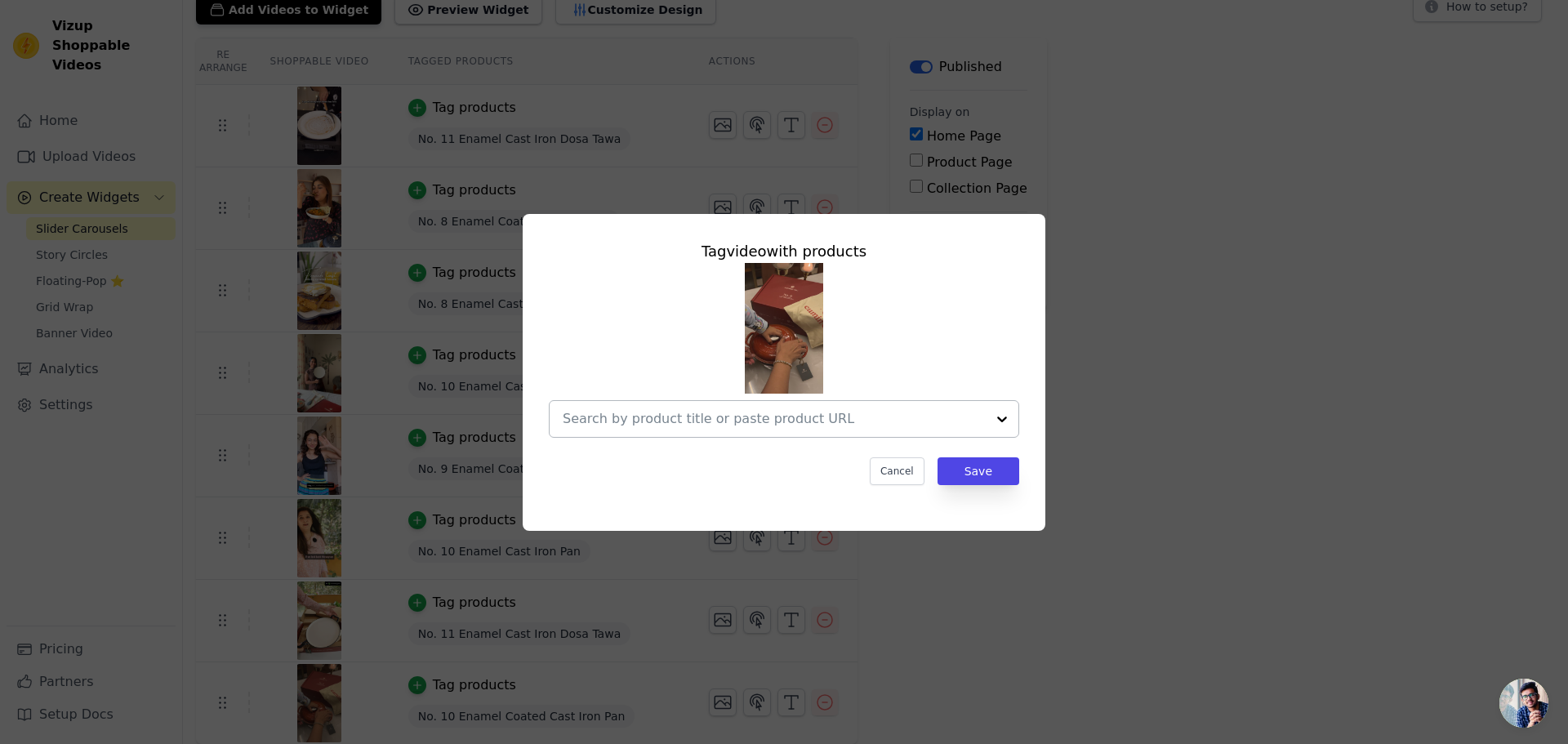
click at [772, 425] on input "text" at bounding box center [774, 419] width 423 height 20
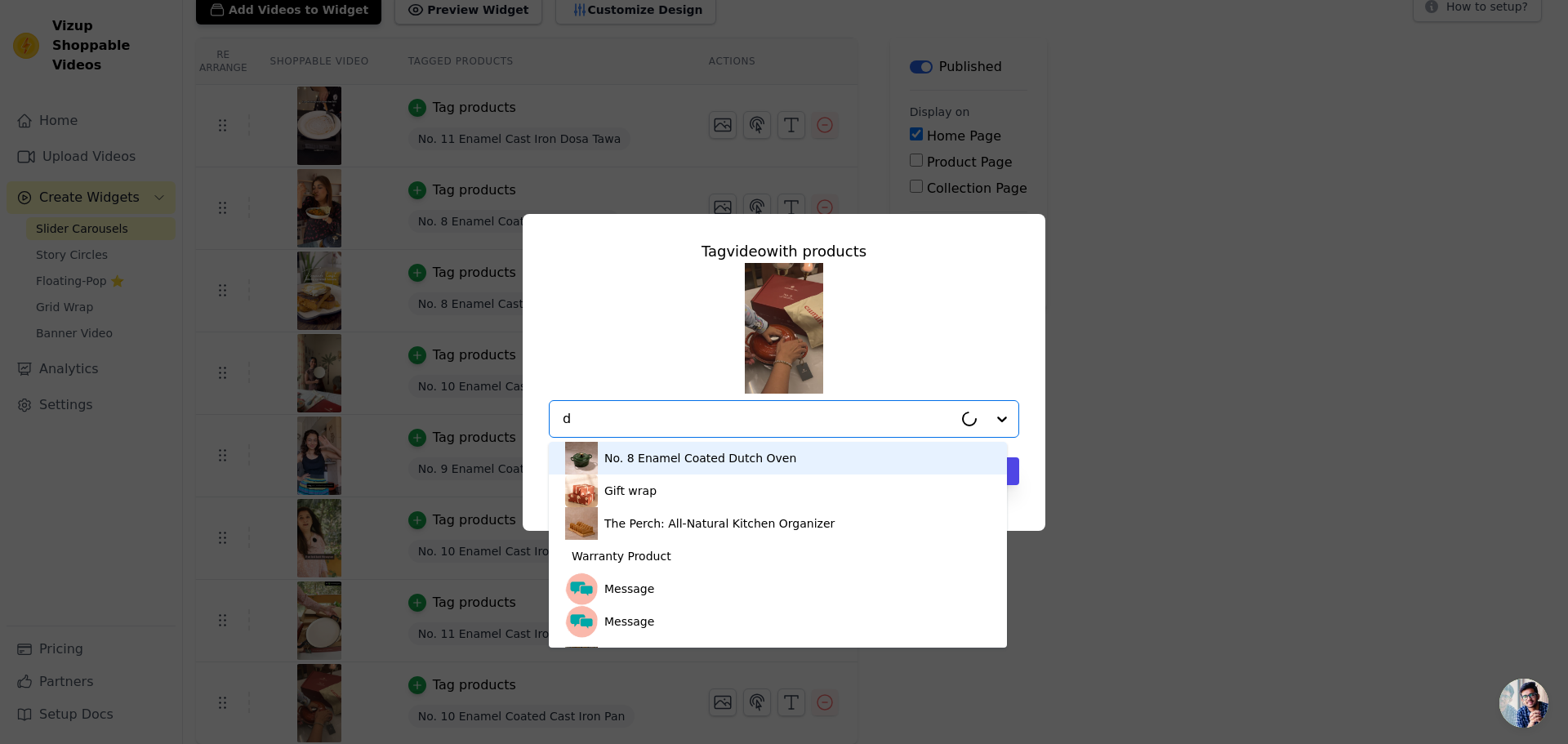
type input "du"
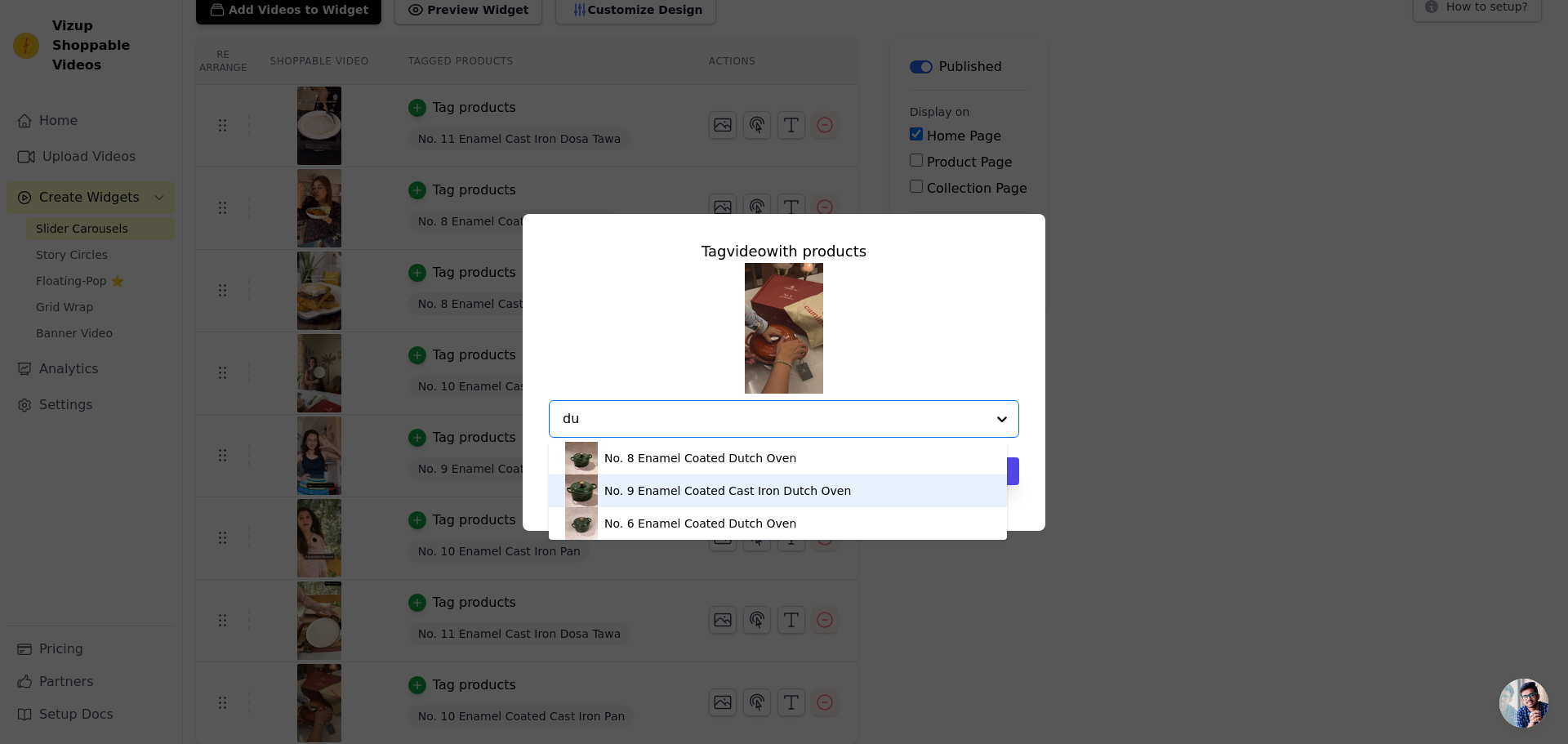
click at [675, 487] on div "No. 9 Enamel Coated Cast Iron Dutch Oven" at bounding box center [728, 490] width 247 height 16
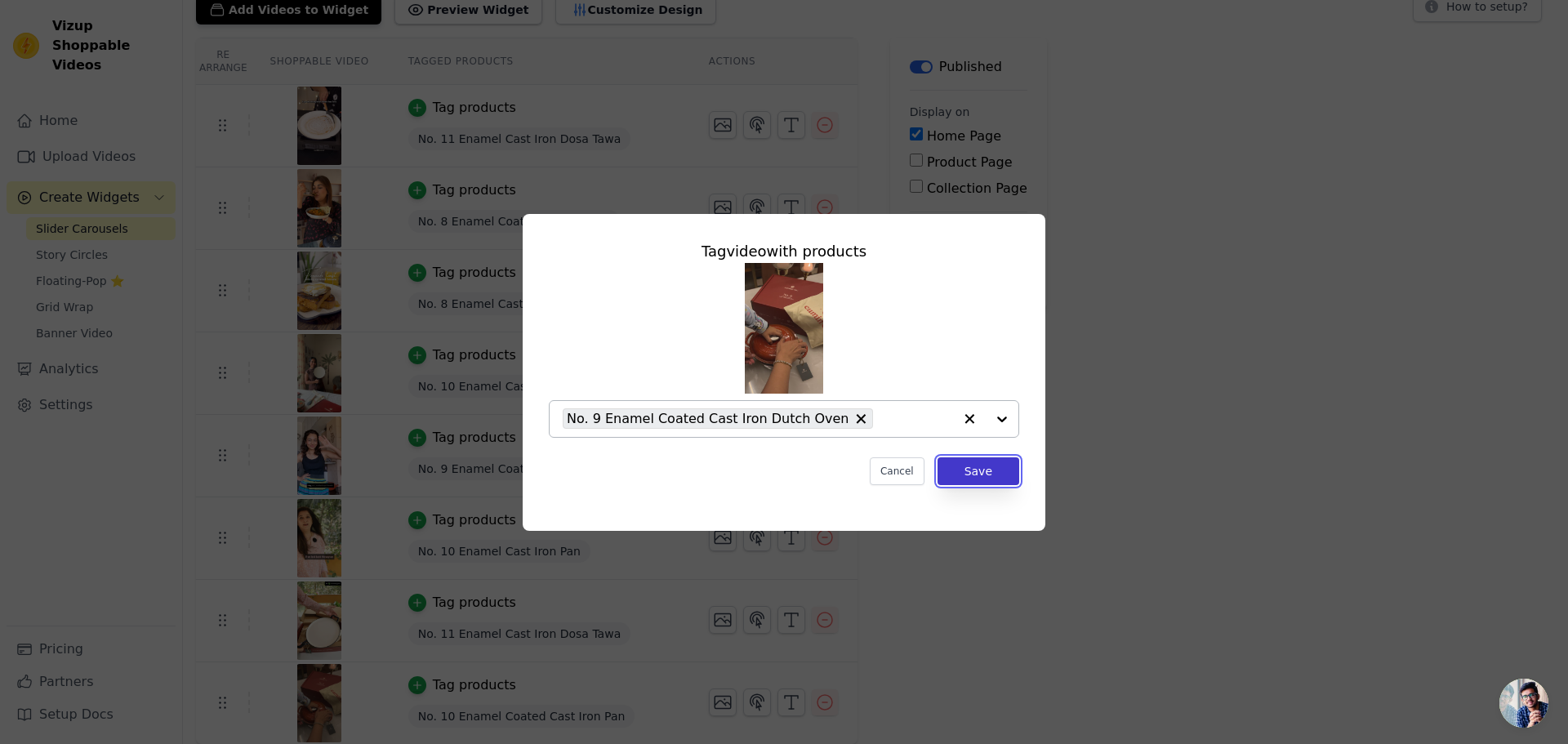
click at [983, 469] on button "Save" at bounding box center [977, 471] width 81 height 28
